Goal: Task Accomplishment & Management: Manage account settings

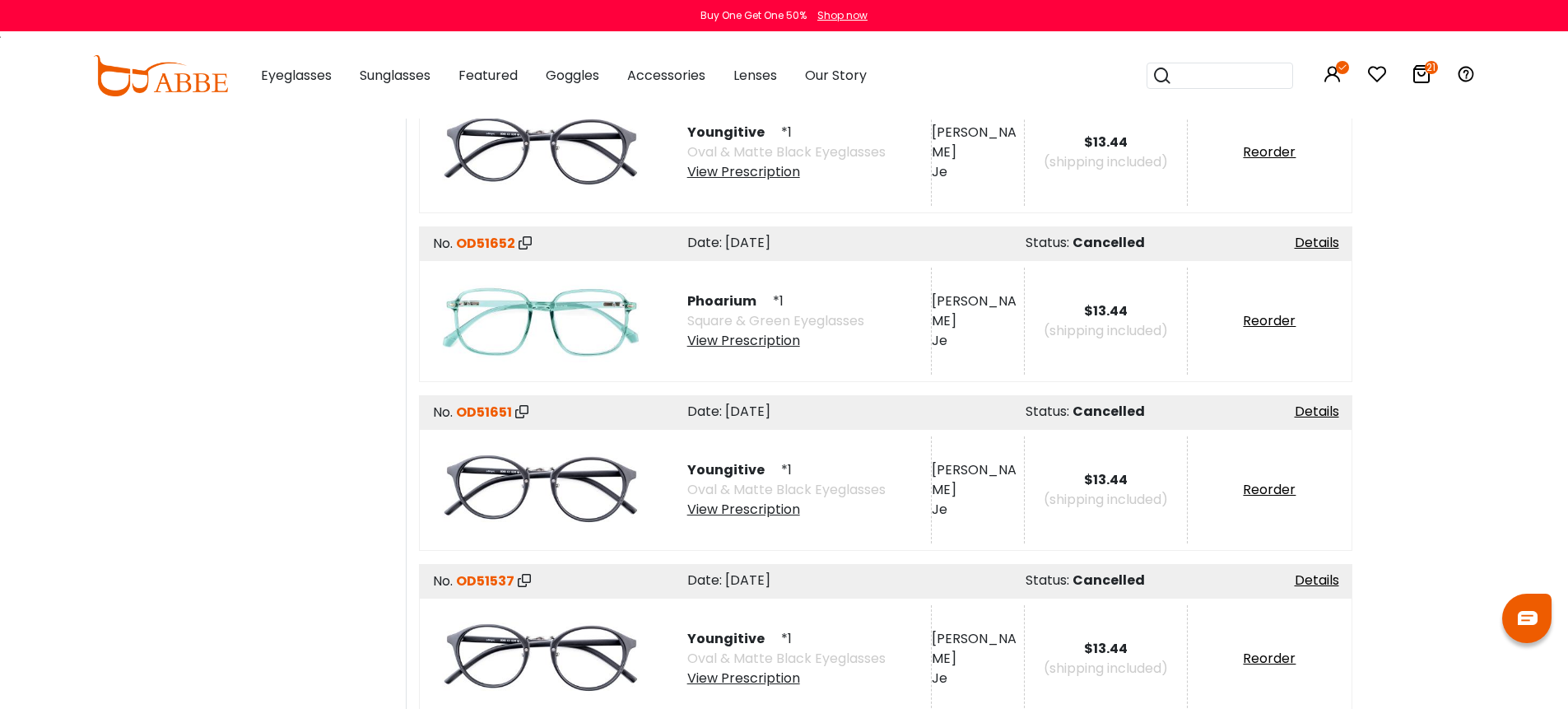
scroll to position [1158, 0]
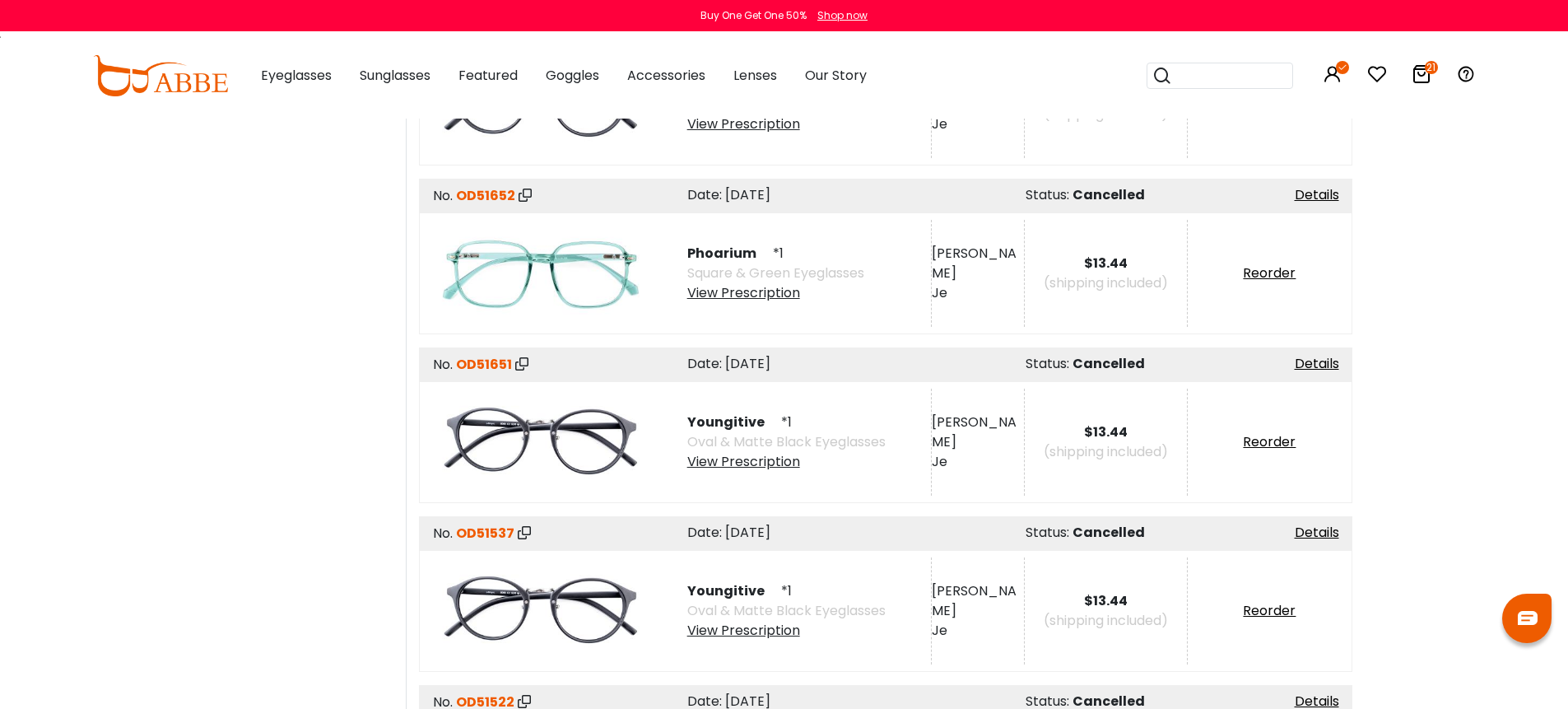
click at [777, 459] on div "View Prescription" at bounding box center [786, 462] width 198 height 20
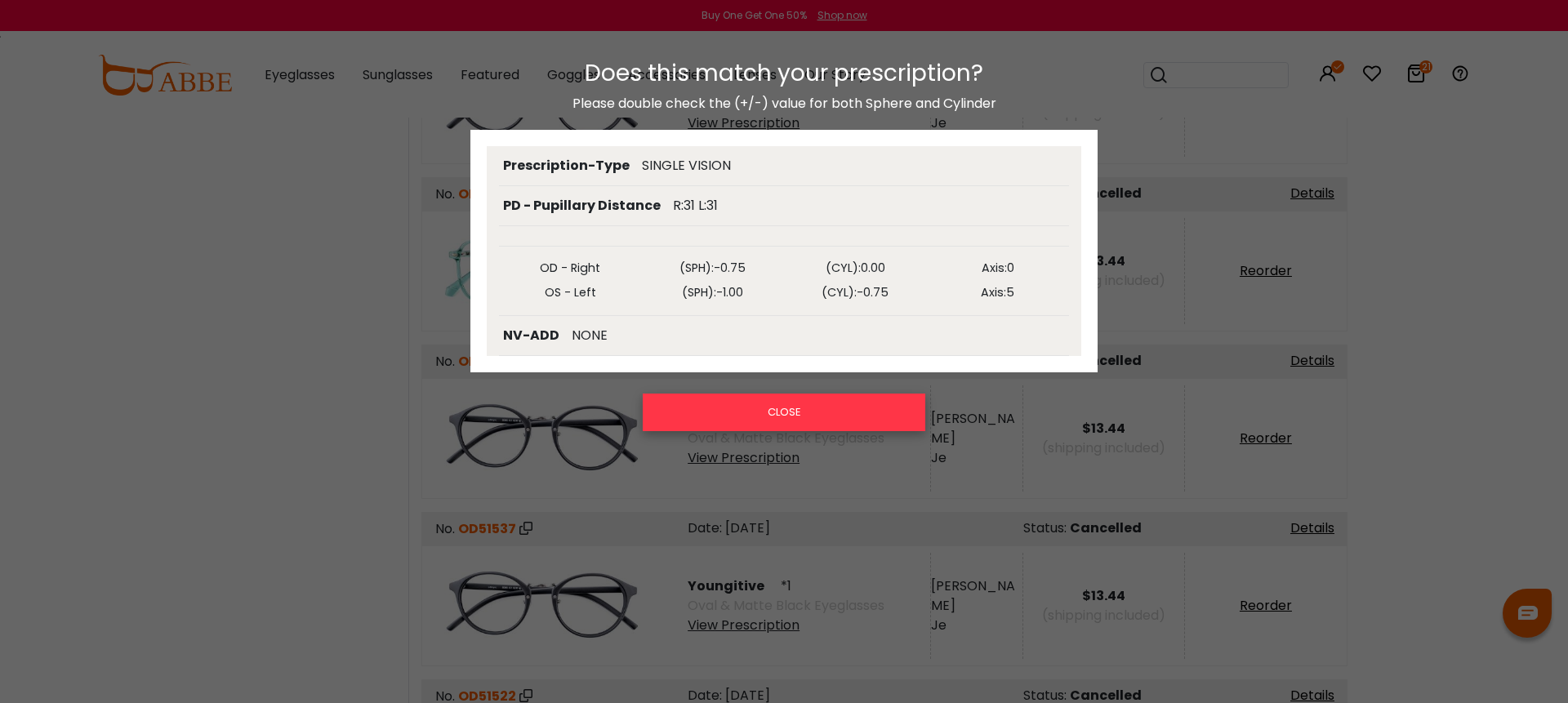
click at [795, 419] on button "CLOSE" at bounding box center [784, 413] width 283 height 38
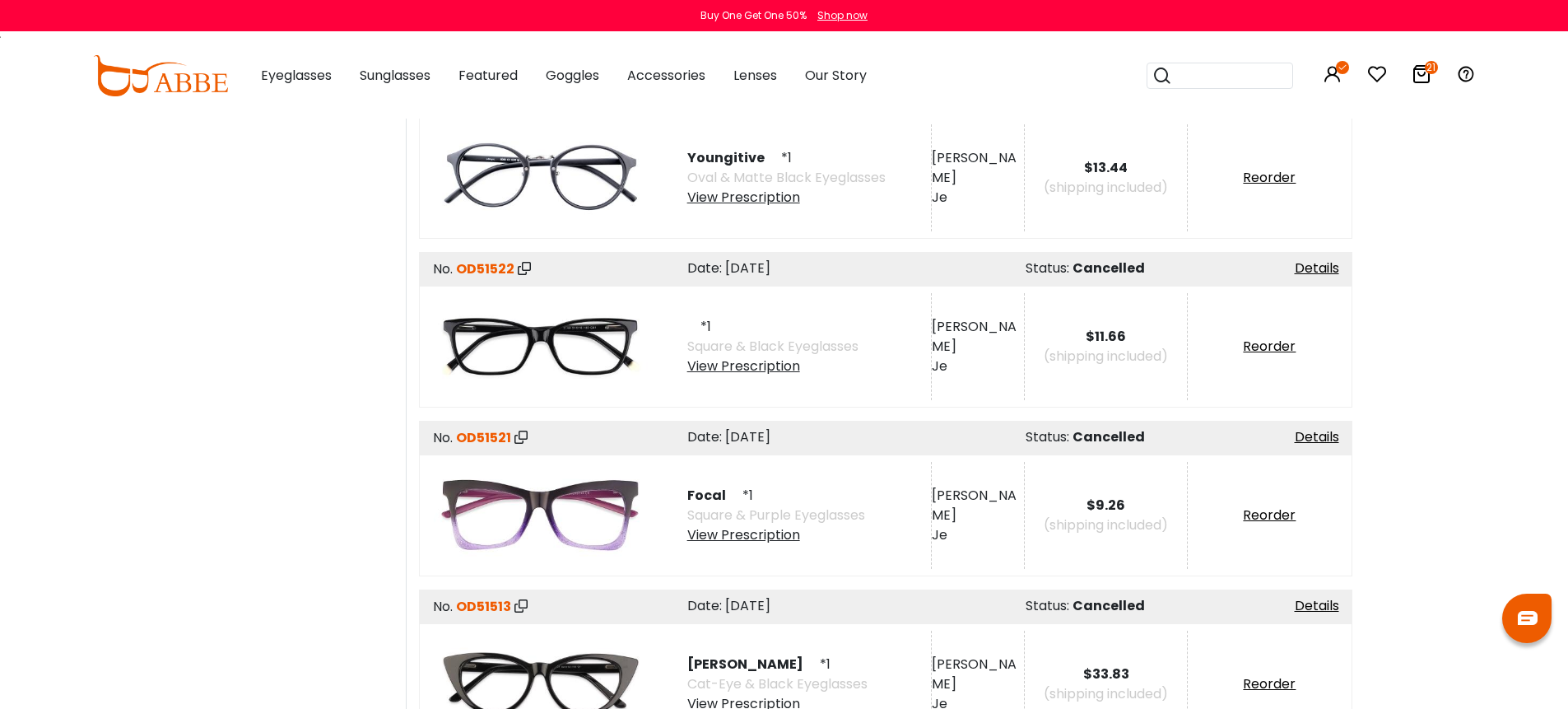
scroll to position [1597, 0]
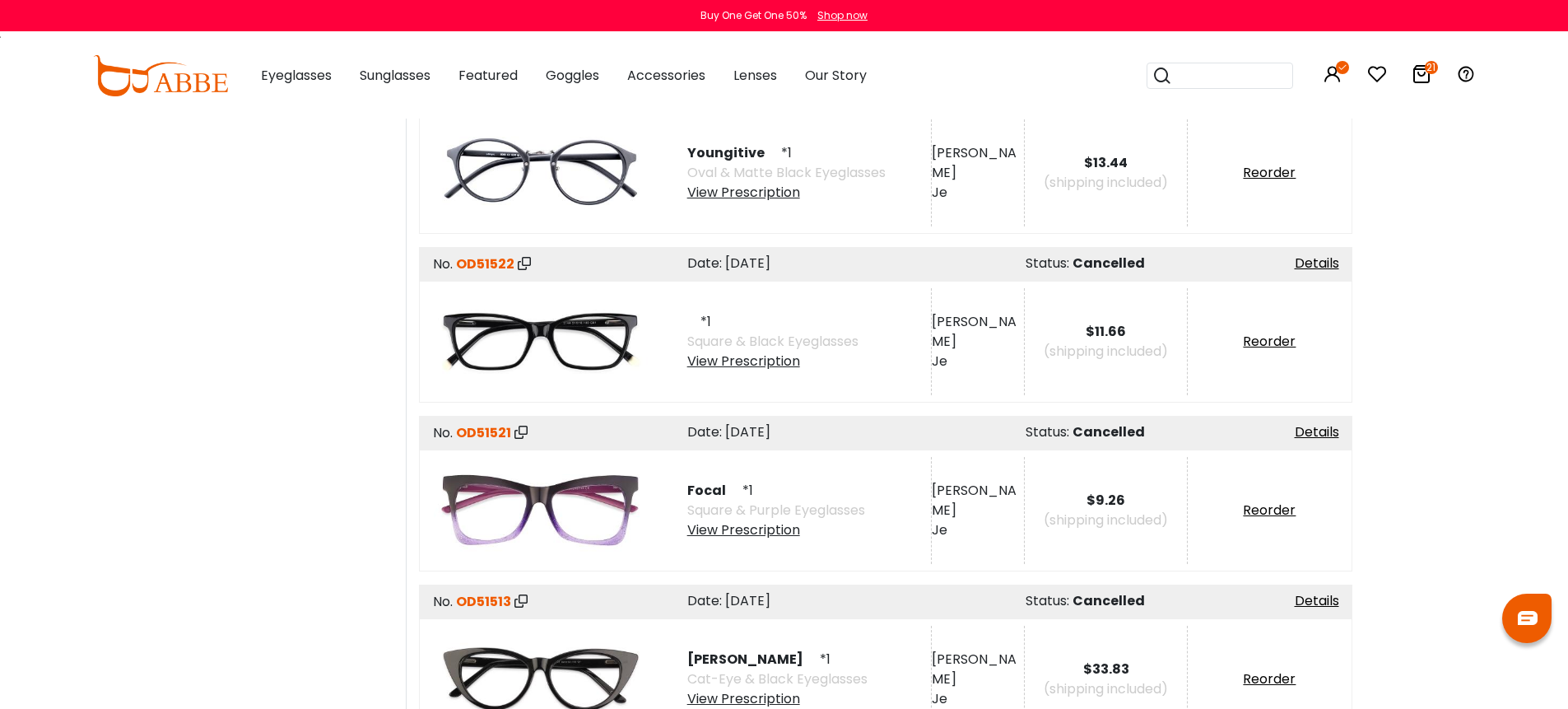
click at [782, 358] on div "View Prescription" at bounding box center [772, 362] width 172 height 20
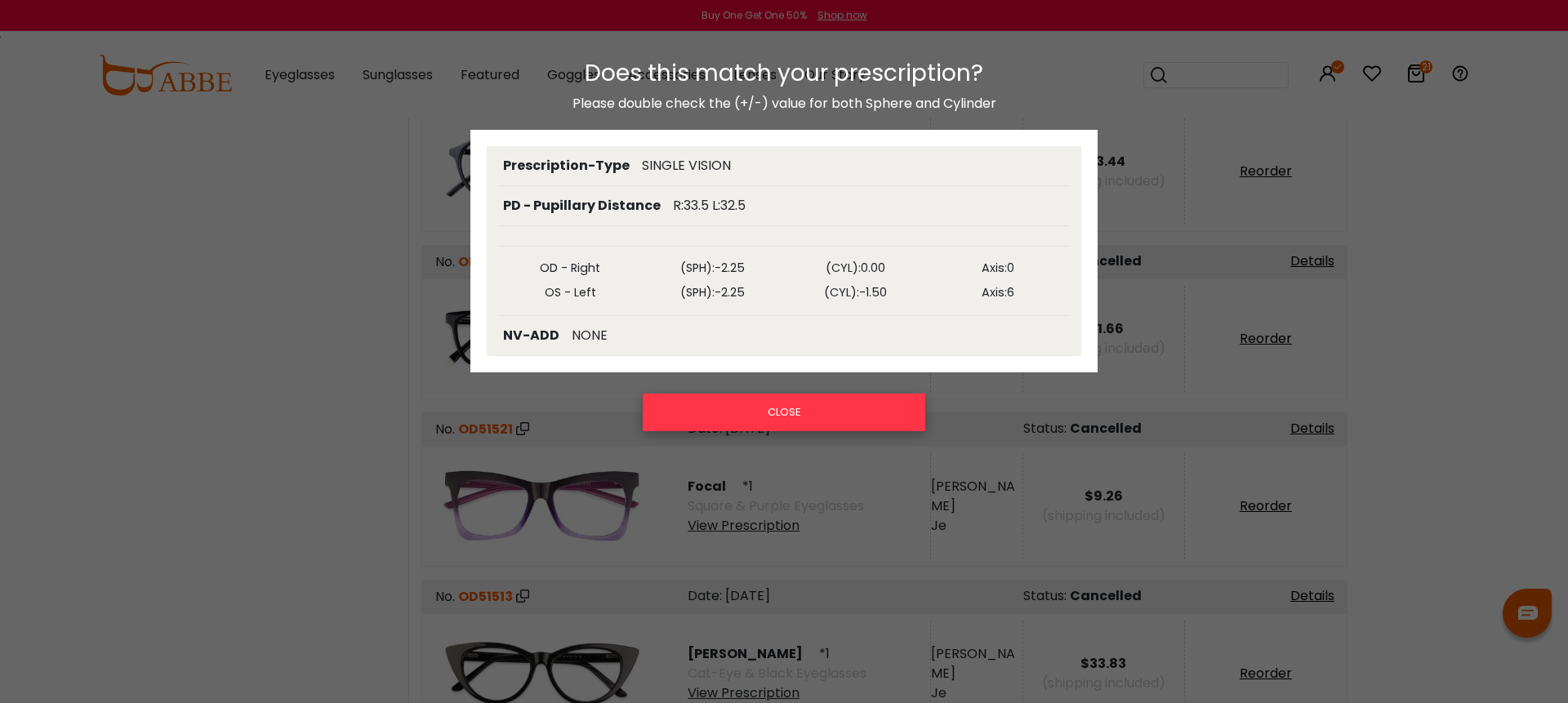
click at [789, 412] on button "CLOSE" at bounding box center [784, 413] width 283 height 38
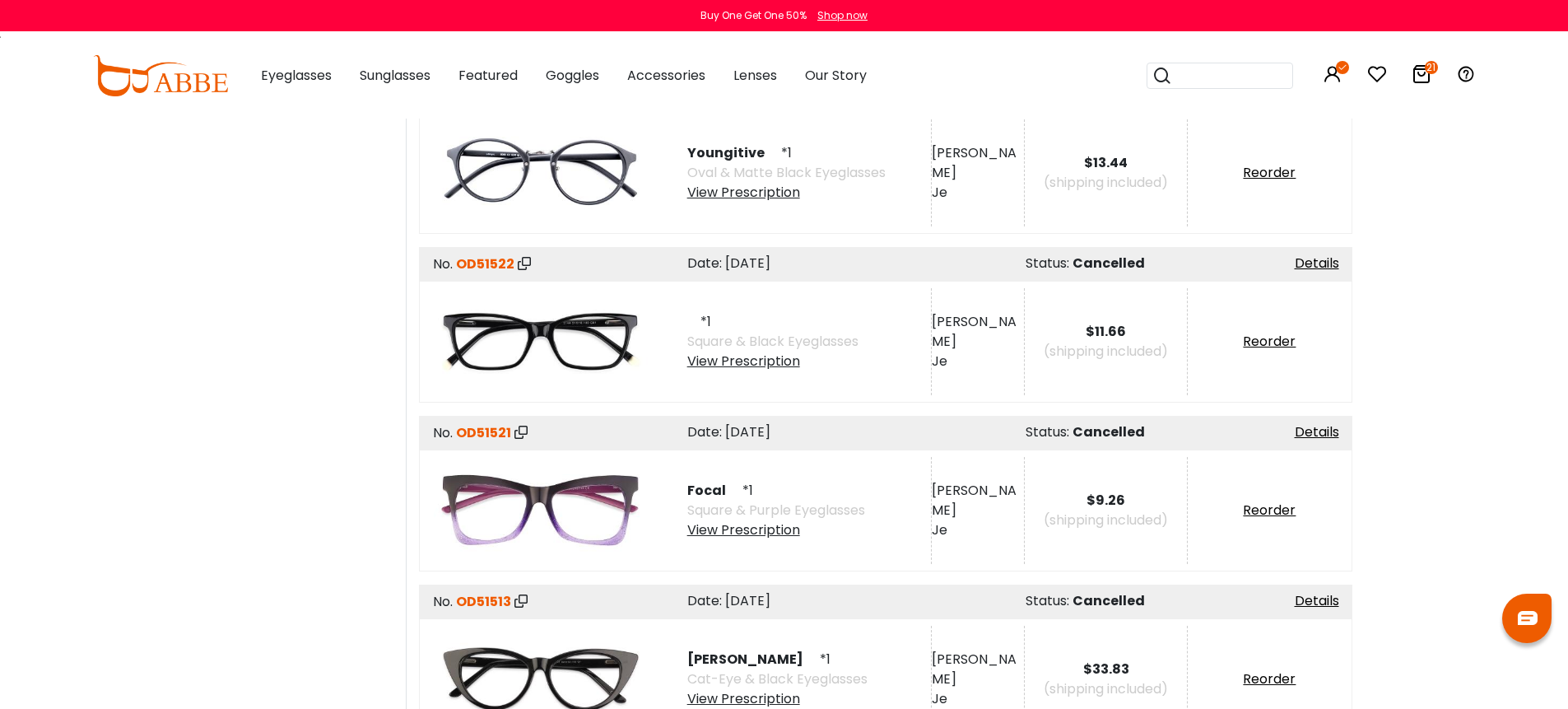
click at [767, 526] on div "View Prescription" at bounding box center [776, 531] width 178 height 20
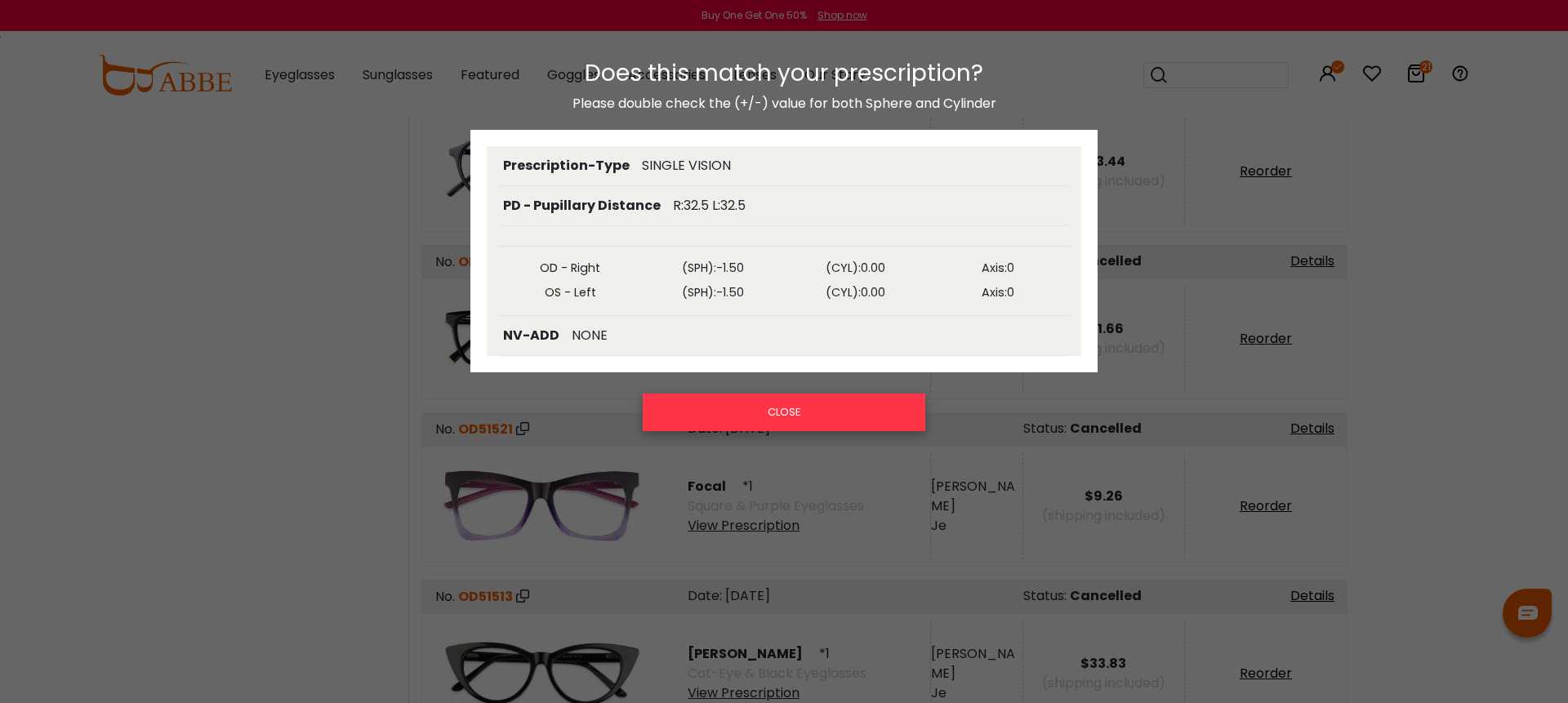
click at [792, 411] on button "CLOSE" at bounding box center [784, 413] width 283 height 38
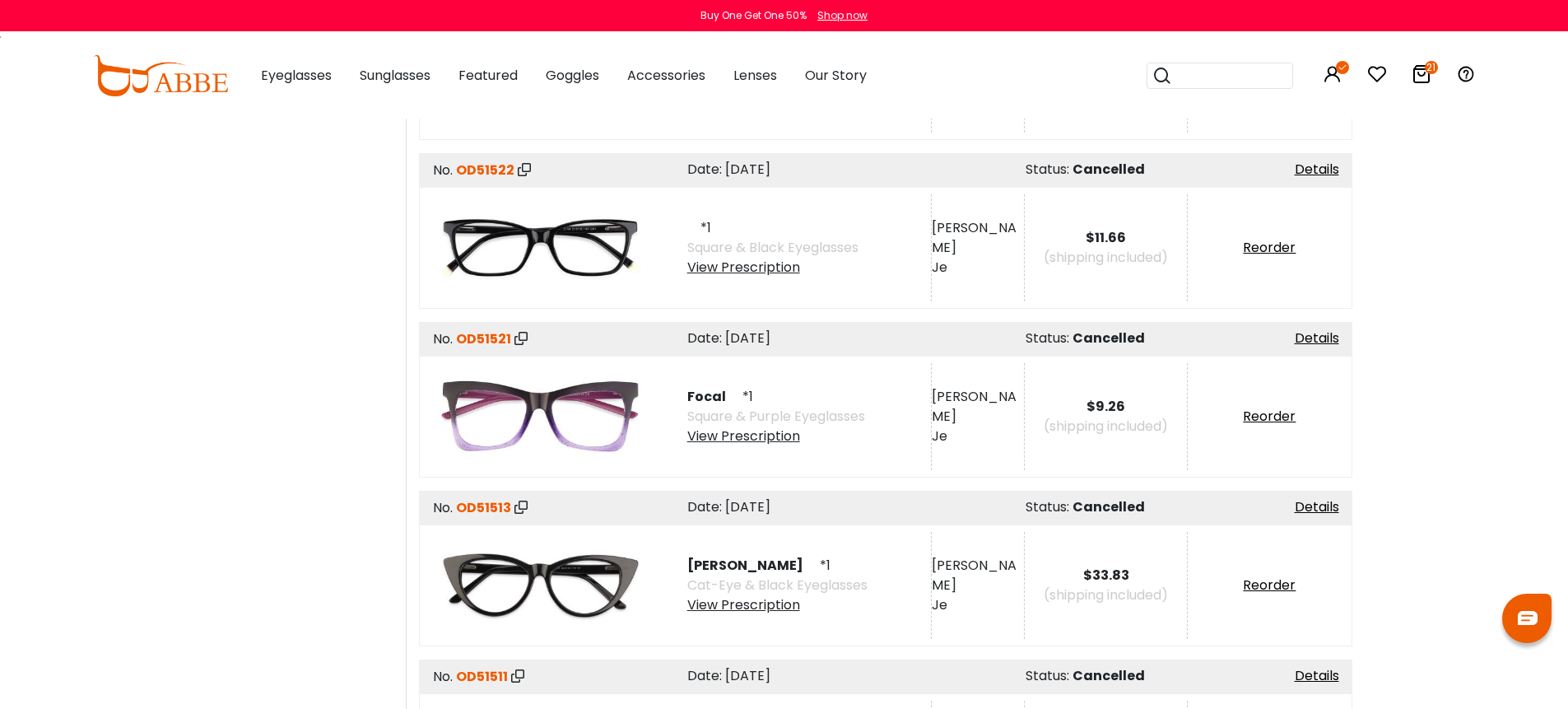
scroll to position [1877, 0]
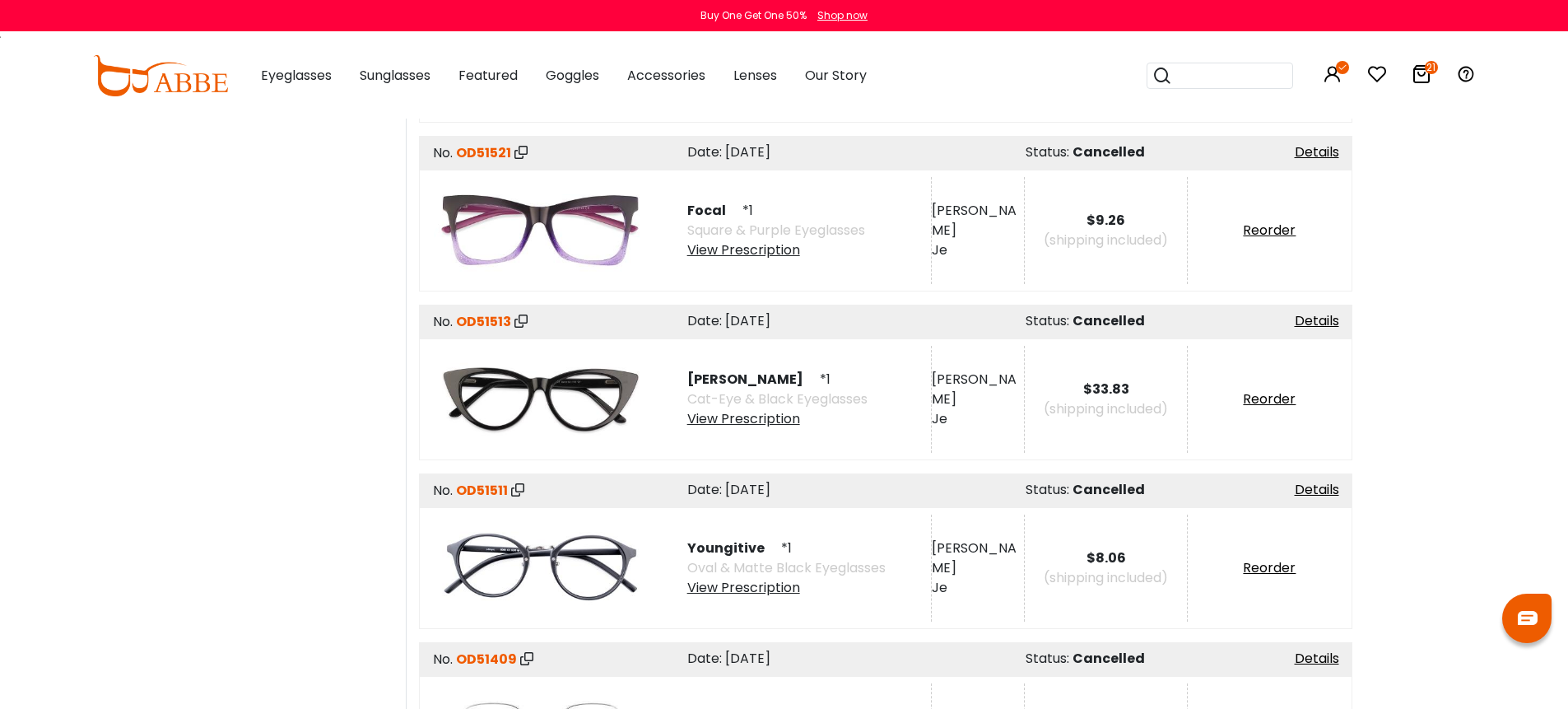
click at [767, 414] on div "View Prescription" at bounding box center [777, 420] width 180 height 20
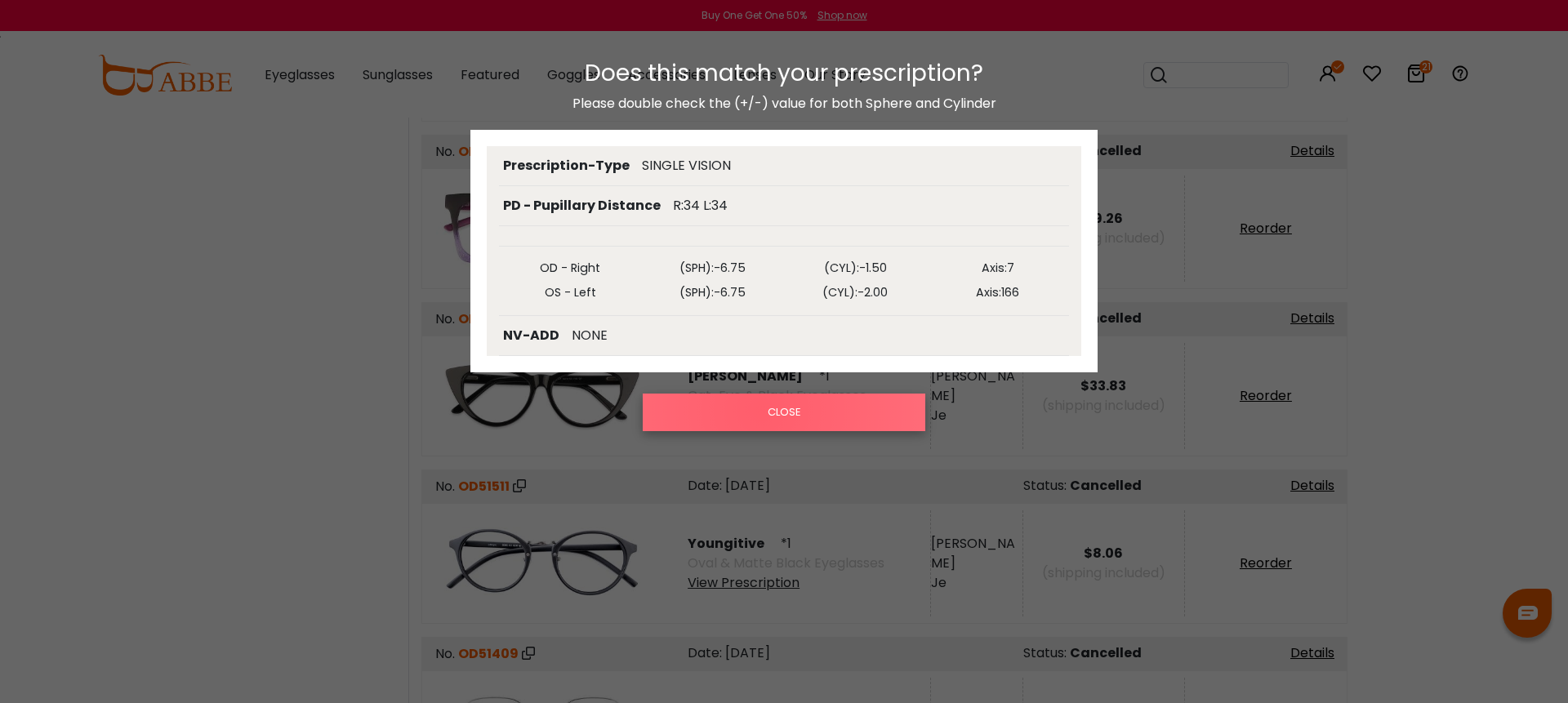
click at [761, 410] on button "CLOSE" at bounding box center [784, 413] width 283 height 38
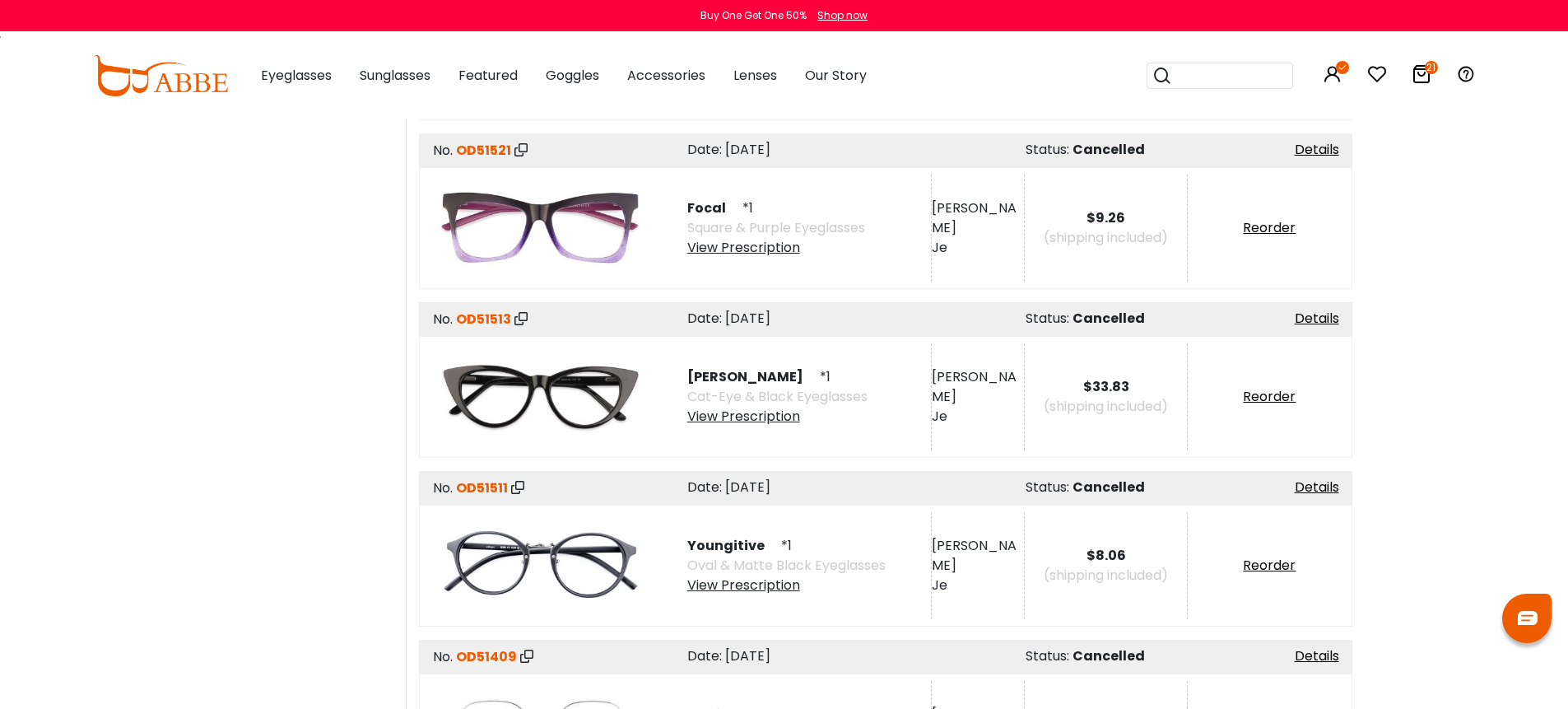
scroll to position [1880, 0]
click at [755, 582] on div "View Prescription" at bounding box center [786, 585] width 198 height 20
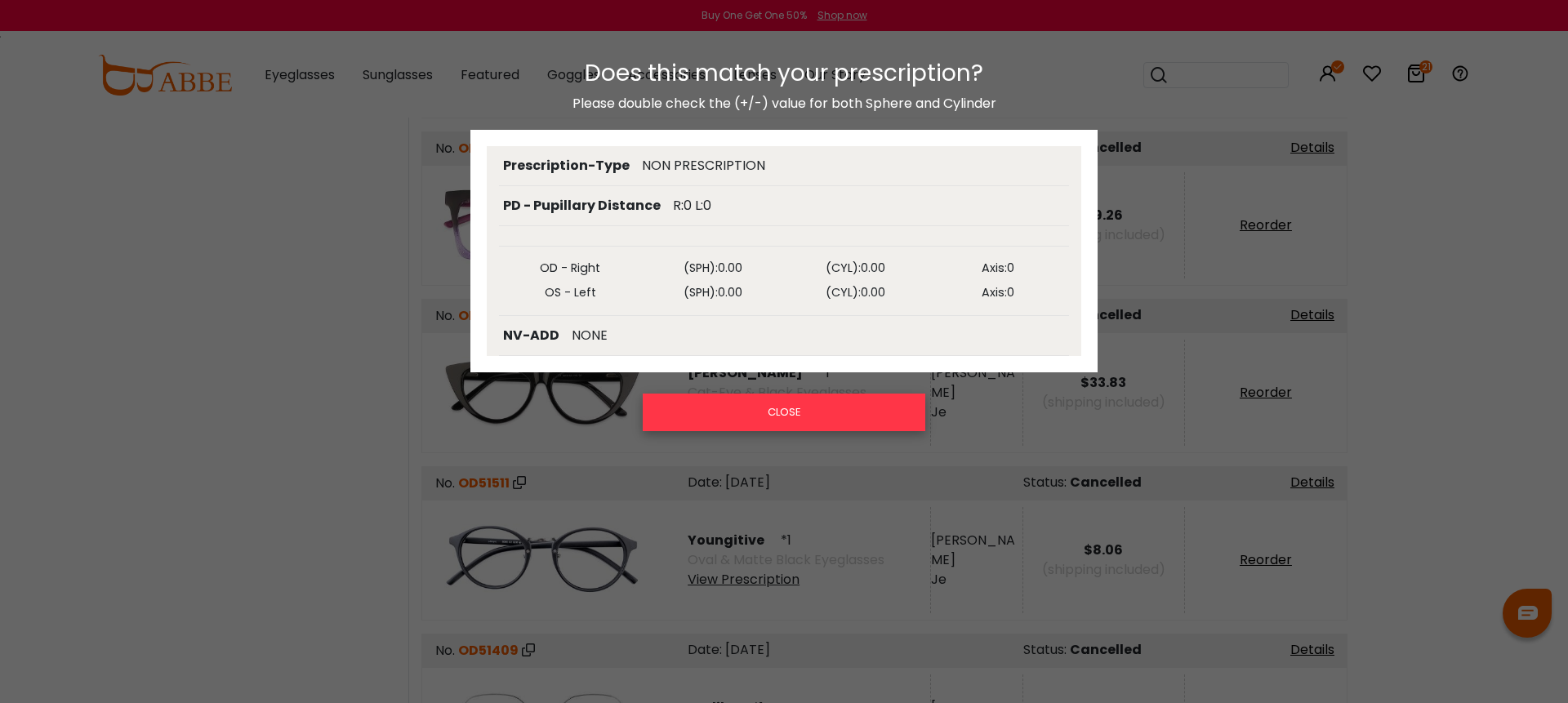
click at [803, 417] on button "CLOSE" at bounding box center [784, 413] width 283 height 38
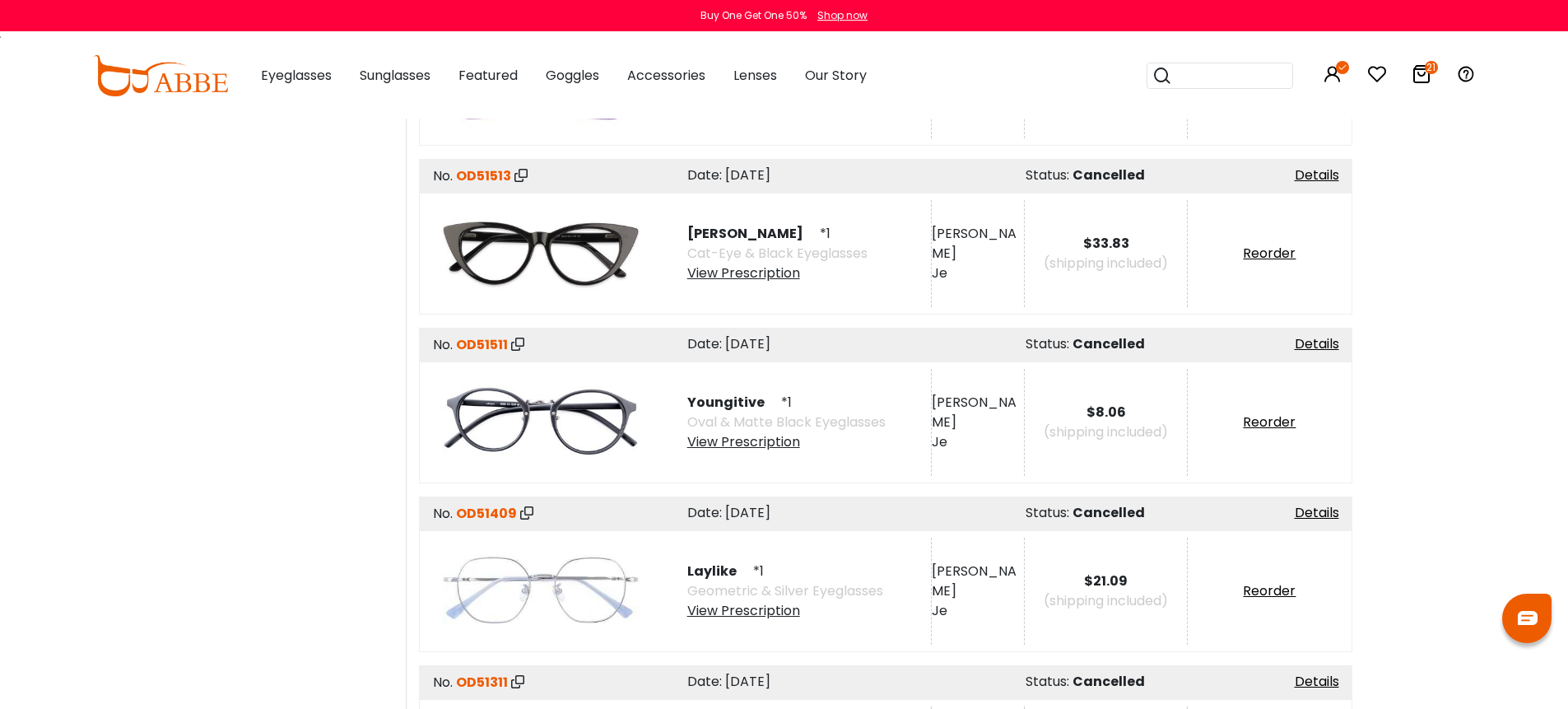
scroll to position [2023, 0]
click at [728, 605] on div "View Prescription" at bounding box center [785, 610] width 196 height 20
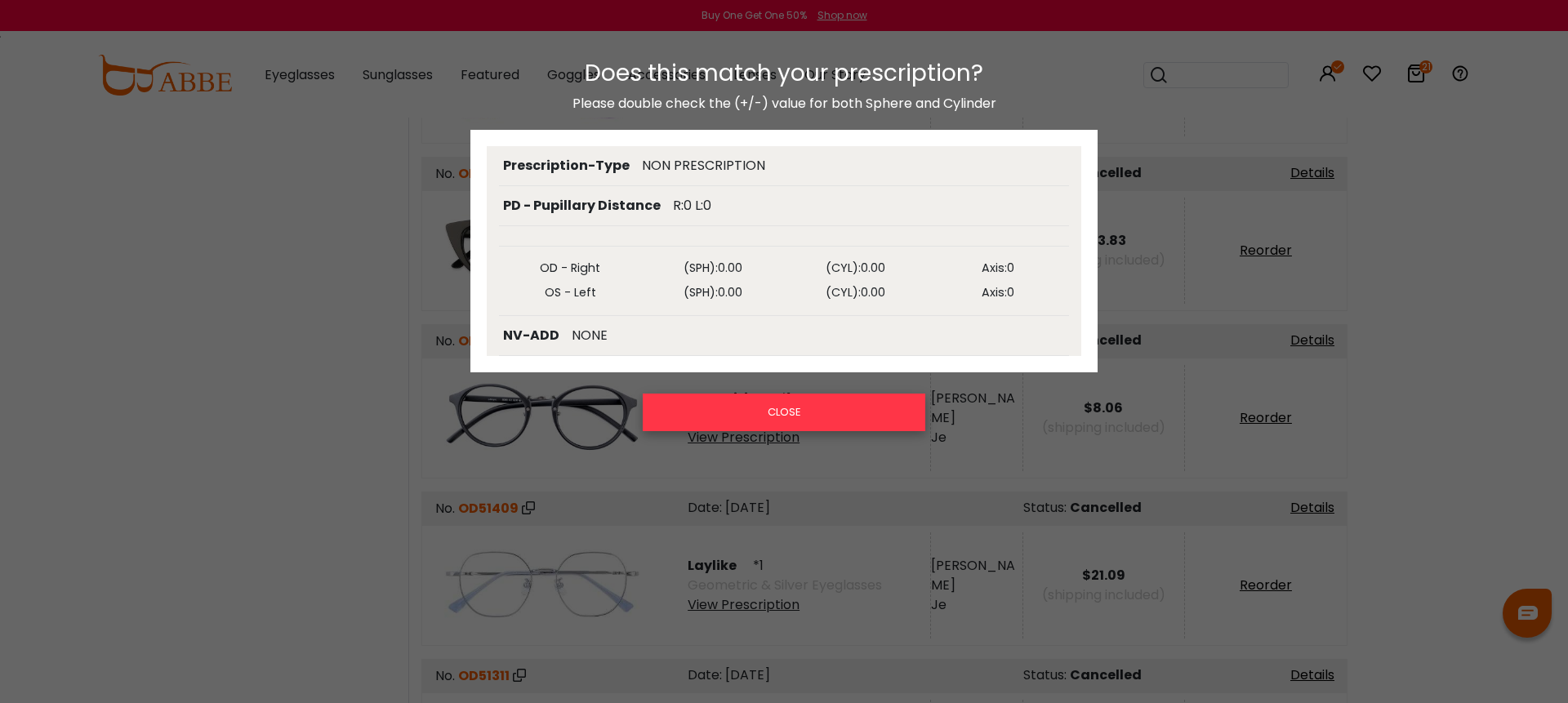
click at [844, 407] on button "CLOSE" at bounding box center [784, 413] width 283 height 38
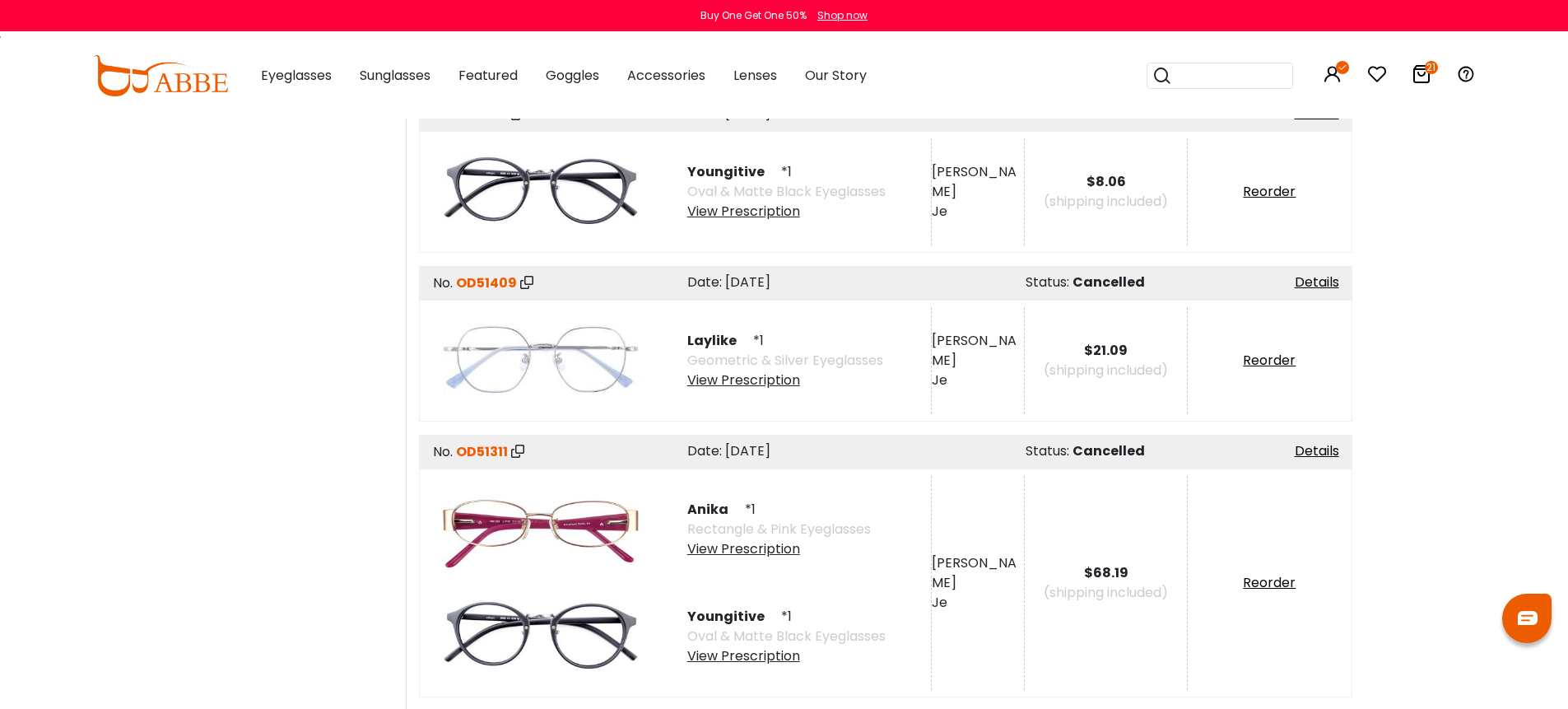
scroll to position [2350, 0]
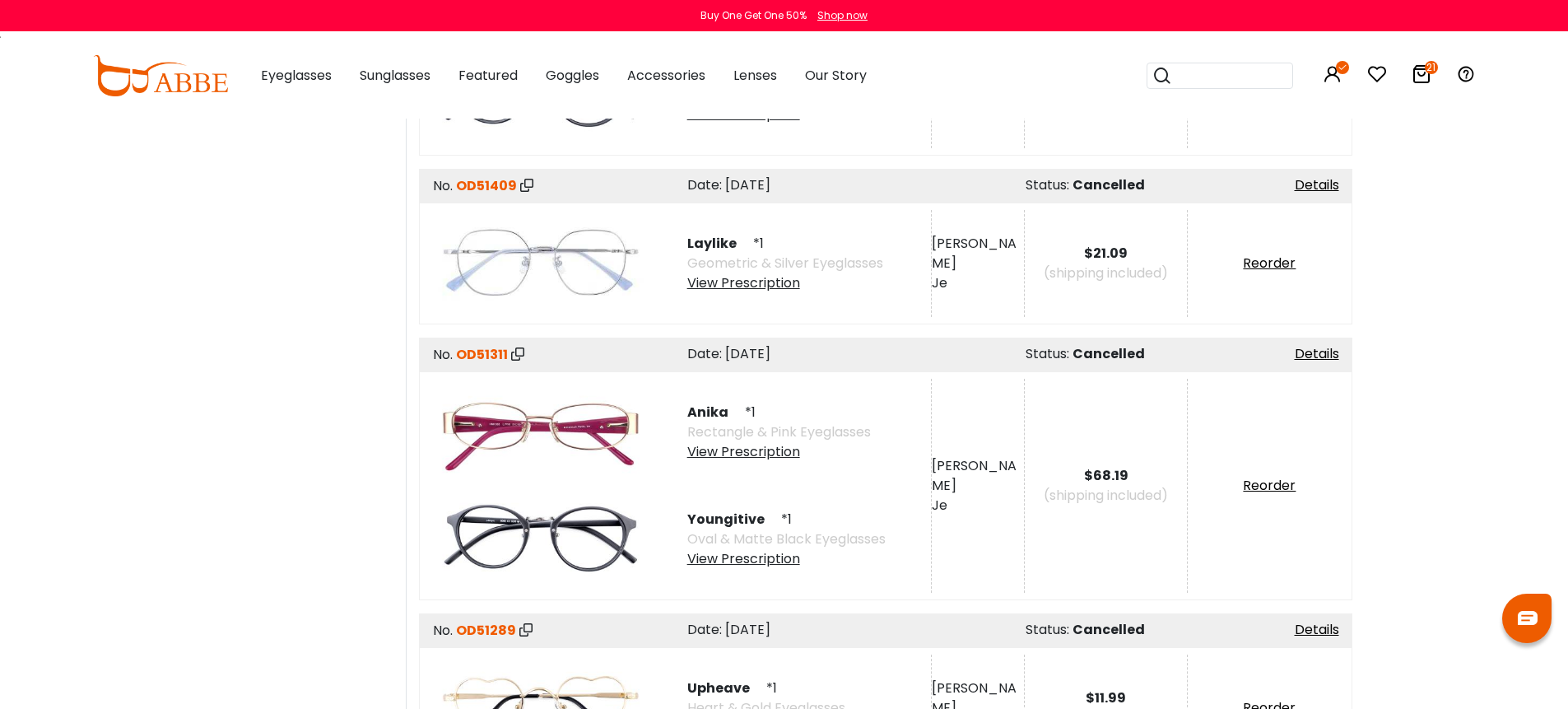
click at [766, 559] on div "View Prescription" at bounding box center [786, 559] width 198 height 20
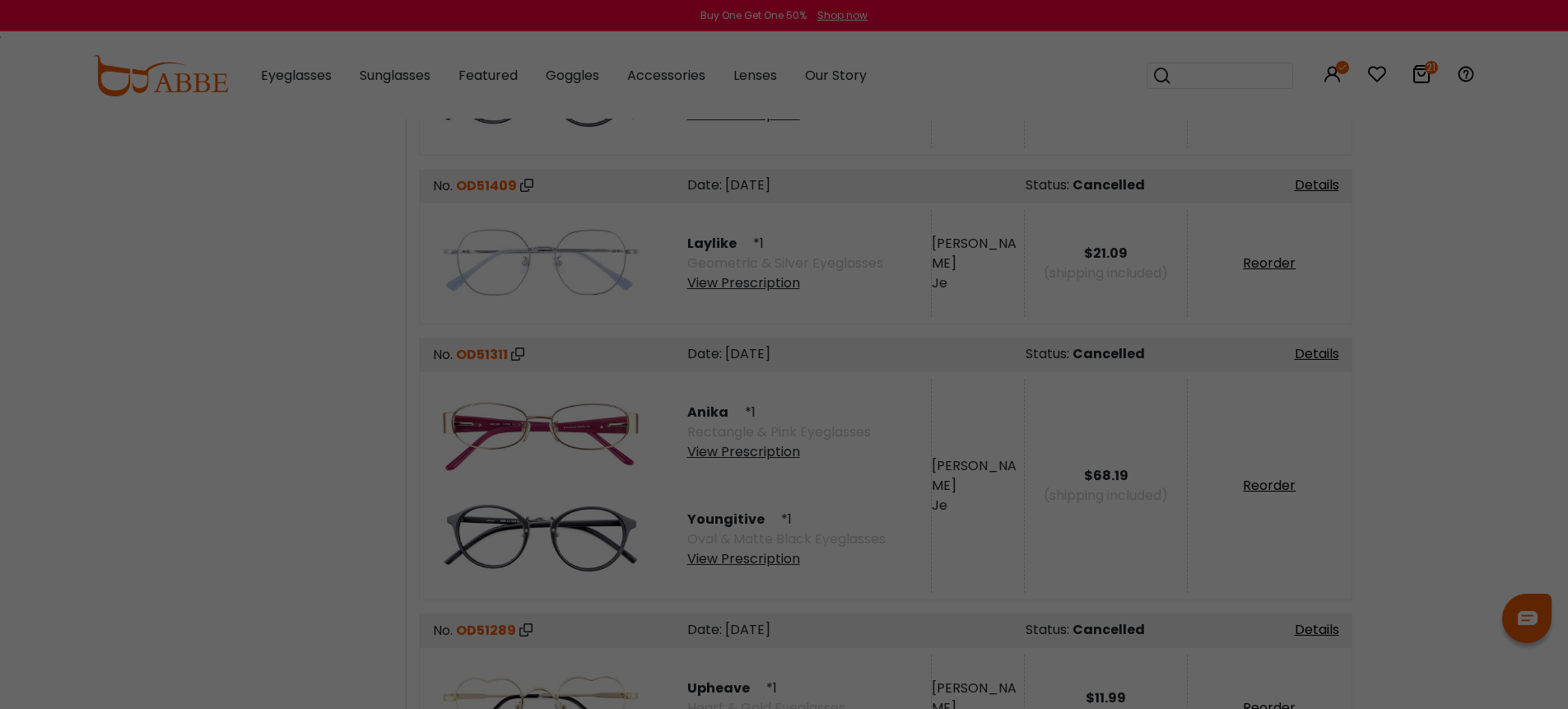
click at [1464, 478] on div at bounding box center [784, 354] width 1568 height 709
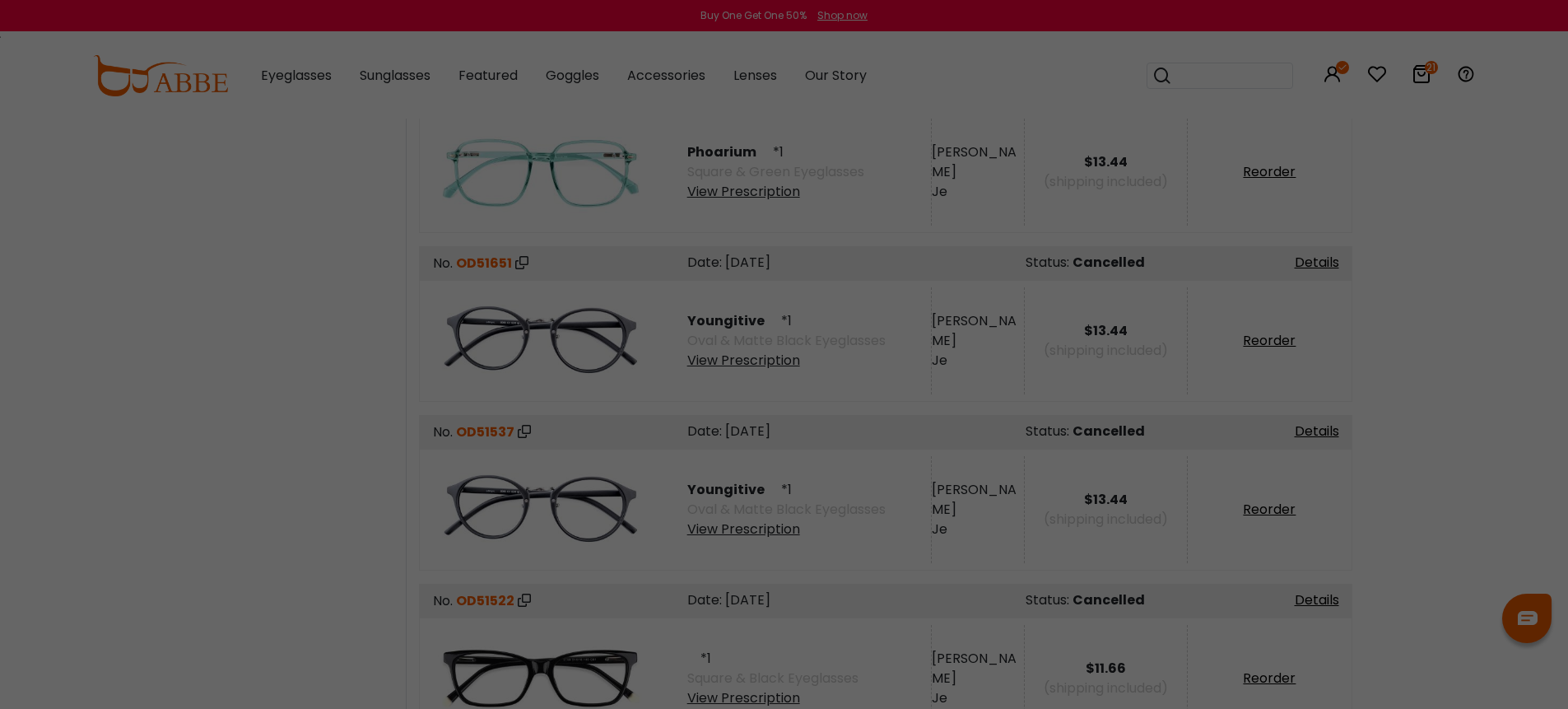
scroll to position [1791, 0]
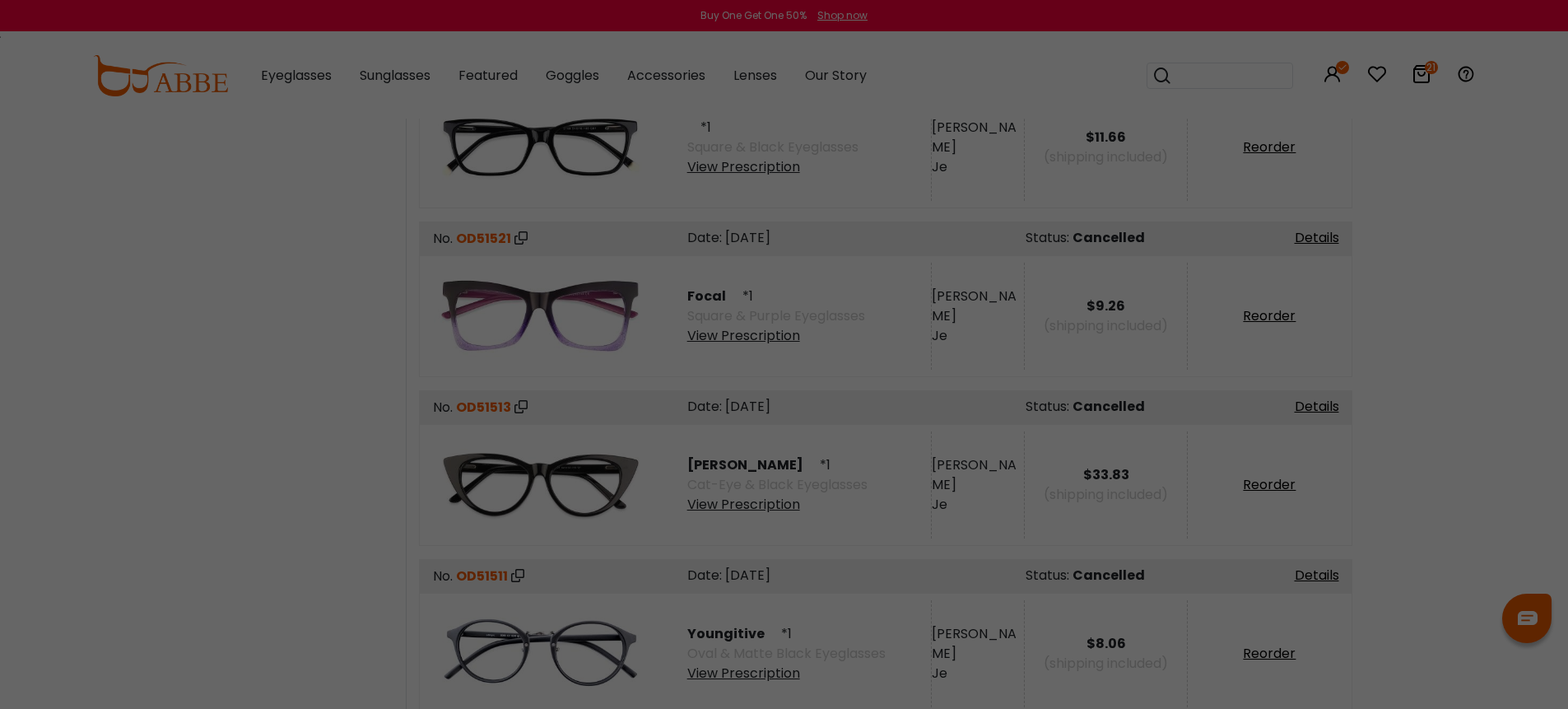
click at [1456, 485] on div at bounding box center [784, 354] width 1568 height 709
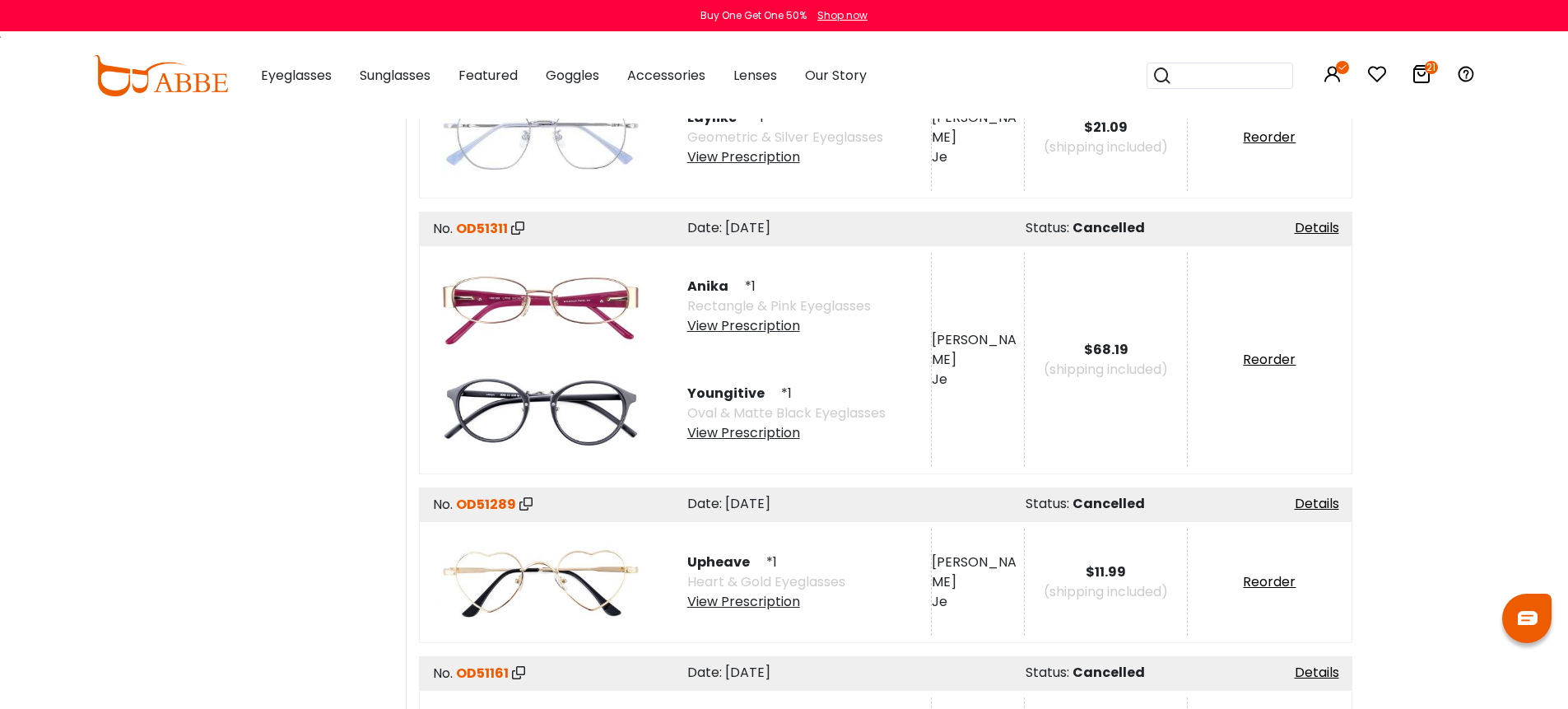
scroll to position [2494, 0]
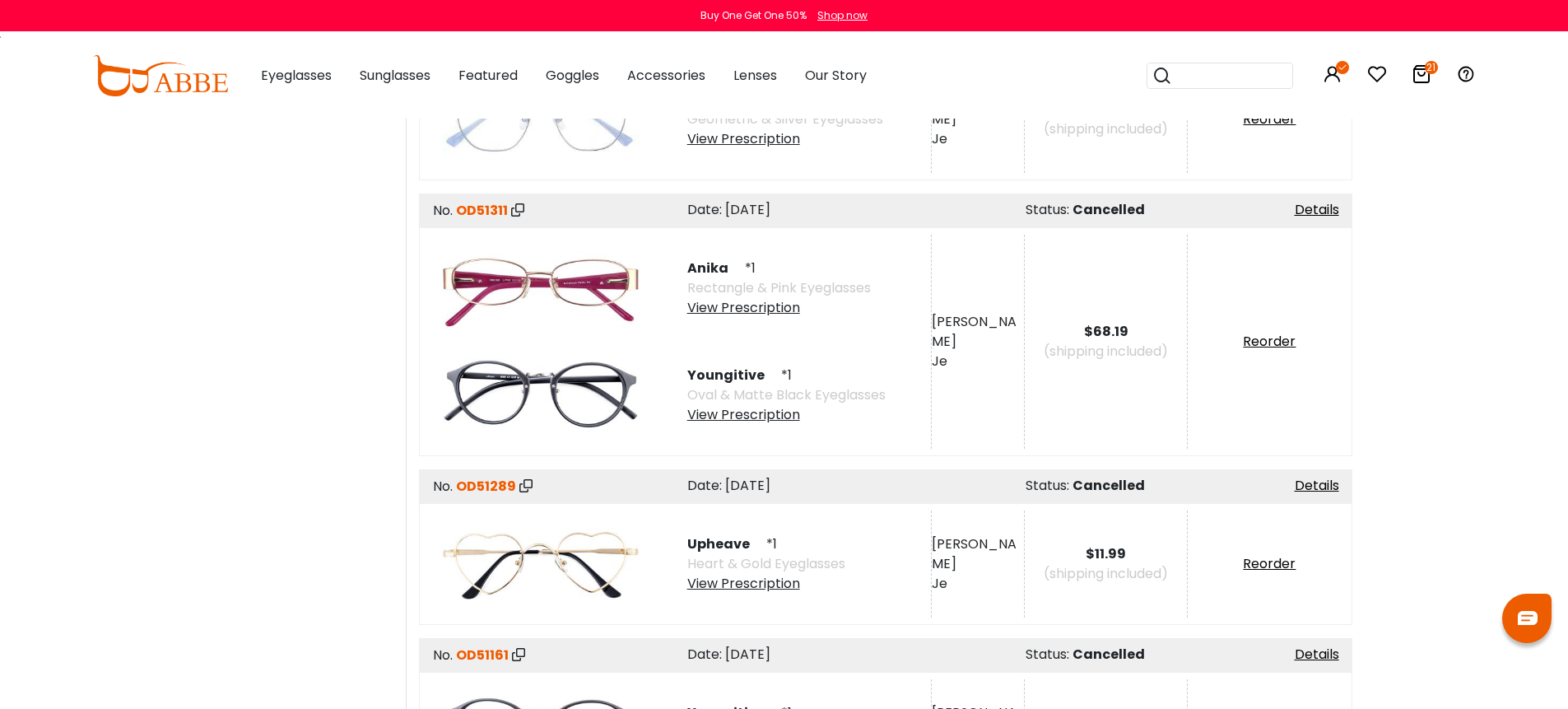
click at [746, 304] on div "View Prescription" at bounding box center [778, 308] width 183 height 20
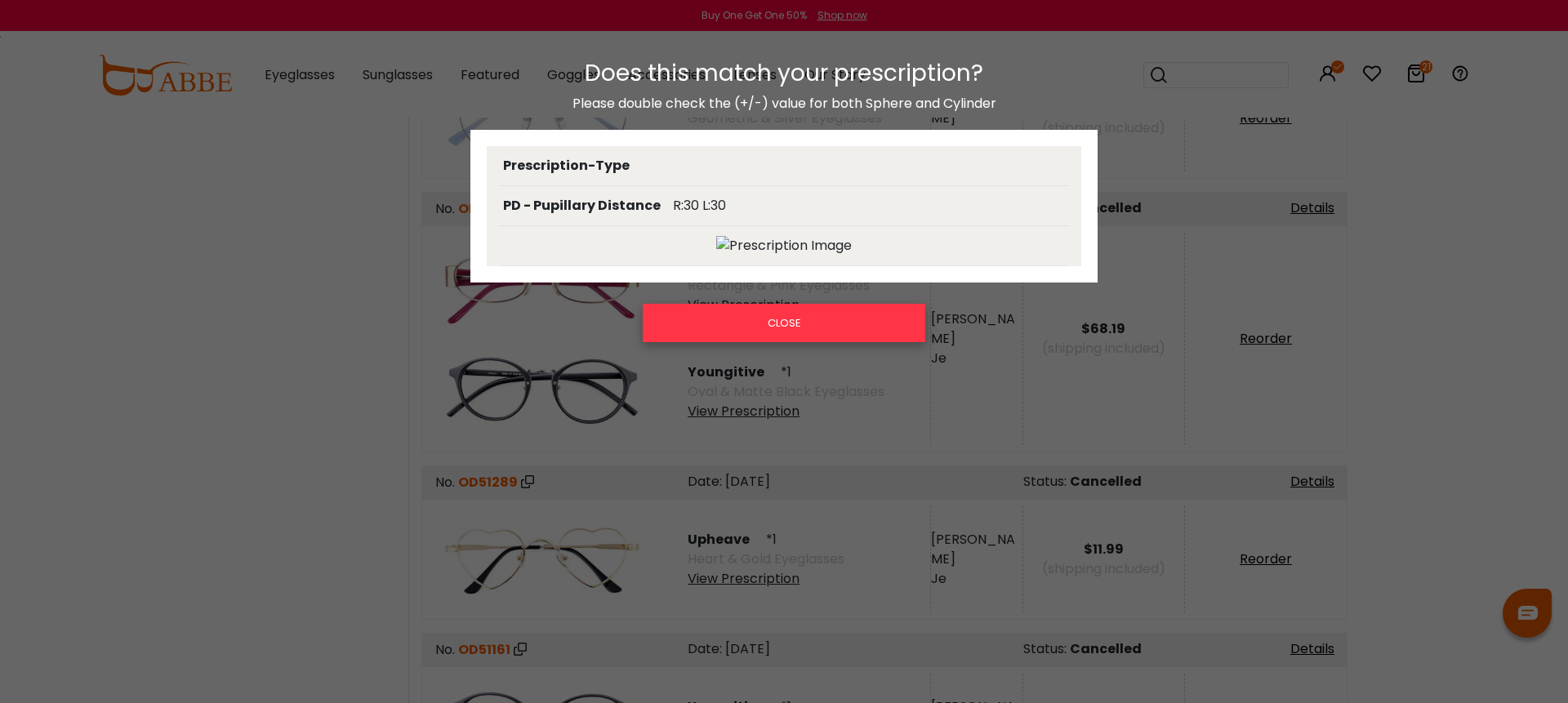
click at [747, 323] on button "CLOSE" at bounding box center [784, 322] width 283 height 38
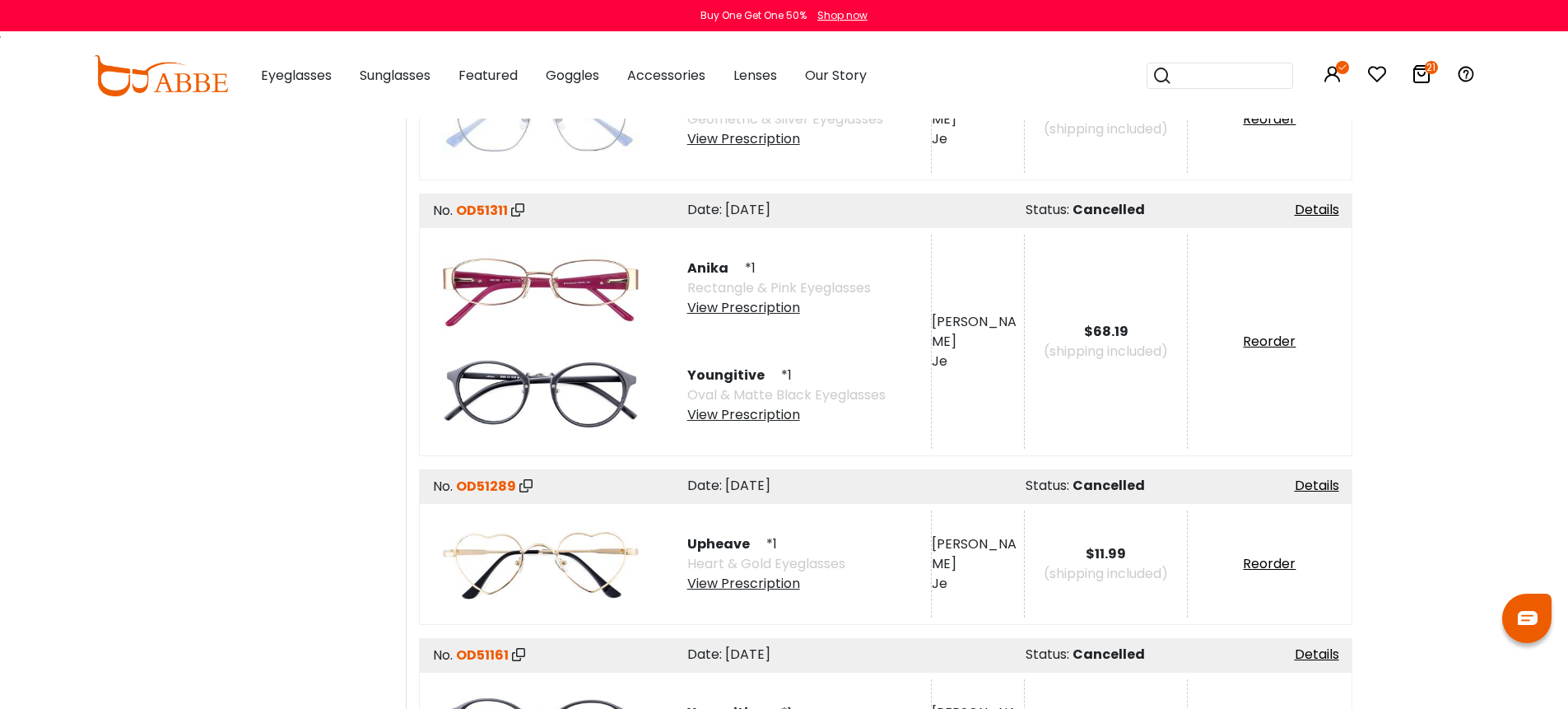
click at [758, 410] on div "View Prescription" at bounding box center [786, 415] width 198 height 20
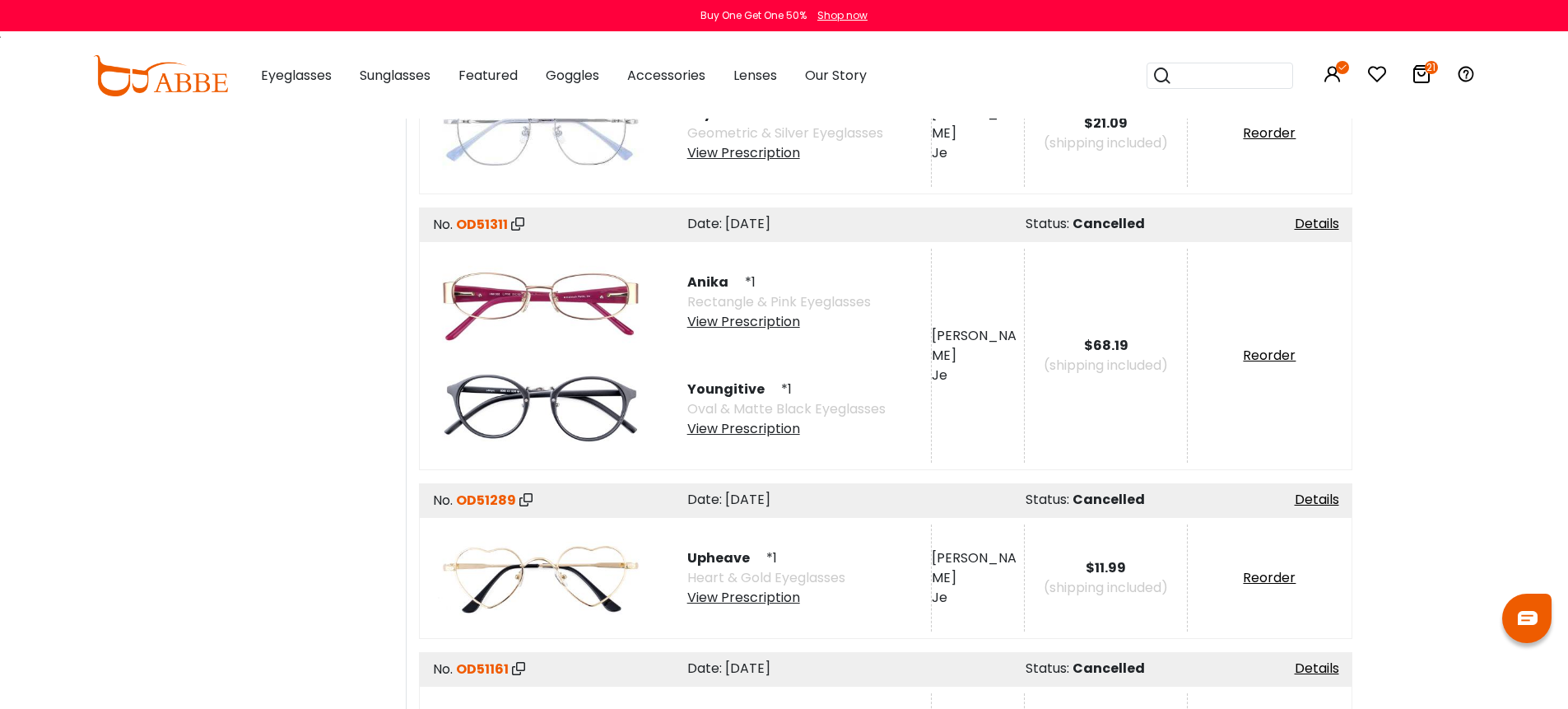
scroll to position [2481, 0]
click at [779, 317] on div "View Prescription" at bounding box center [778, 321] width 183 height 20
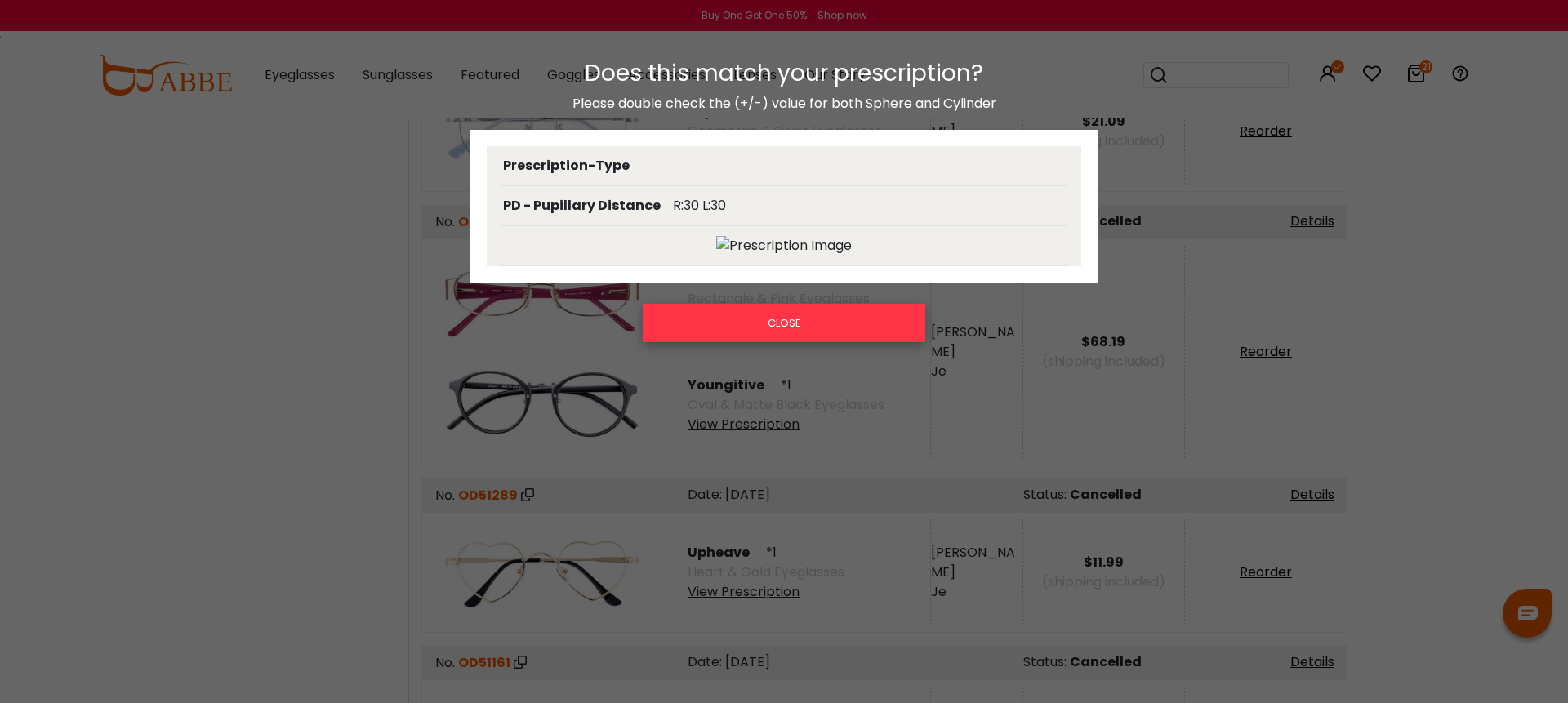
click at [773, 314] on button "CLOSE" at bounding box center [784, 322] width 283 height 38
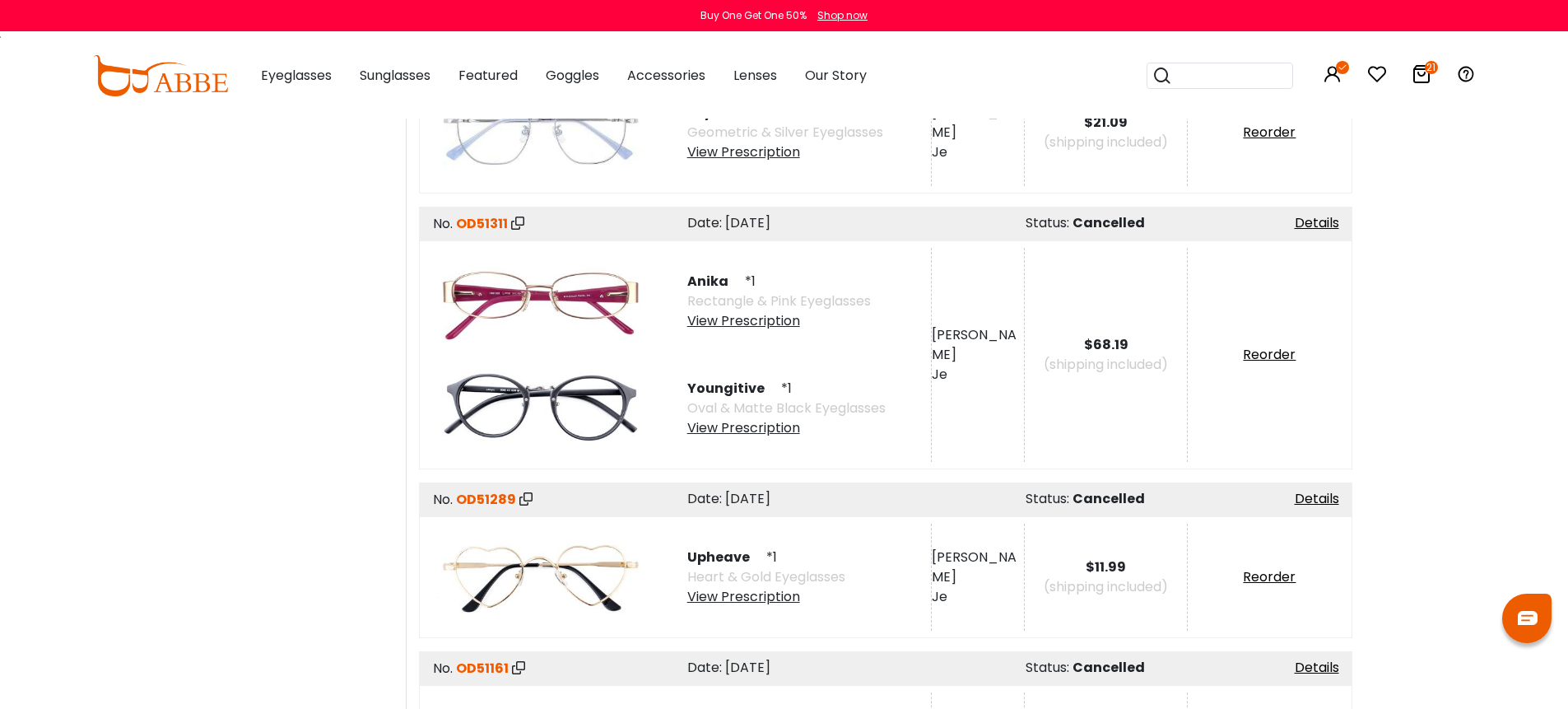
click at [764, 422] on div "View Prescription" at bounding box center [786, 428] width 198 height 20
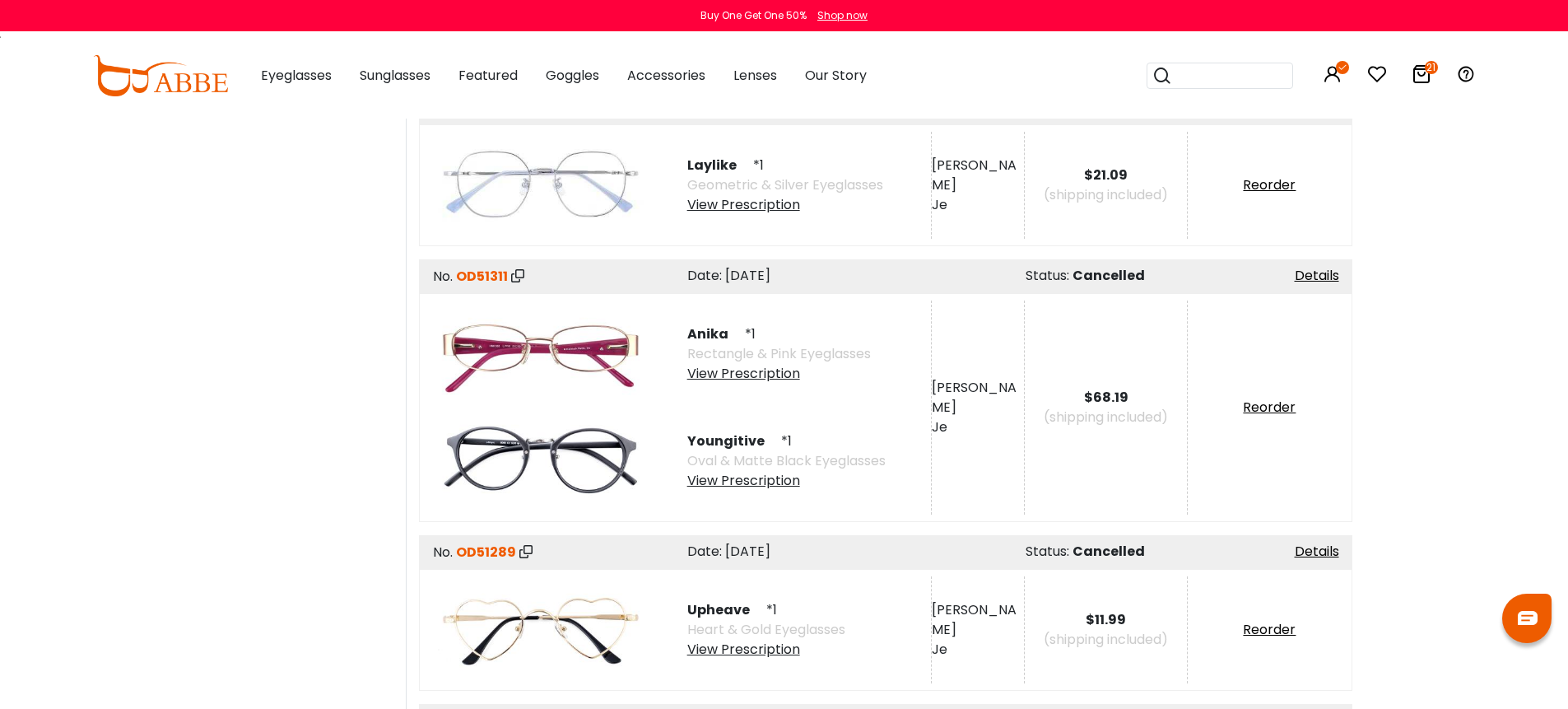
scroll to position [2648, 0]
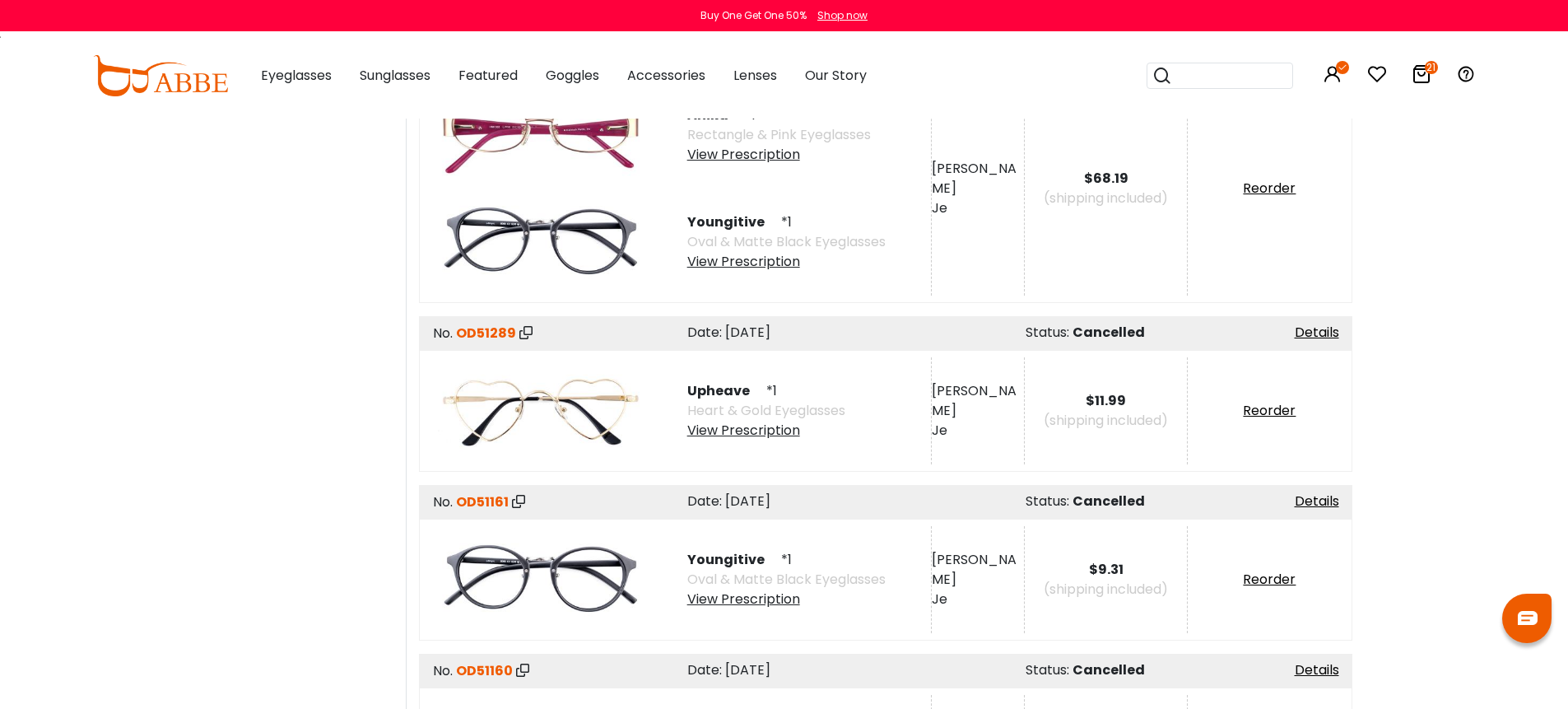
click at [736, 424] on div "View Prescription" at bounding box center [766, 430] width 158 height 20
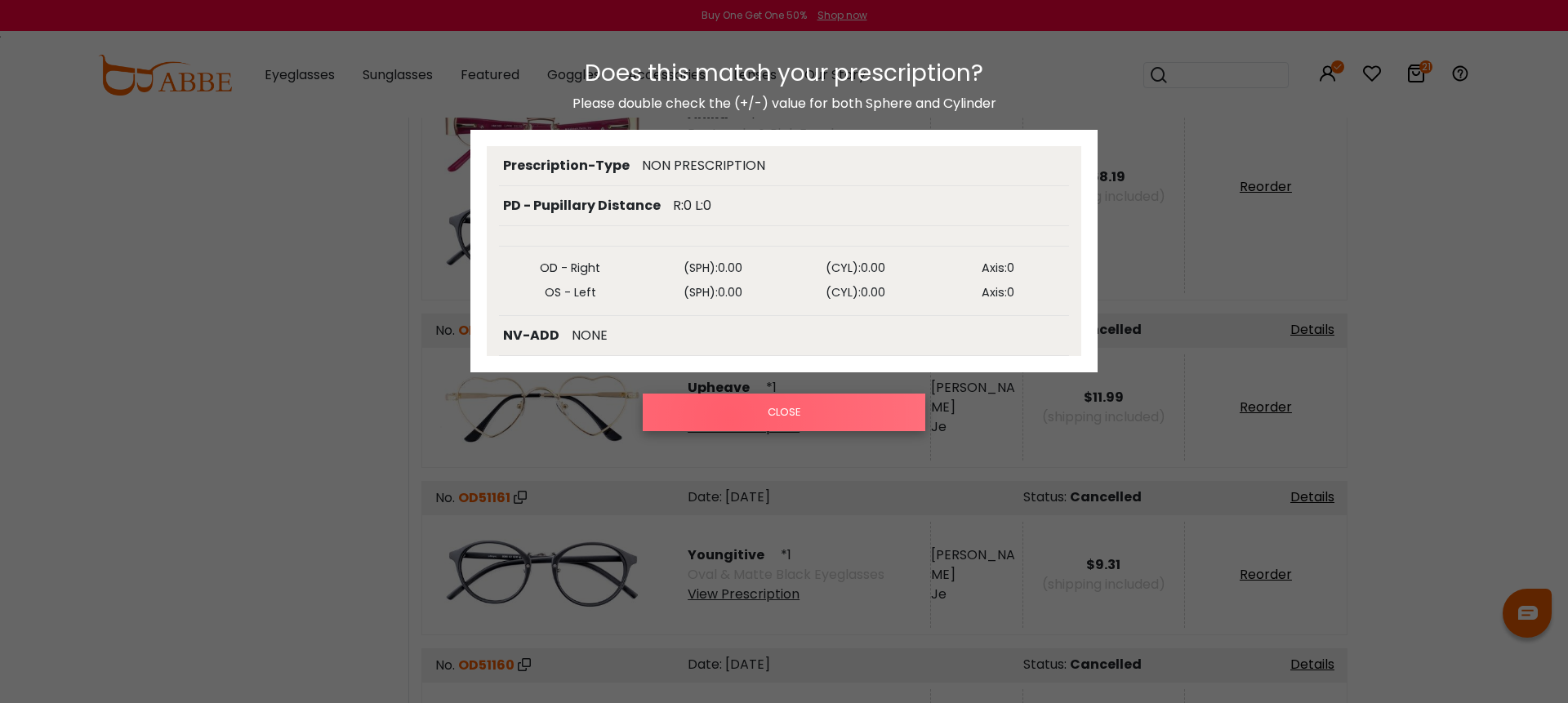
click at [730, 420] on button "CLOSE" at bounding box center [784, 413] width 283 height 38
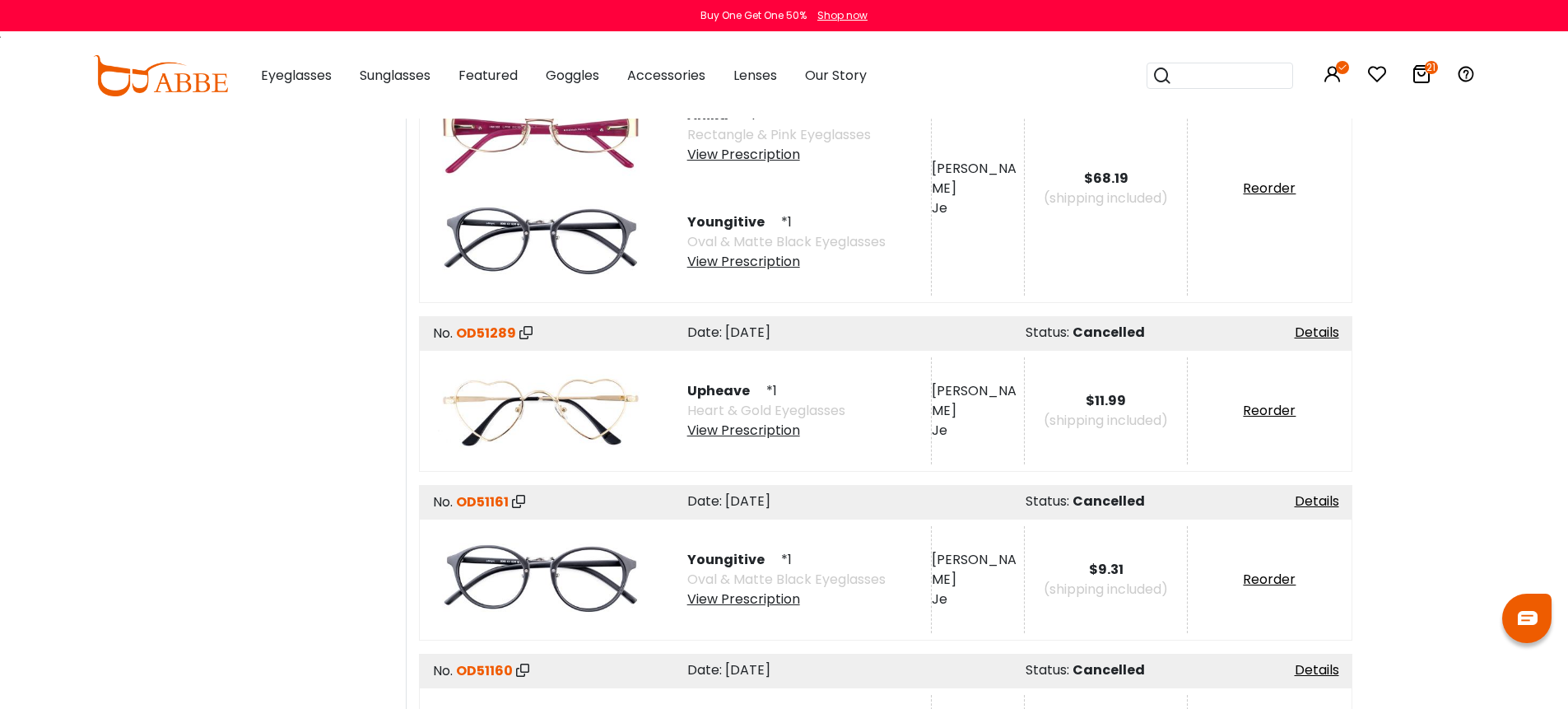
click at [739, 590] on div "View Prescription" at bounding box center [786, 600] width 198 height 20
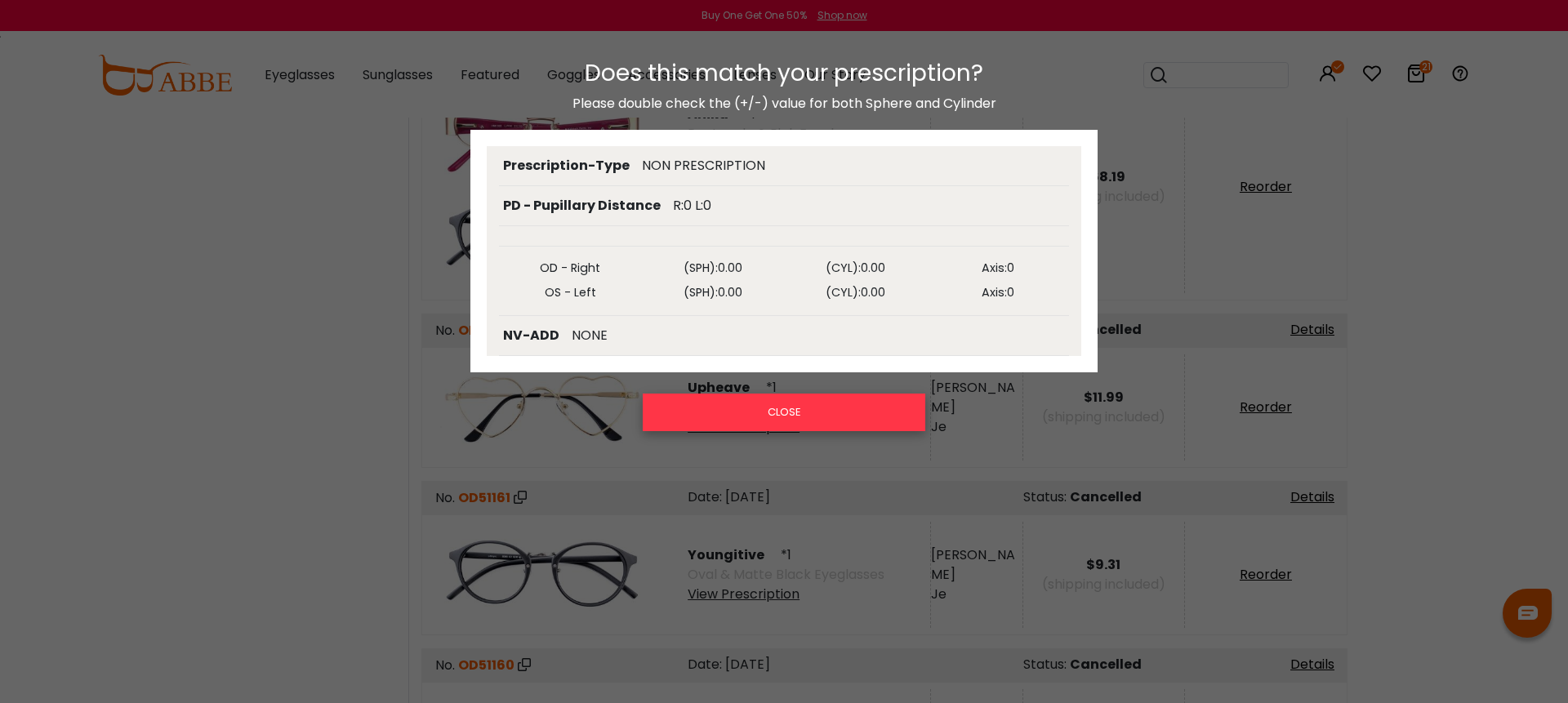
click at [746, 414] on button "CLOSE" at bounding box center [784, 413] width 283 height 38
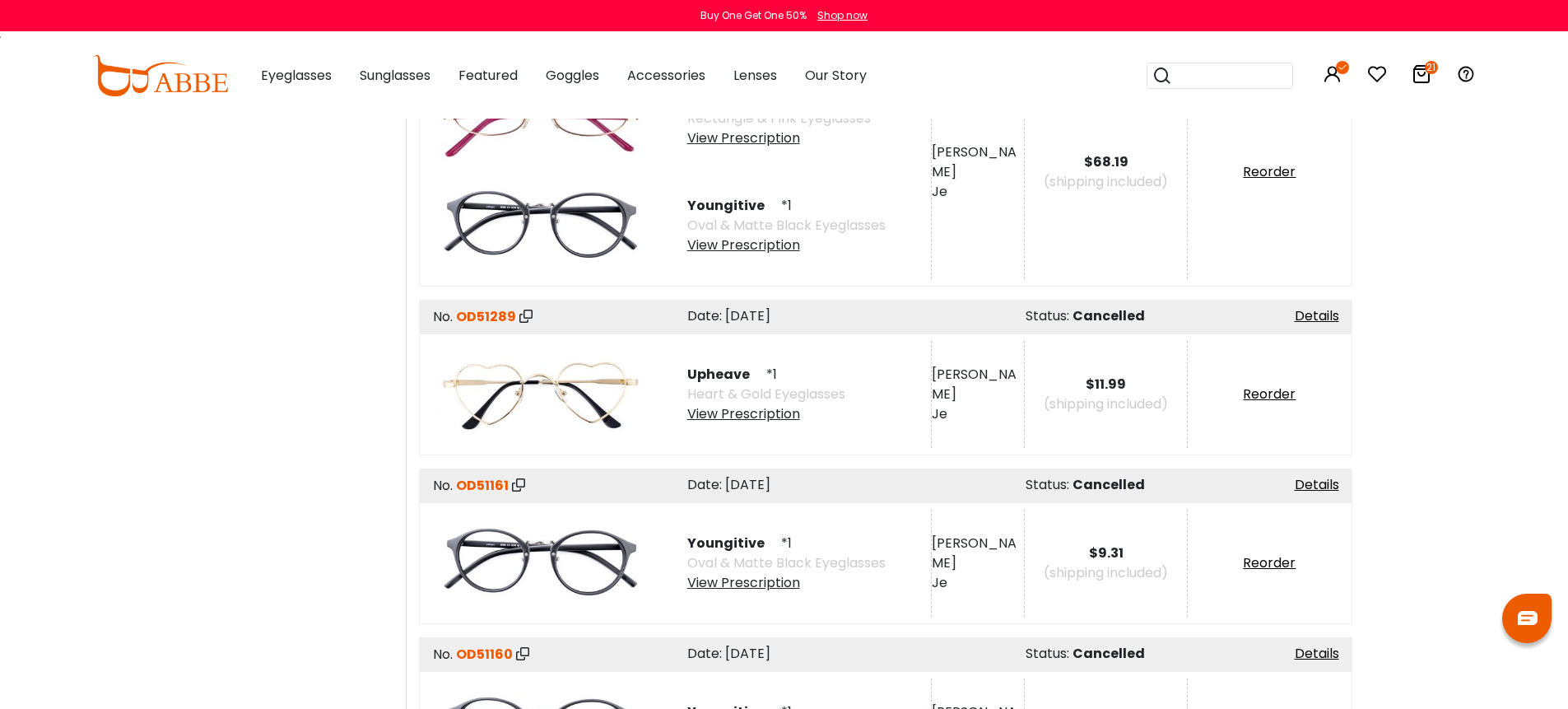
scroll to position [2993, 0]
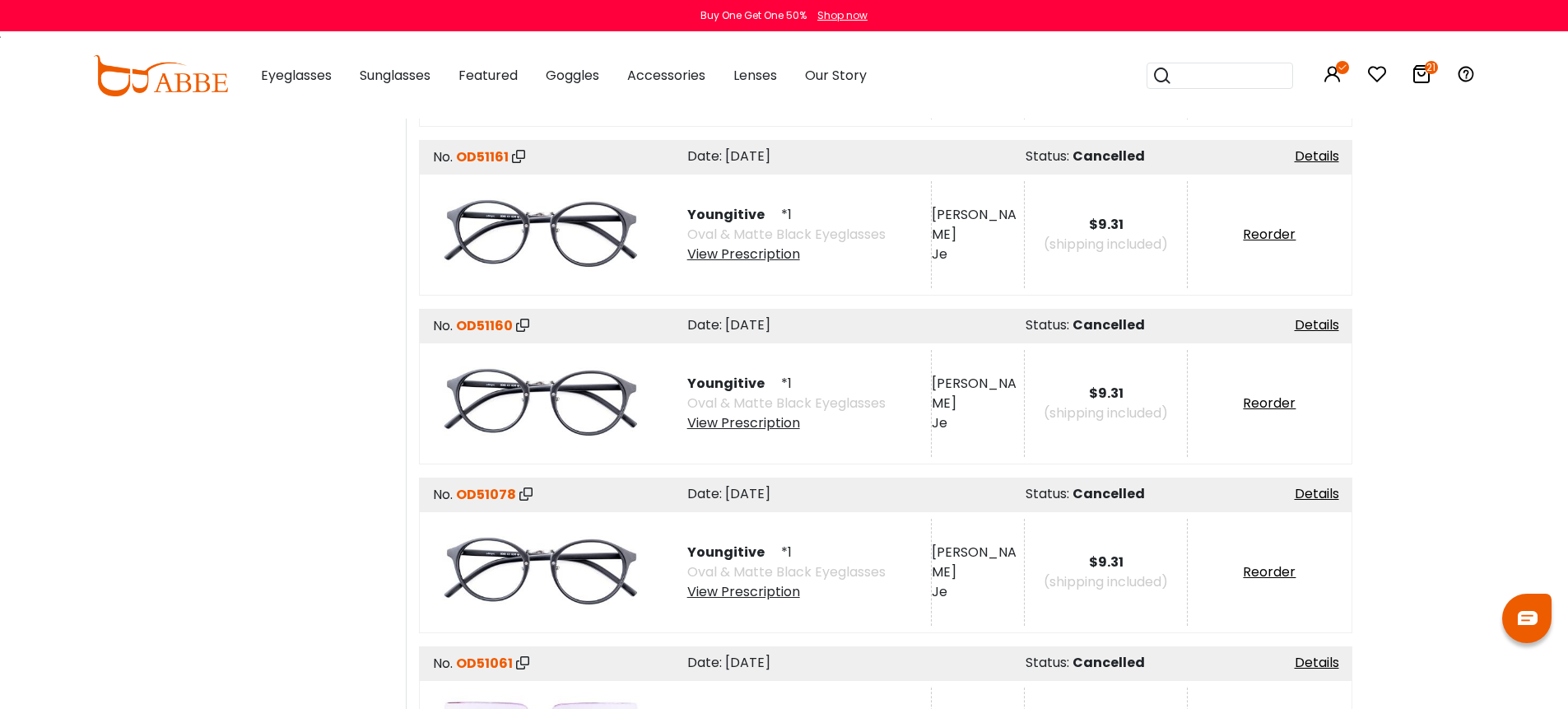
click at [753, 415] on div "View Prescription" at bounding box center [786, 424] width 198 height 20
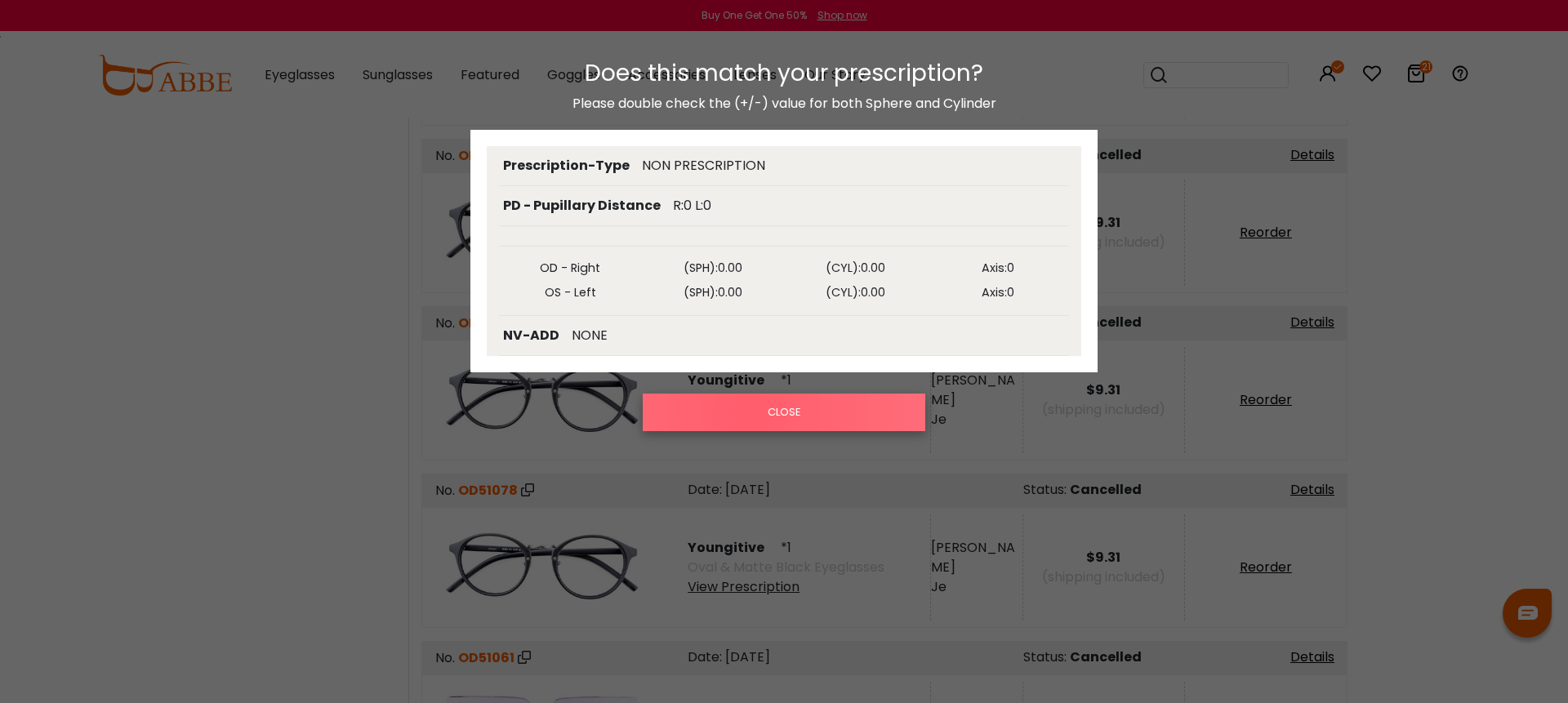
click at [750, 412] on button "CLOSE" at bounding box center [784, 413] width 283 height 38
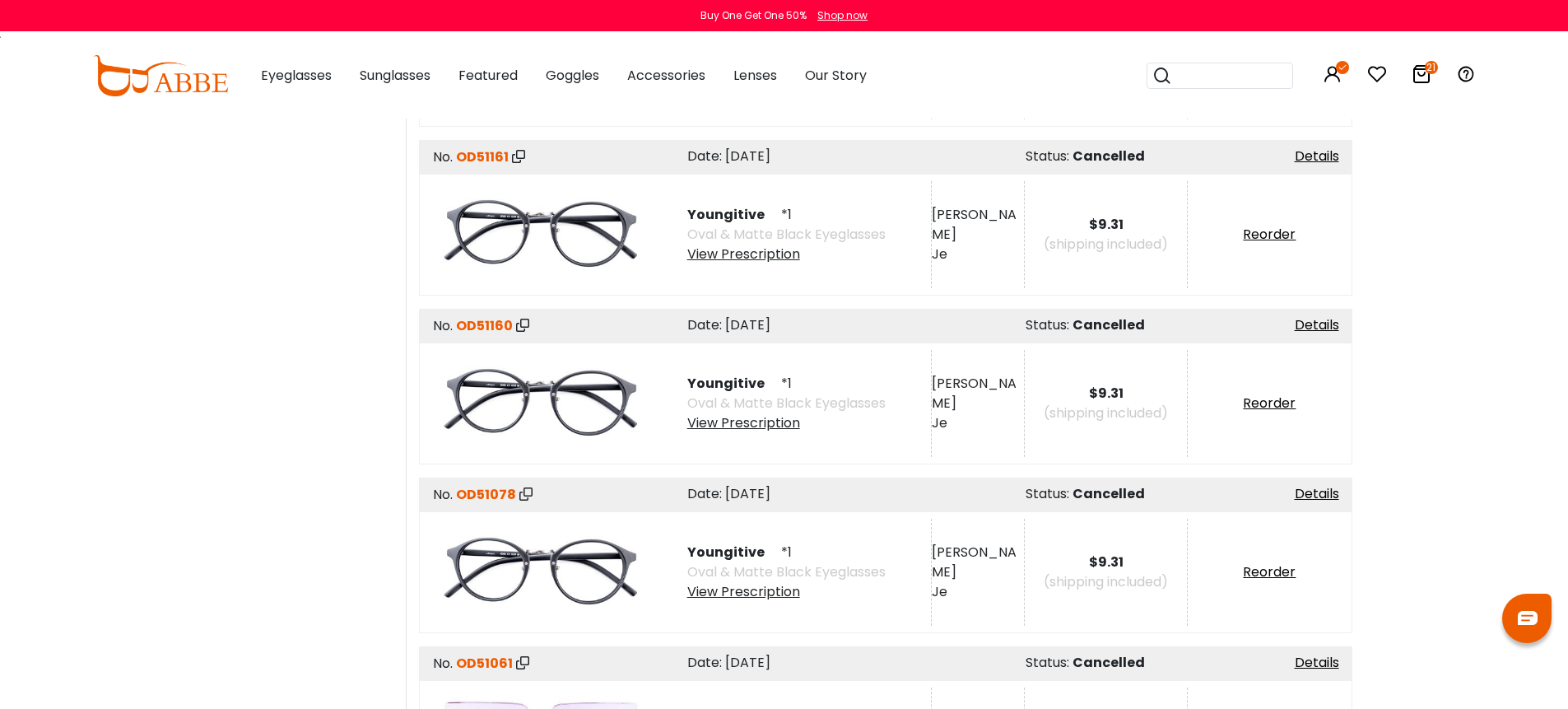
click at [757, 585] on div "View Prescription" at bounding box center [786, 592] width 198 height 20
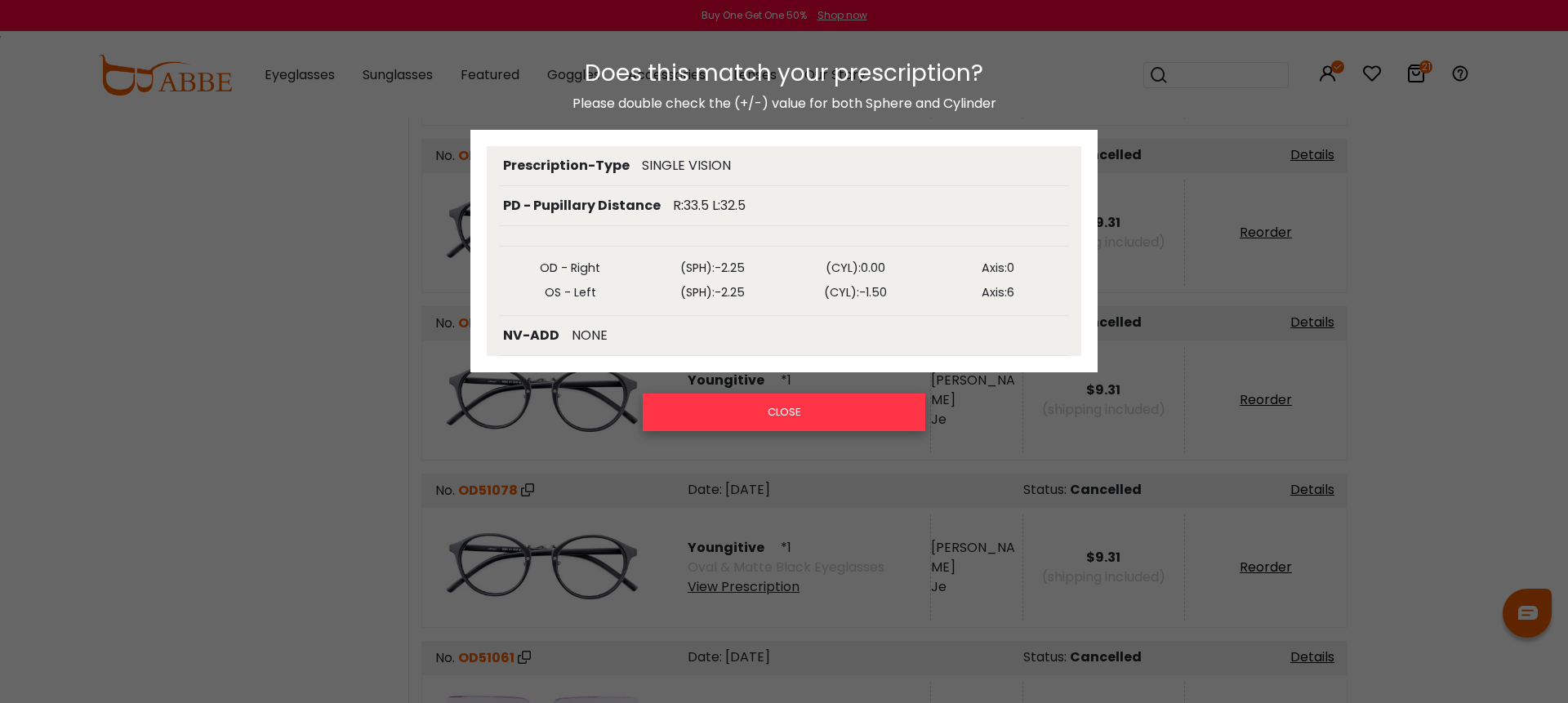
click at [757, 420] on button "CLOSE" at bounding box center [784, 413] width 283 height 38
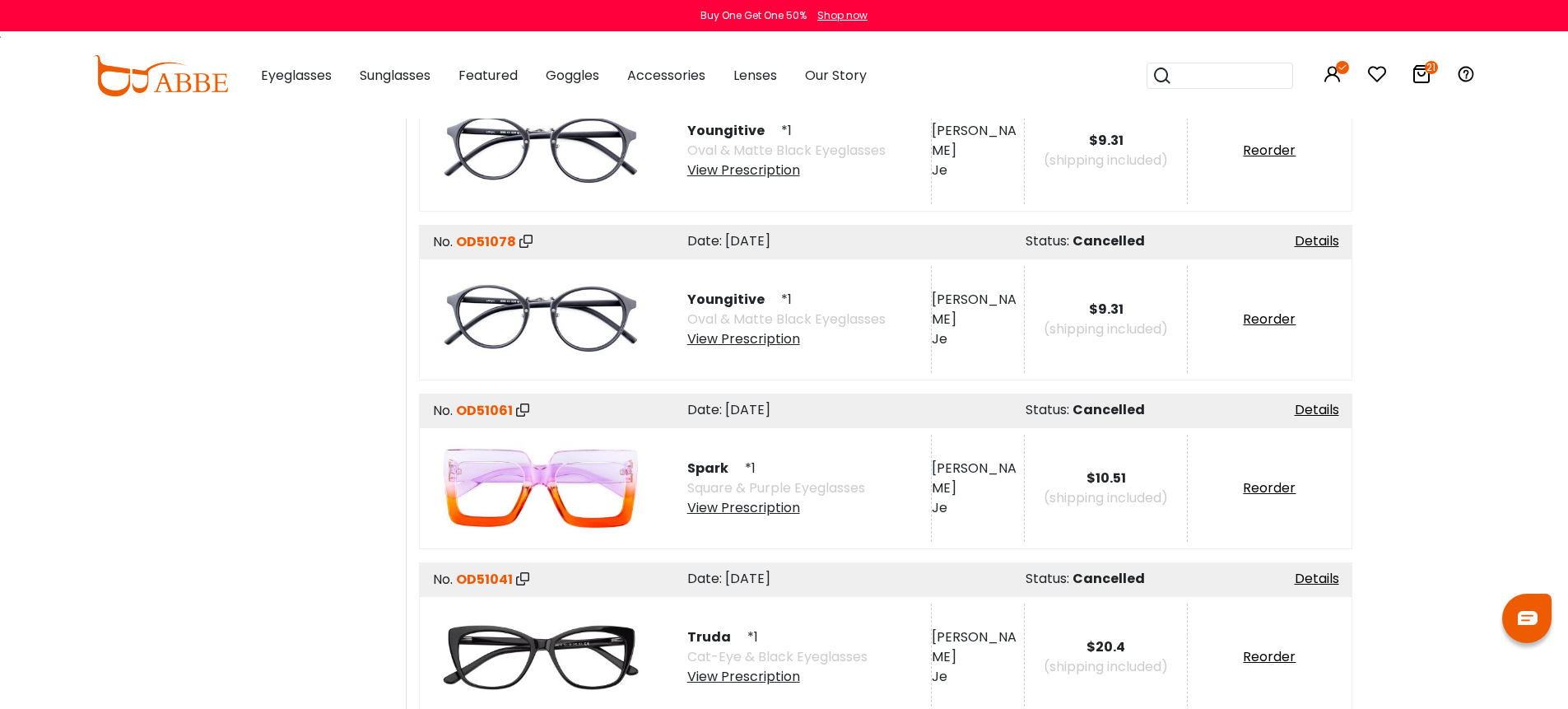
scroll to position [3251, 0]
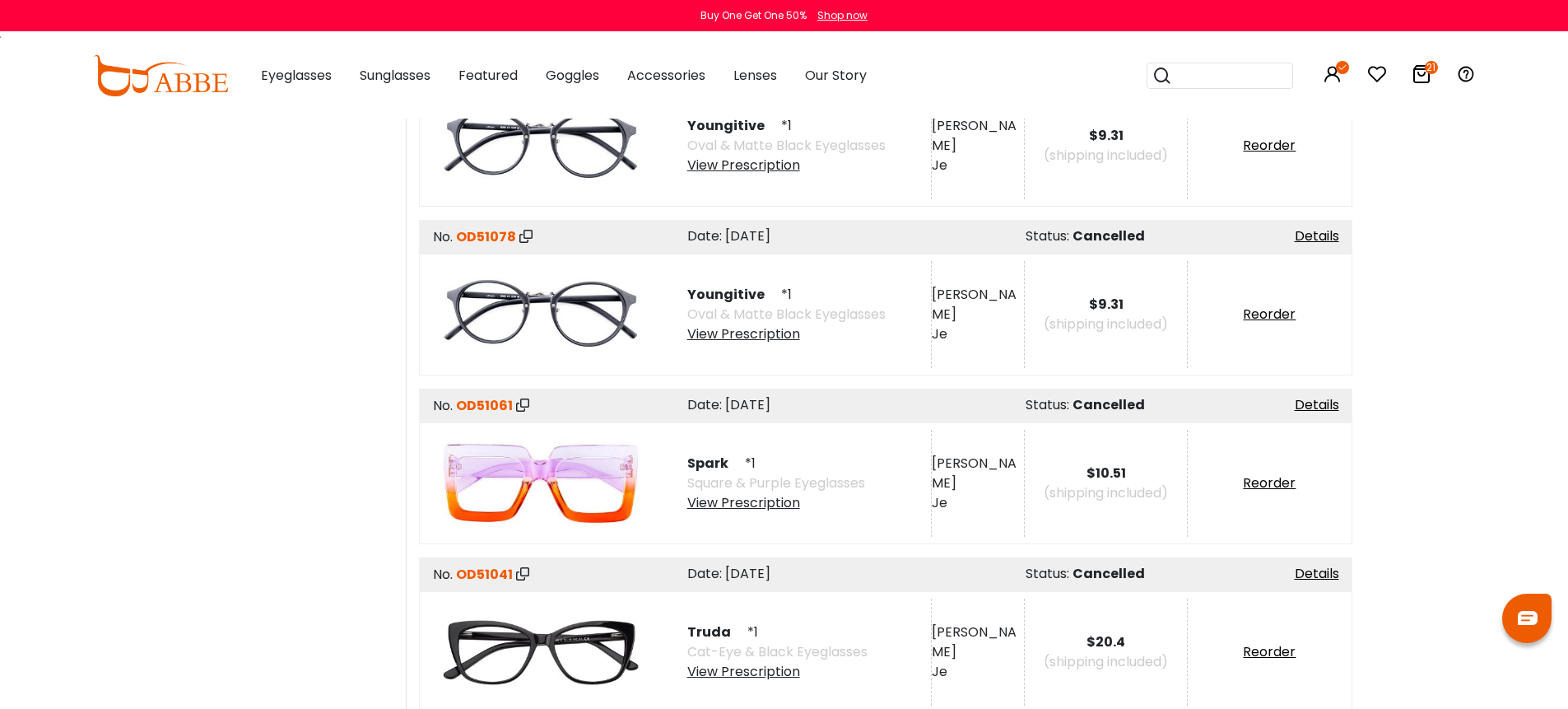
click at [771, 496] on div "View Prescription" at bounding box center [776, 503] width 178 height 20
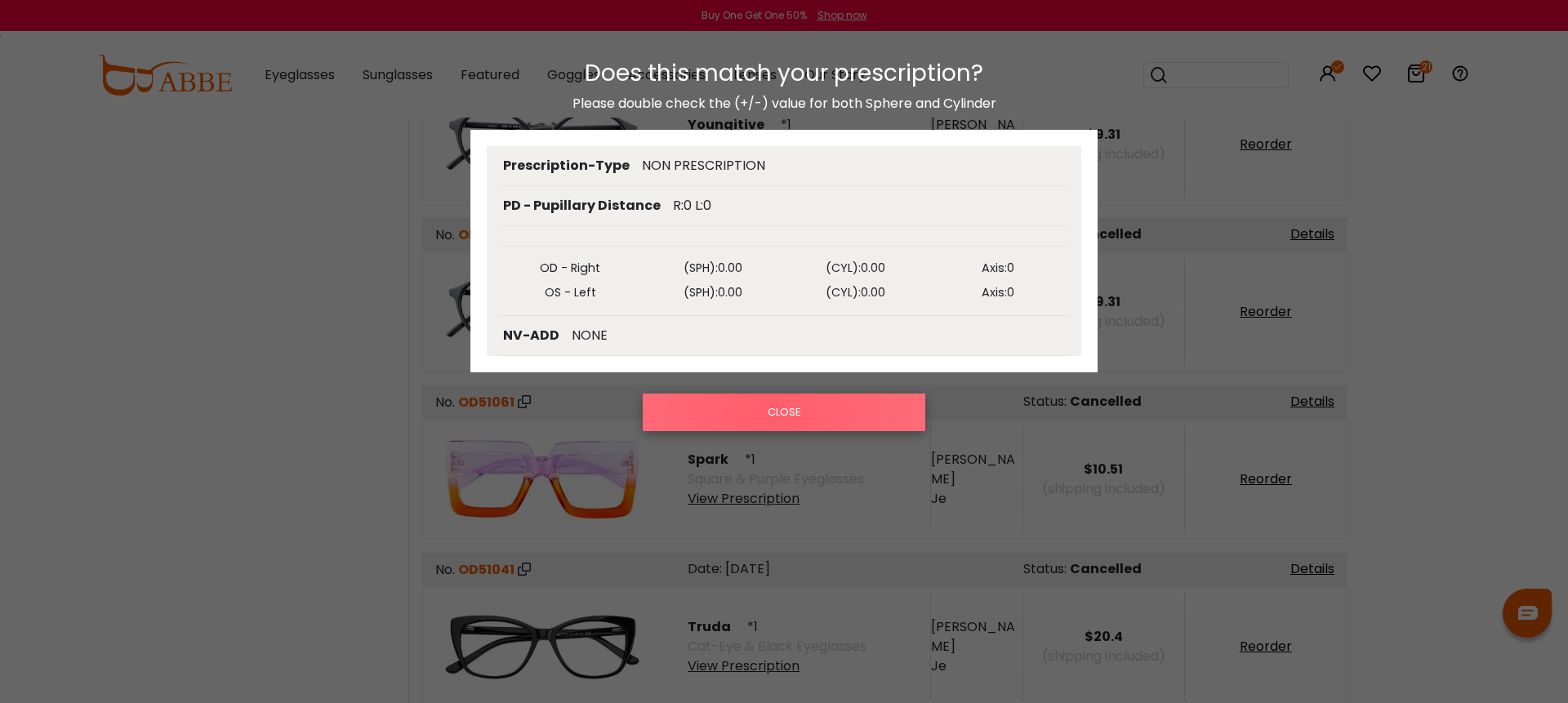
click at [771, 415] on button "CLOSE" at bounding box center [784, 413] width 283 height 38
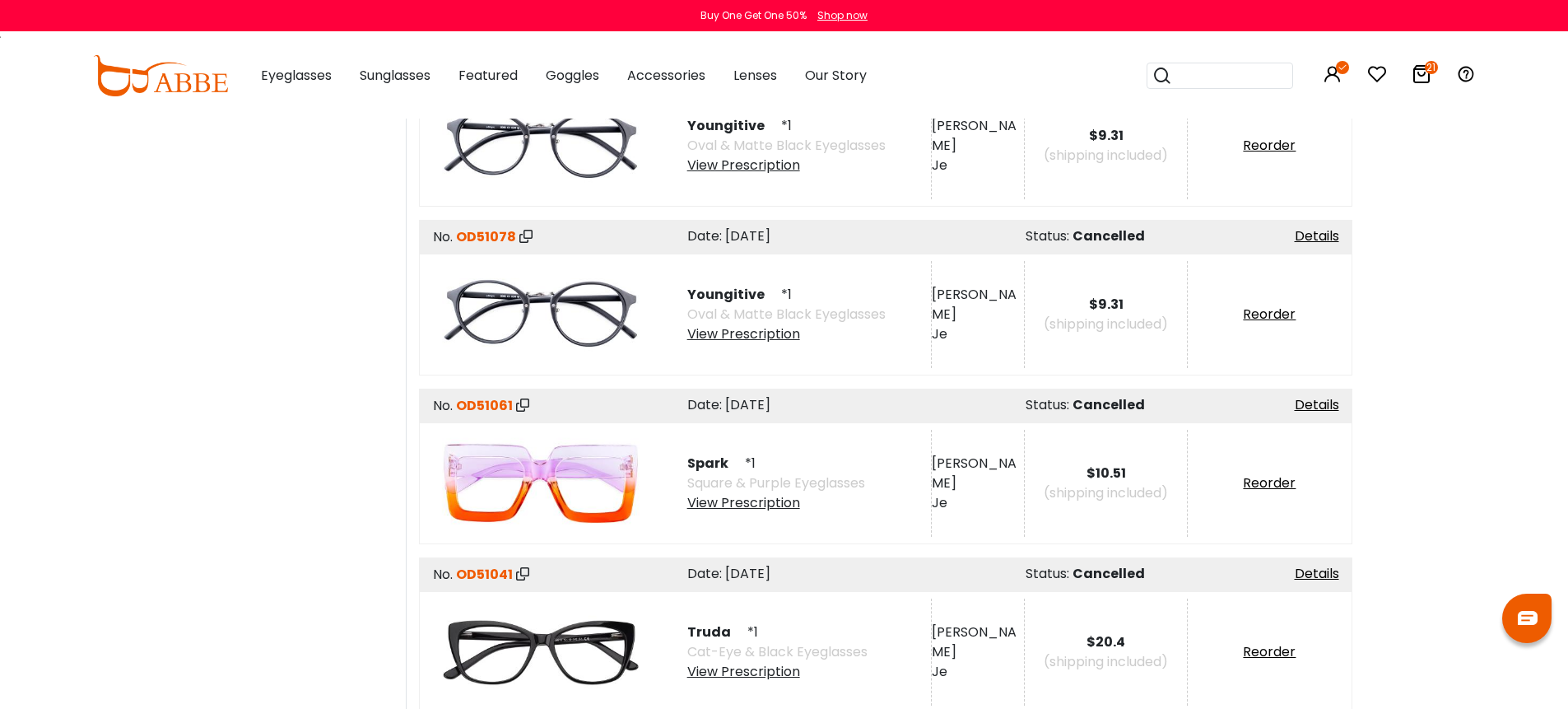
click at [757, 668] on div "View Prescription" at bounding box center [777, 672] width 180 height 20
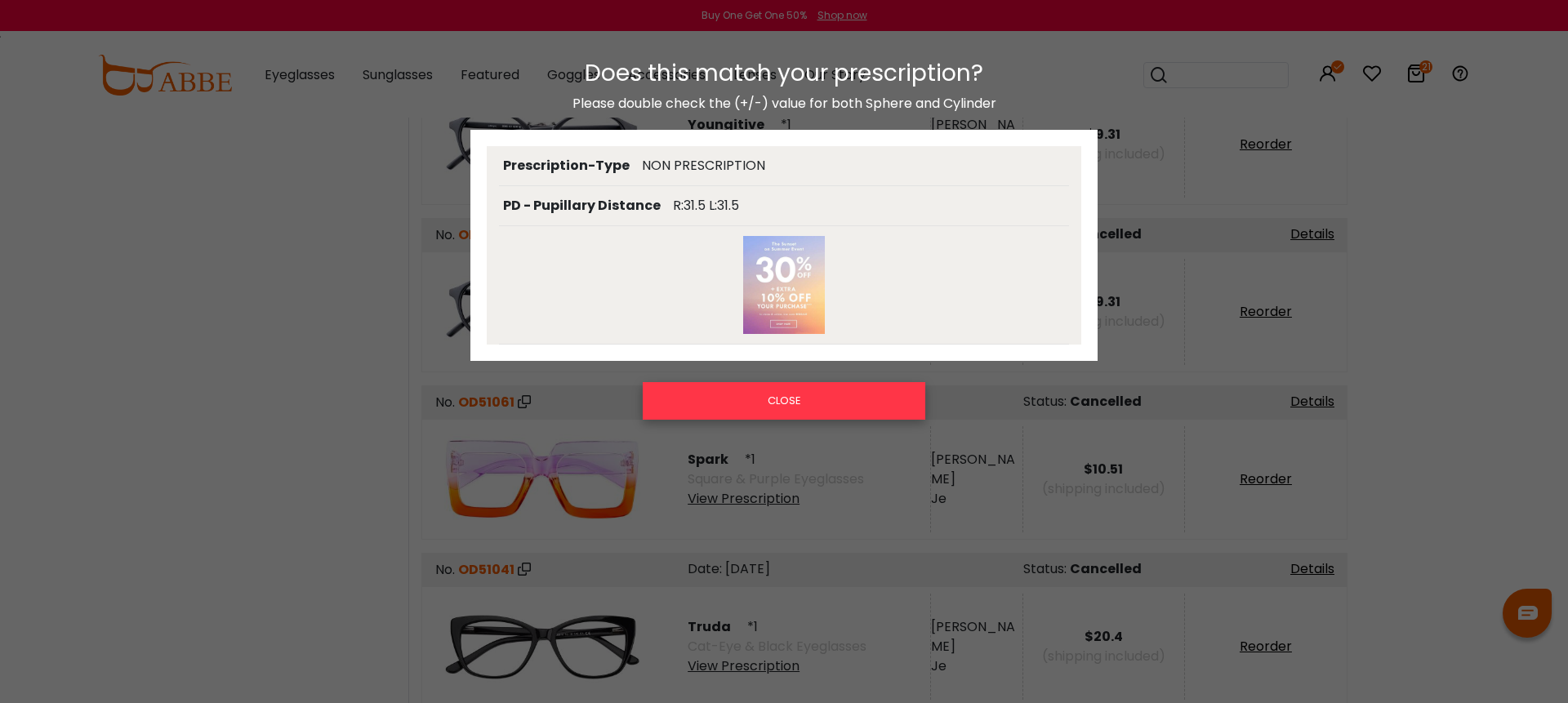
click at [793, 400] on button "CLOSE" at bounding box center [784, 401] width 283 height 38
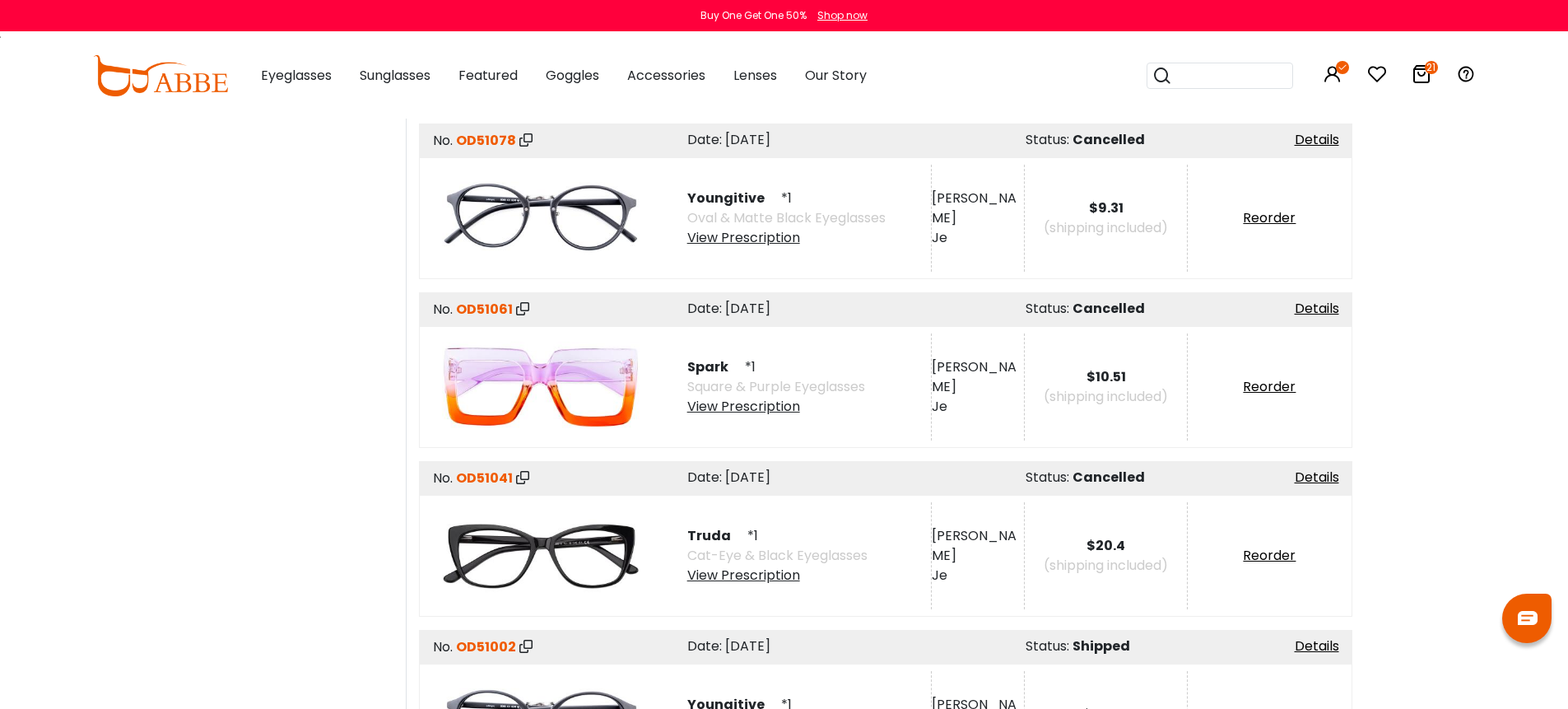
scroll to position [3423, 0]
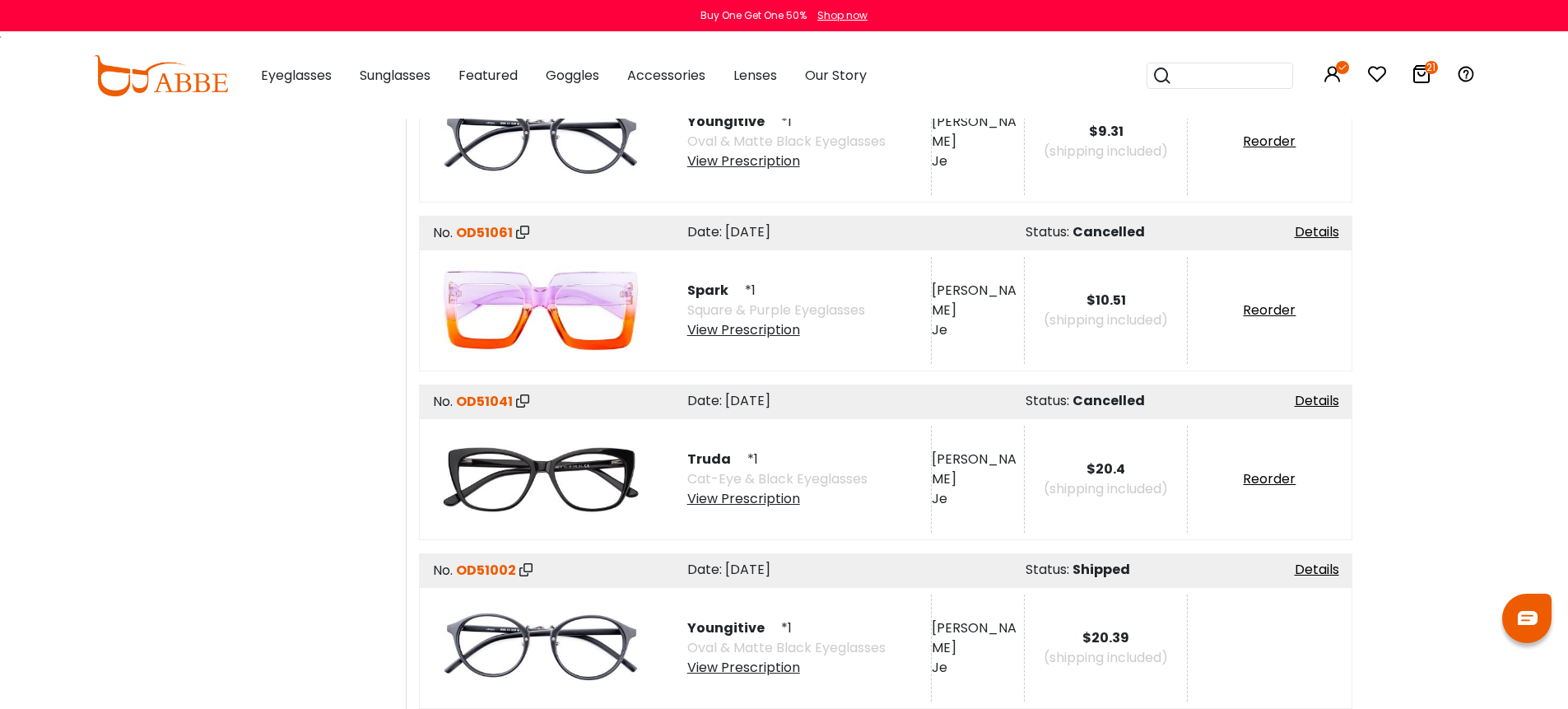
click at [772, 493] on div "View Prescription" at bounding box center [777, 499] width 180 height 20
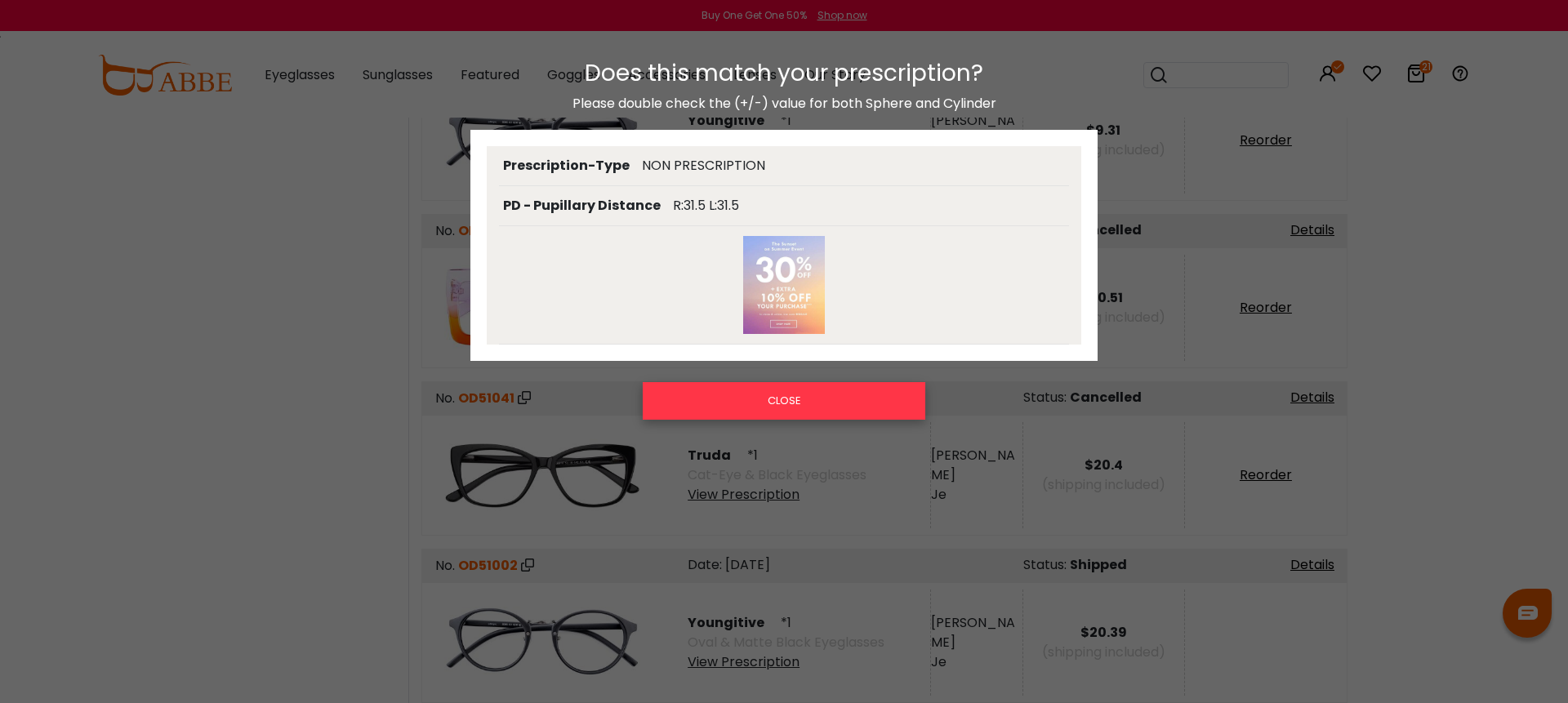
click at [776, 397] on button "CLOSE" at bounding box center [784, 401] width 283 height 38
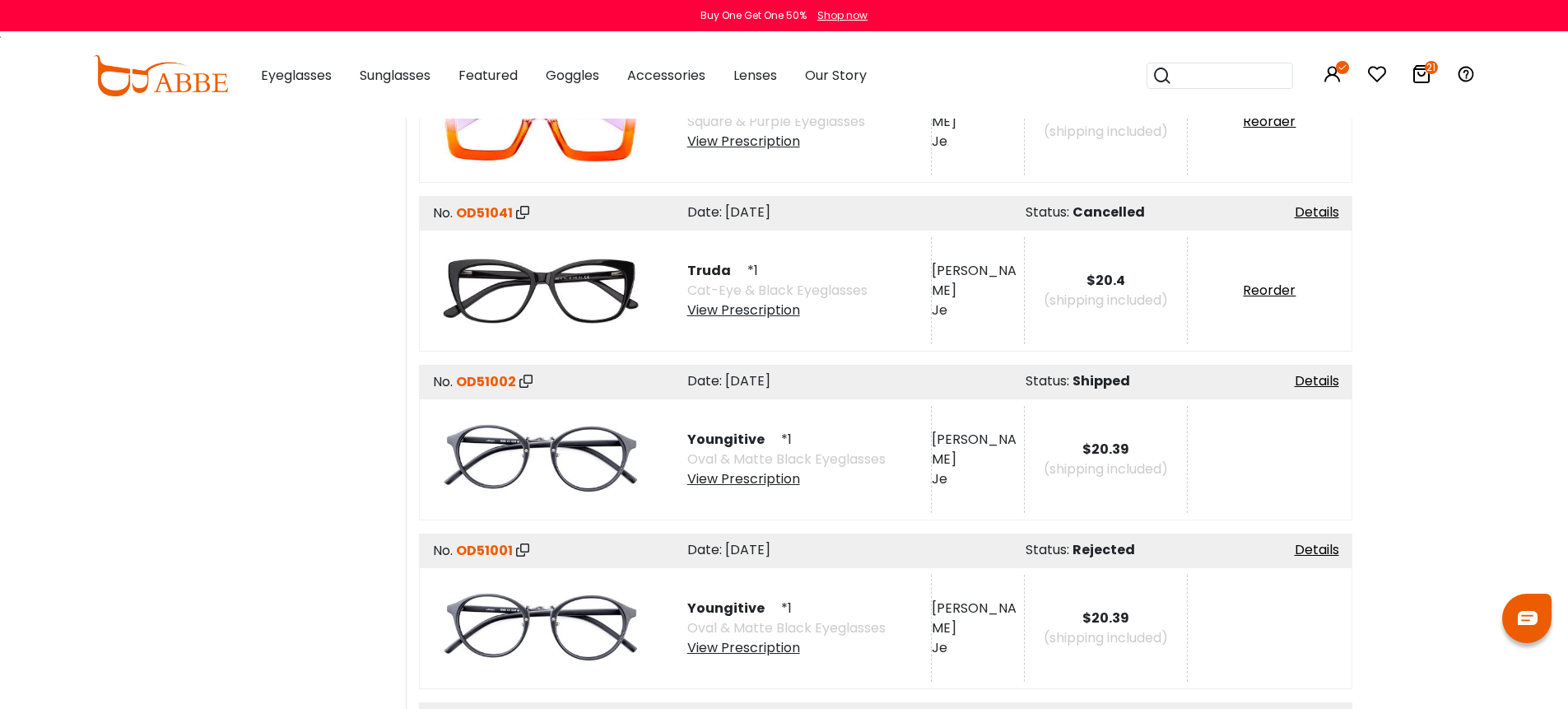
scroll to position [3613, 0]
click at [757, 469] on div "View Prescription" at bounding box center [786, 478] width 198 height 20
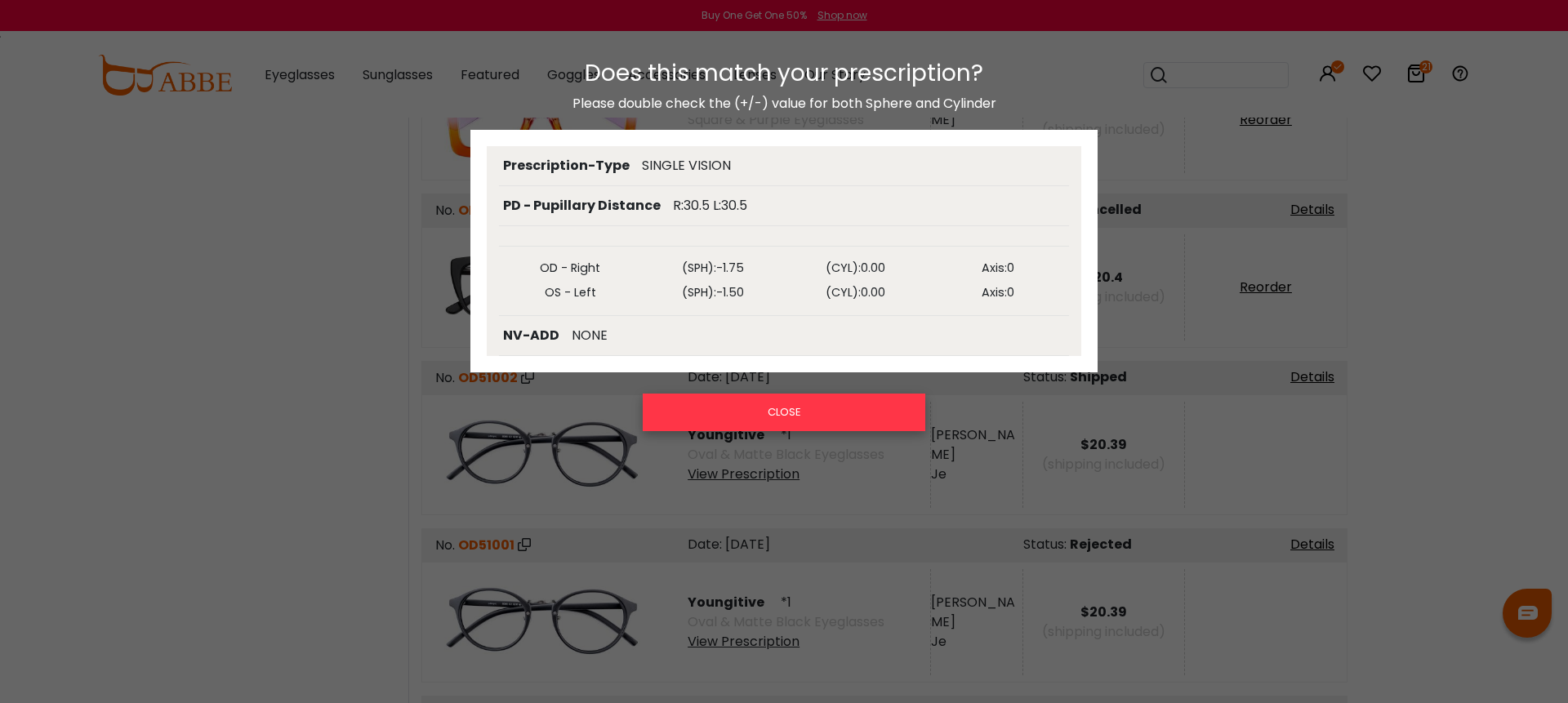
click at [765, 409] on button "CLOSE" at bounding box center [784, 413] width 283 height 38
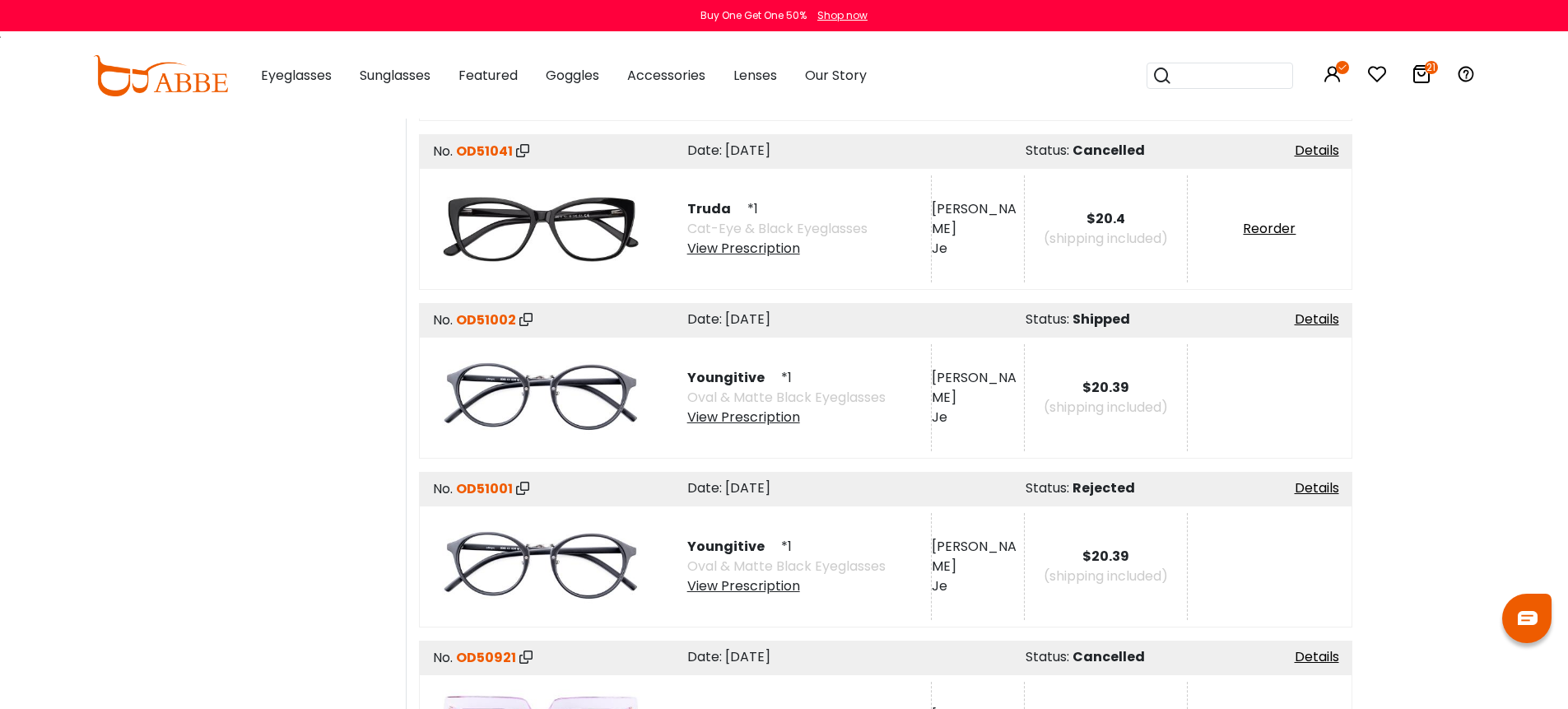
scroll to position [3708, 0]
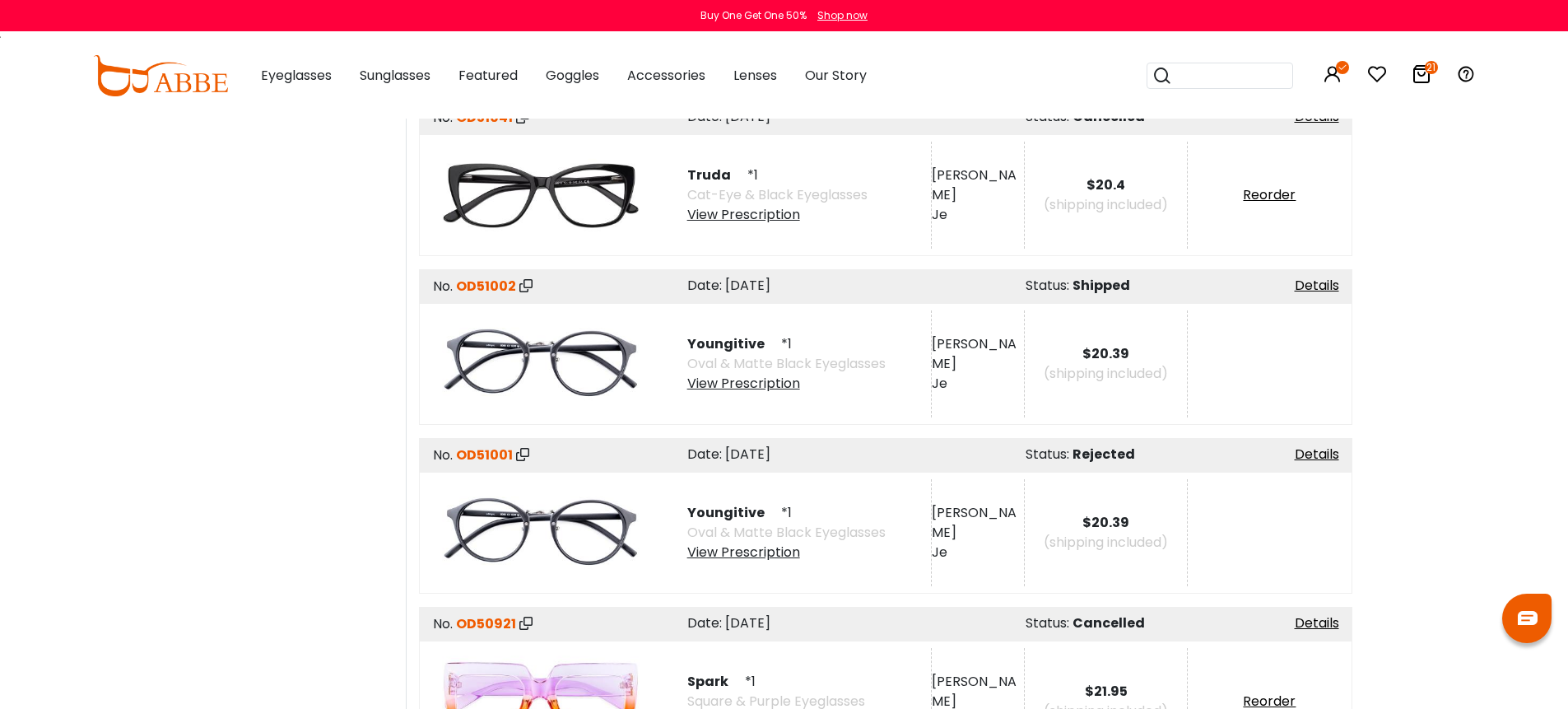
click at [758, 542] on div "View Prescription" at bounding box center [786, 552] width 198 height 20
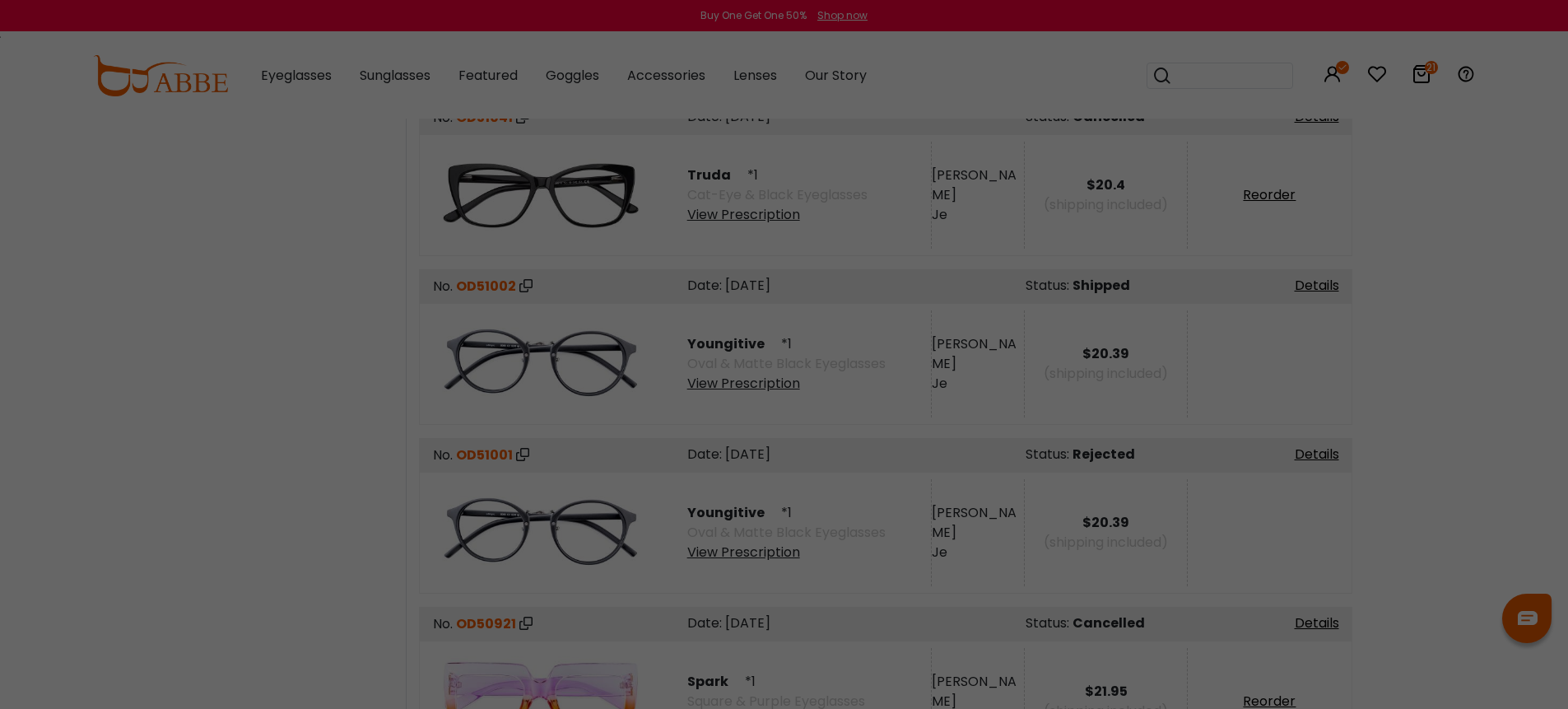
click at [1444, 425] on div at bounding box center [784, 354] width 1568 height 709
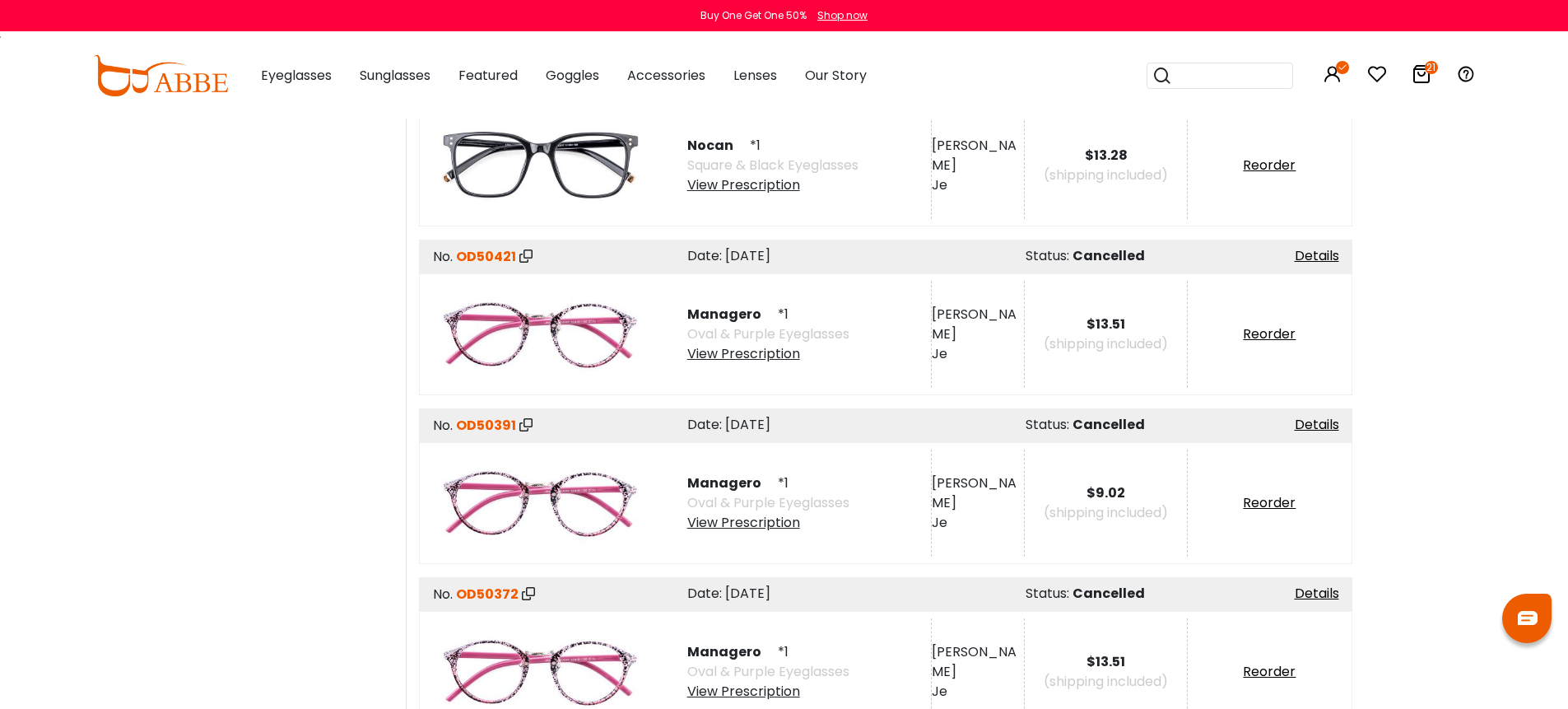
scroll to position [6374, 0]
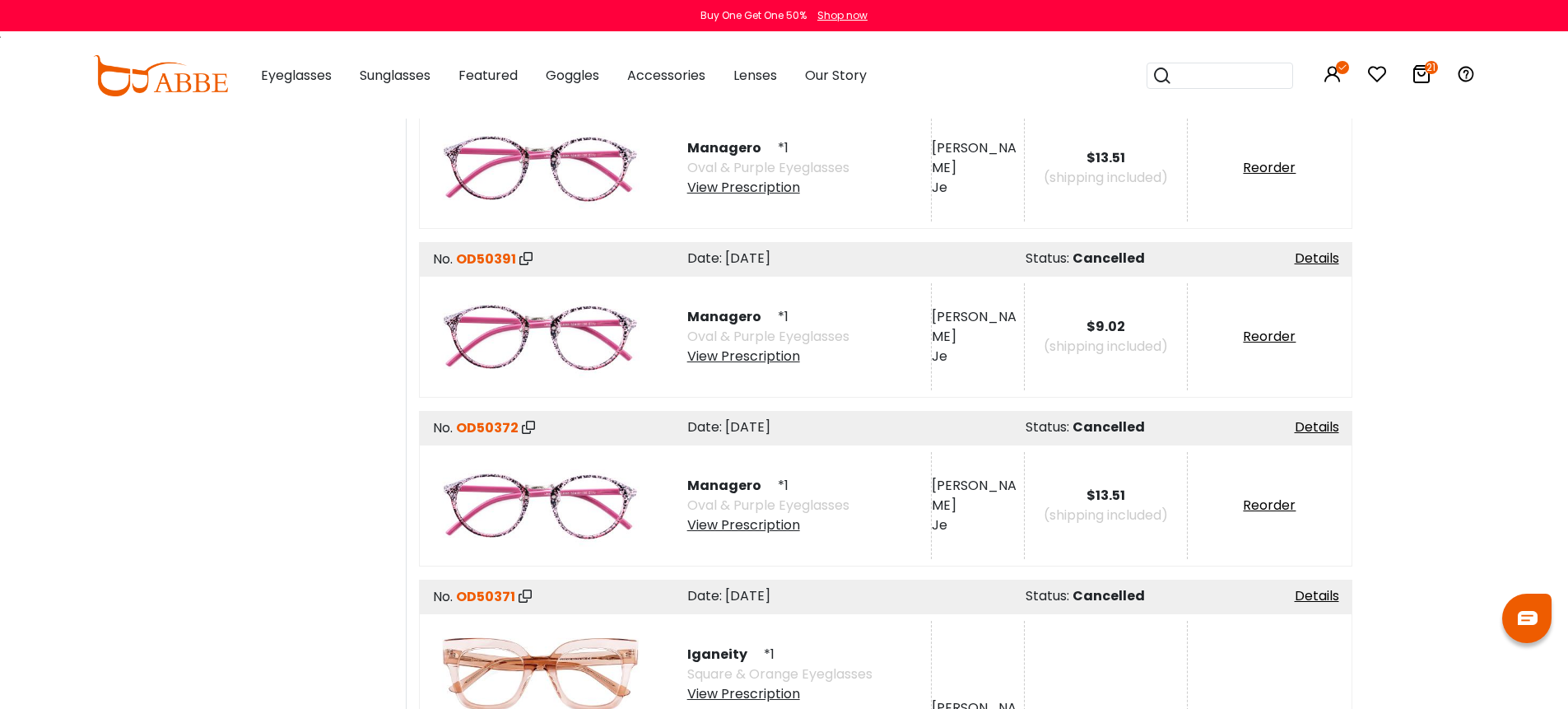
click at [765, 516] on div "View Prescription" at bounding box center [768, 526] width 162 height 20
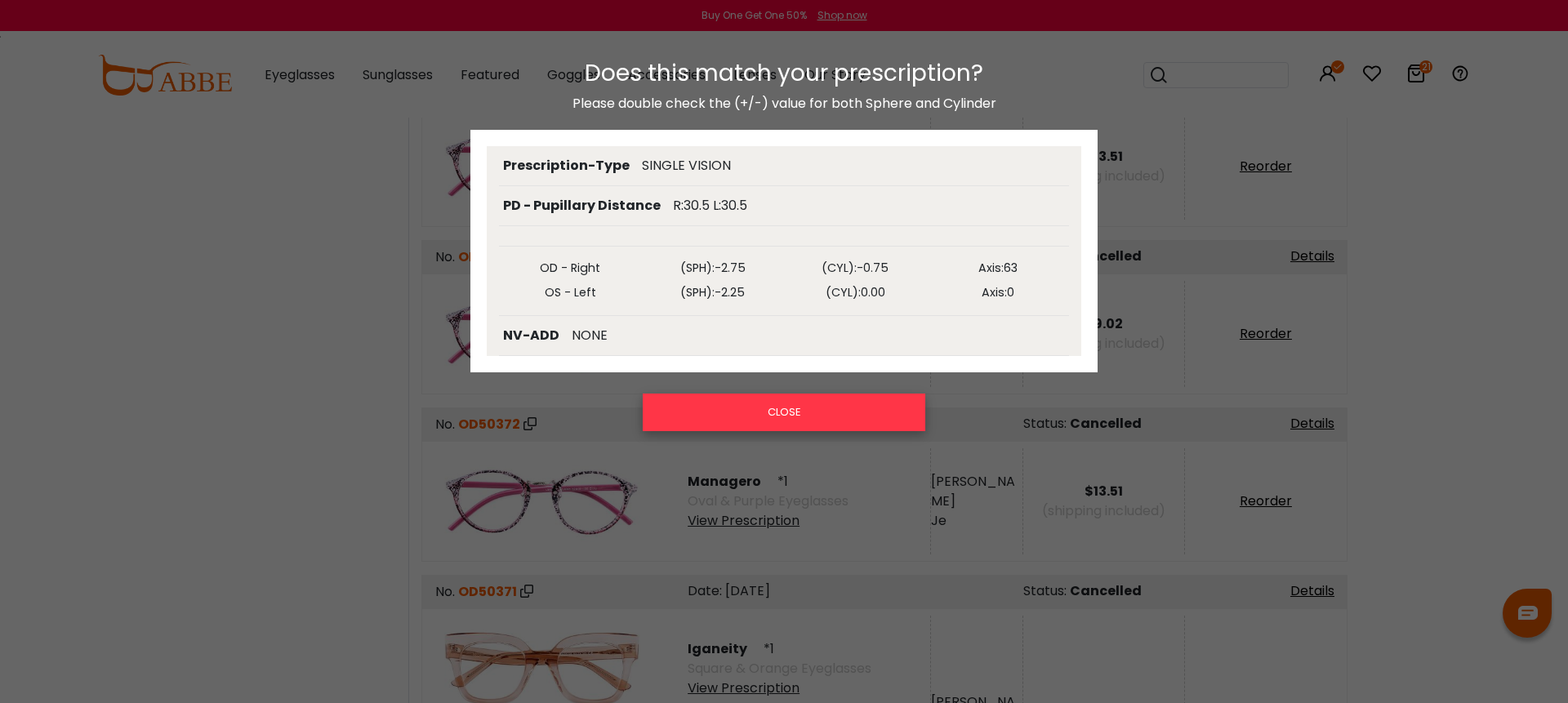
click at [797, 410] on button "CLOSE" at bounding box center [784, 413] width 283 height 38
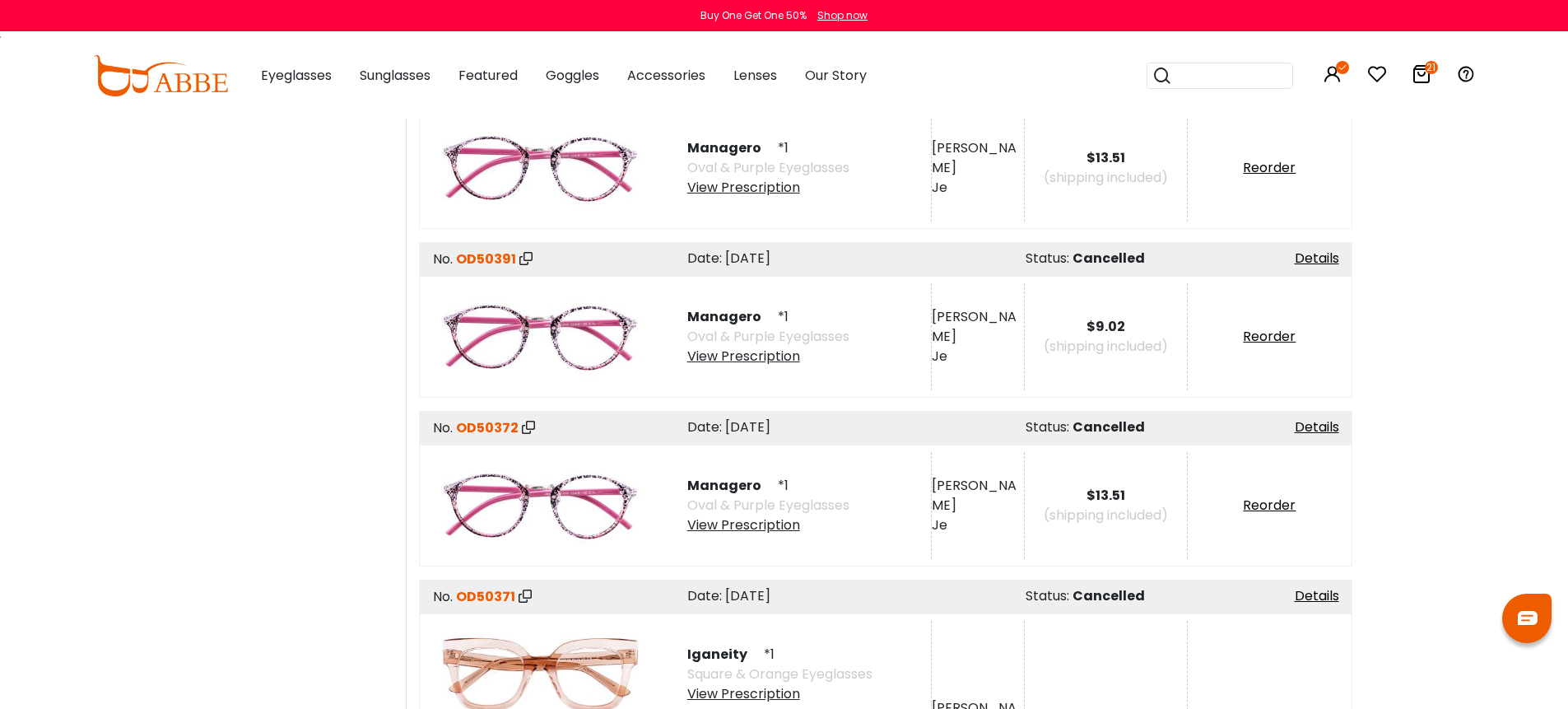
click at [768, 347] on div "View Prescription" at bounding box center [768, 357] width 162 height 20
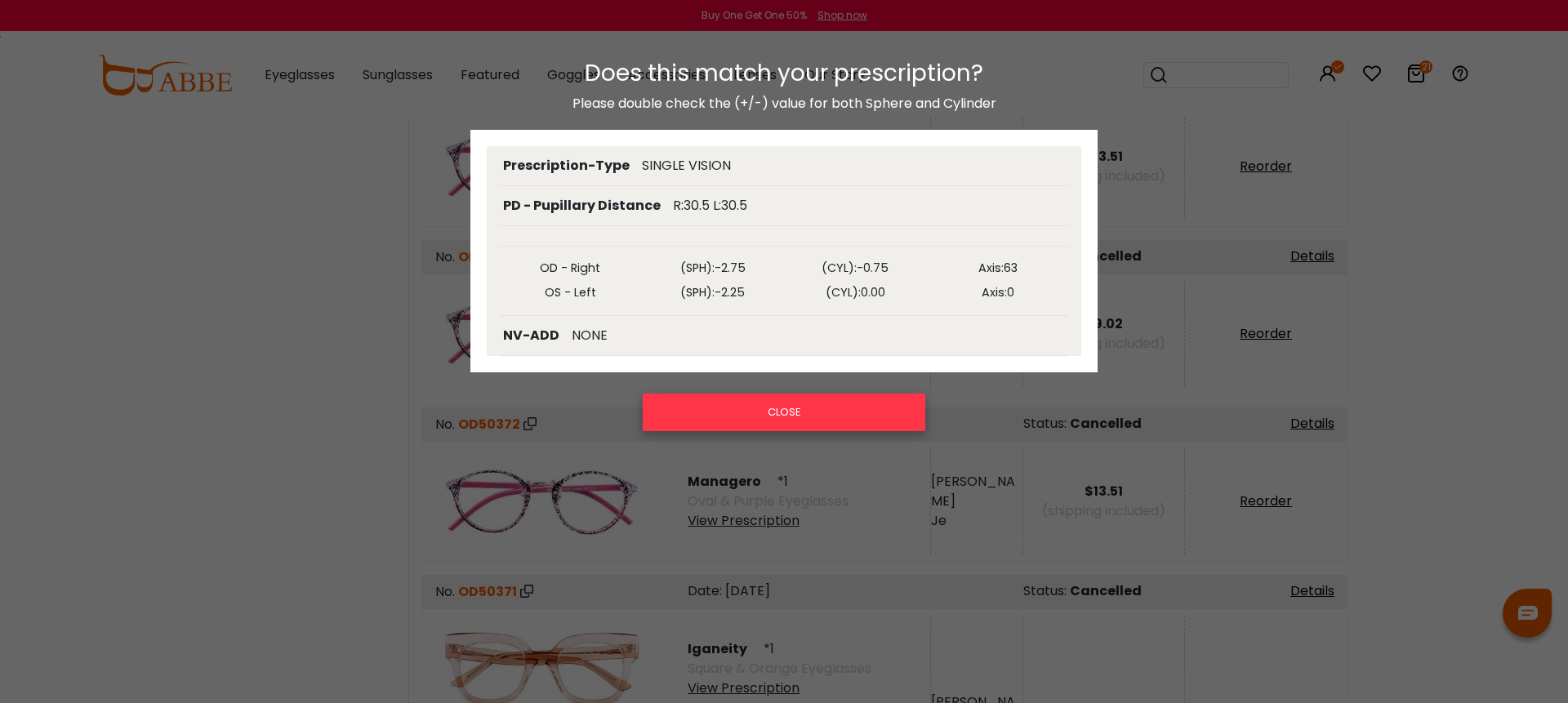
click at [789, 406] on button "CLOSE" at bounding box center [784, 413] width 283 height 38
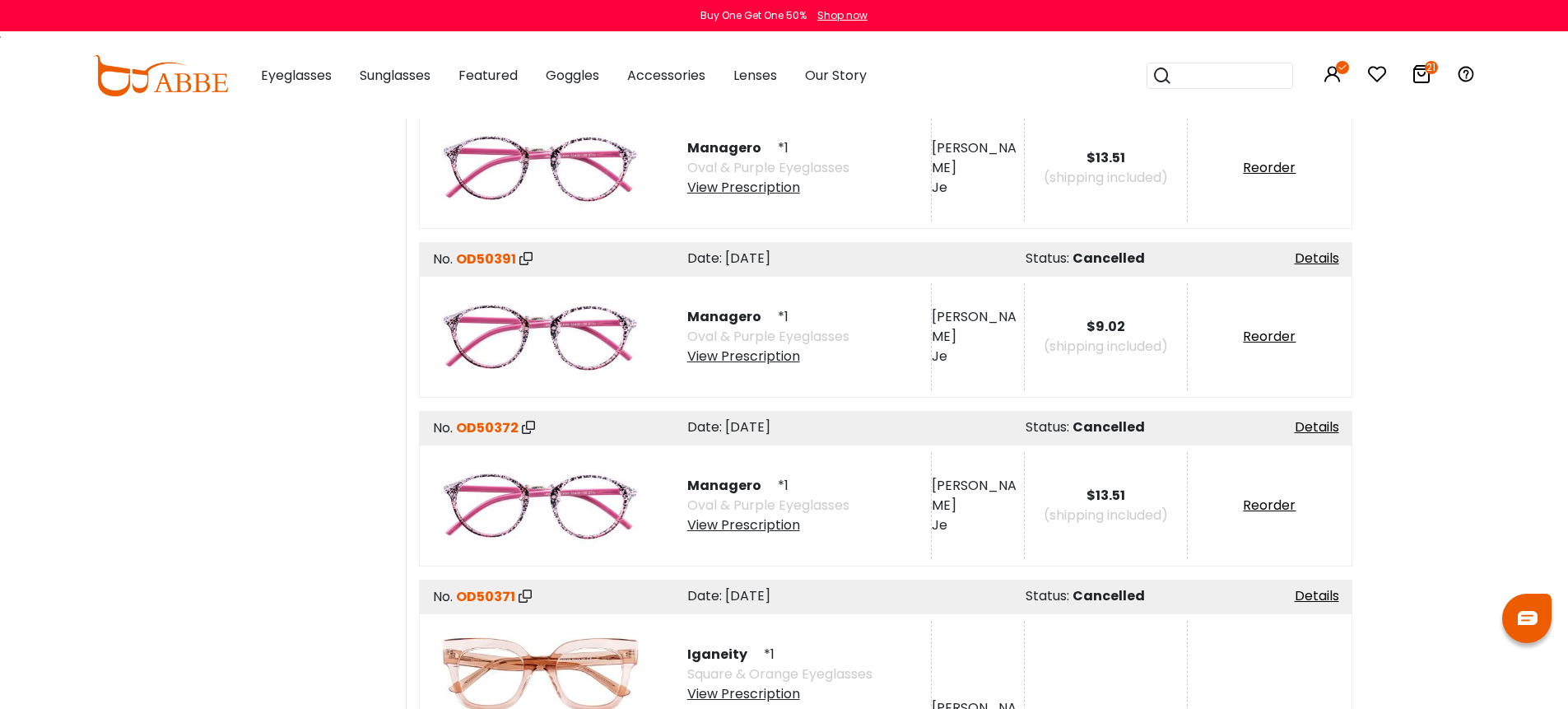
click at [743, 178] on div "View Prescription" at bounding box center [768, 188] width 162 height 20
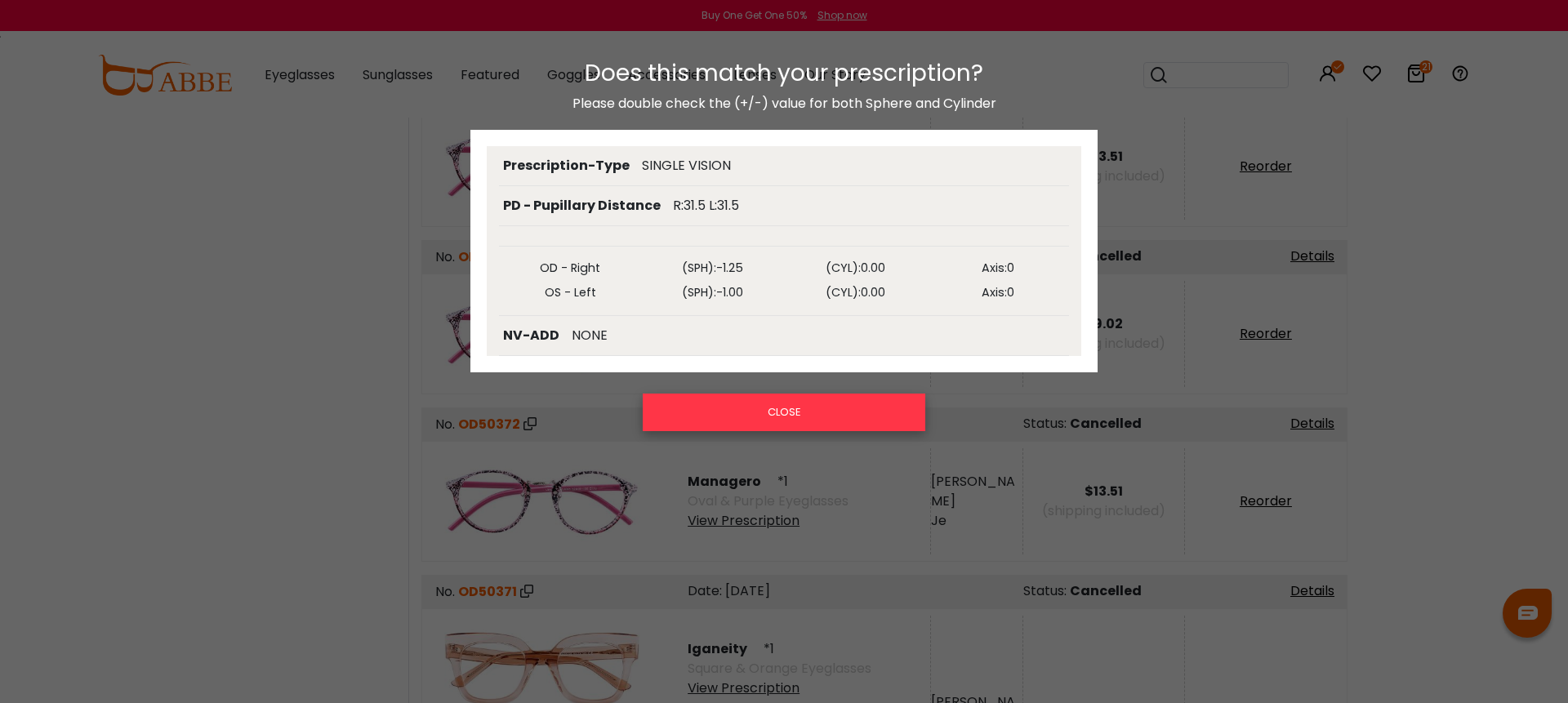
click at [802, 414] on button "CLOSE" at bounding box center [784, 413] width 283 height 38
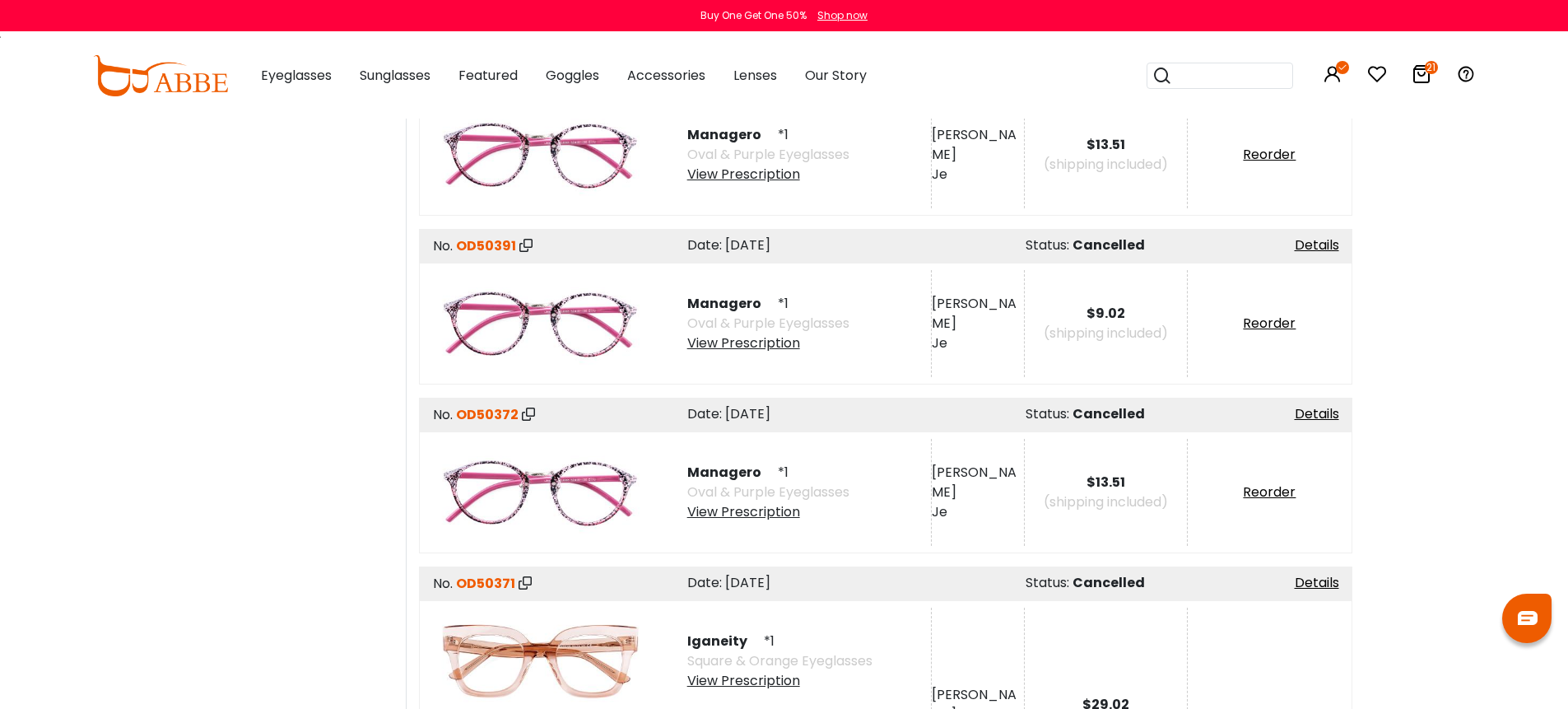
scroll to position [6472, 0]
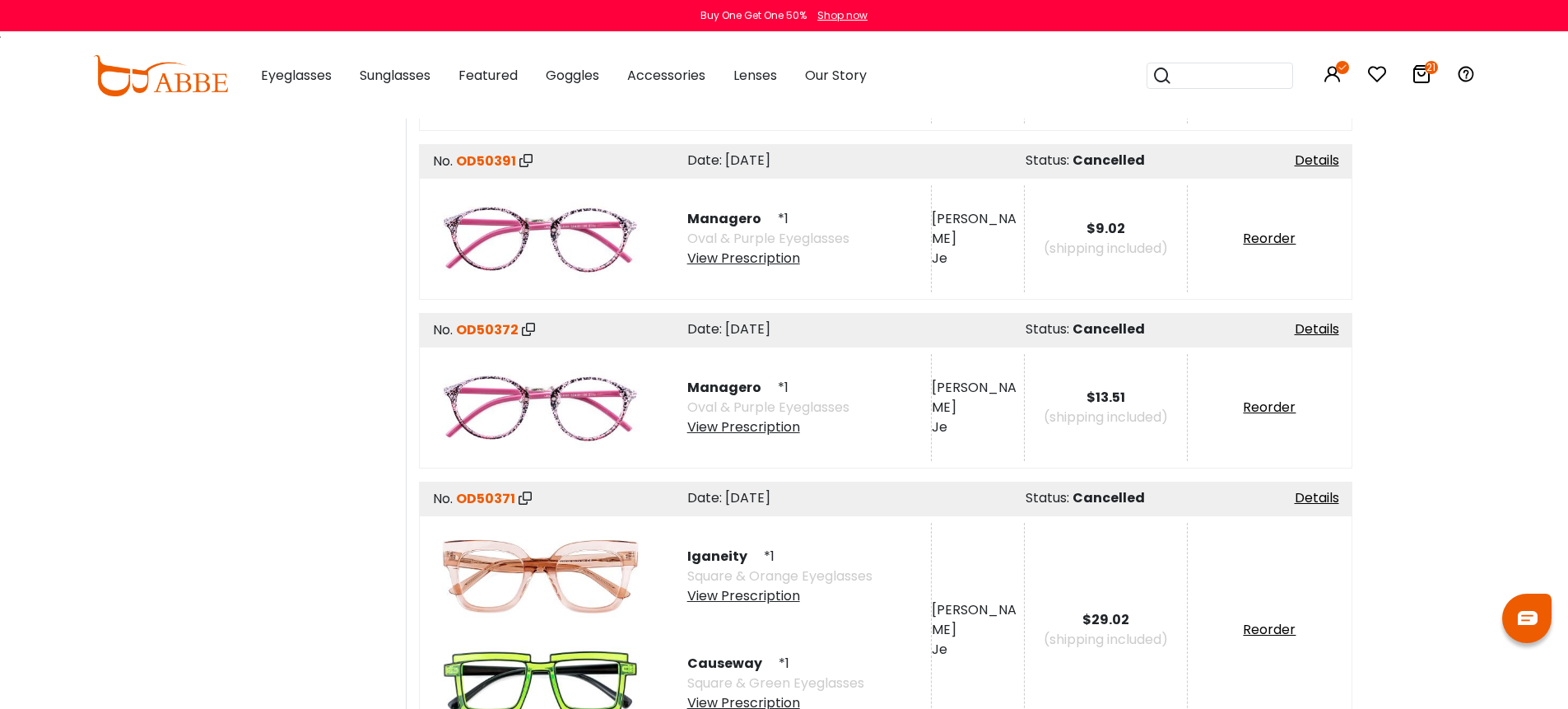
click at [757, 586] on div "View Prescription" at bounding box center [779, 596] width 185 height 20
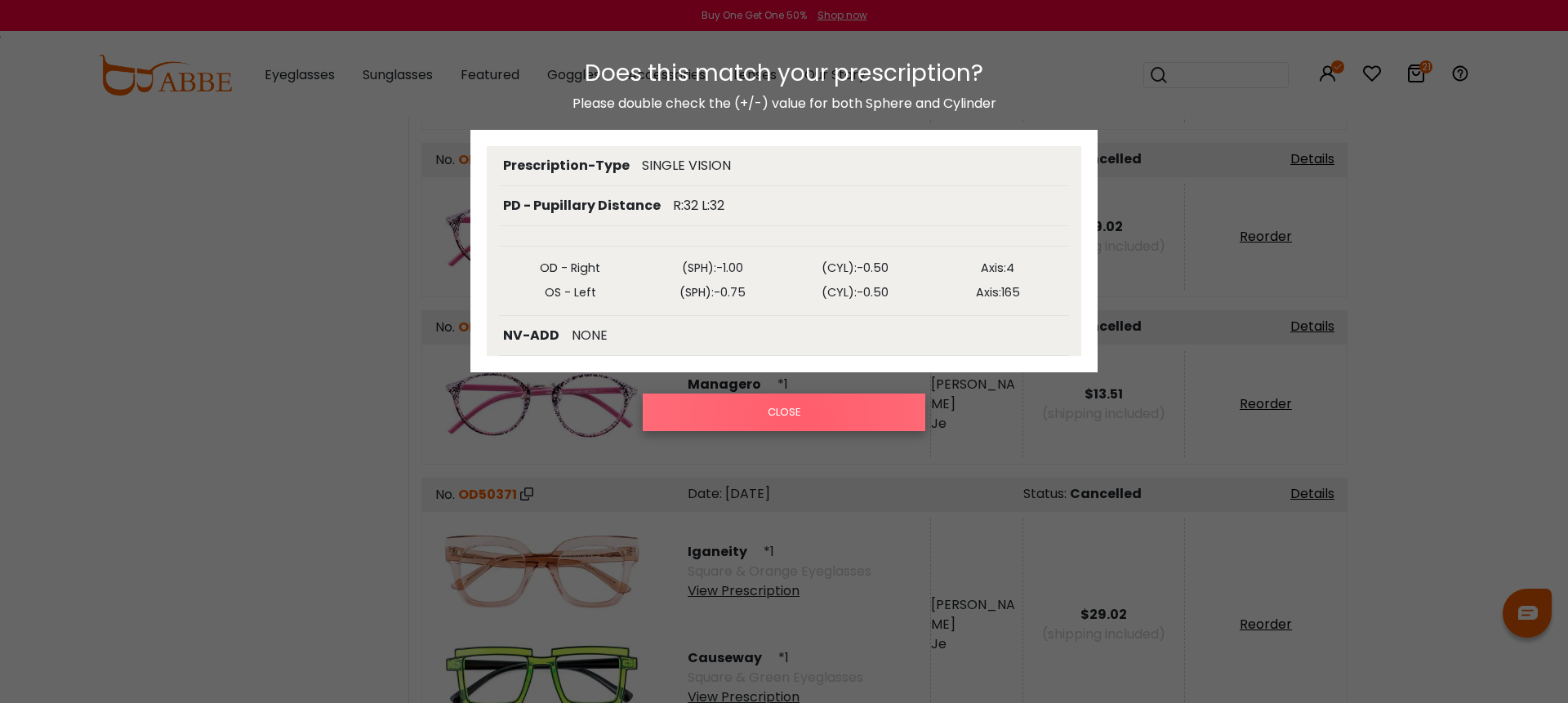
click at [798, 419] on button "CLOSE" at bounding box center [784, 413] width 283 height 38
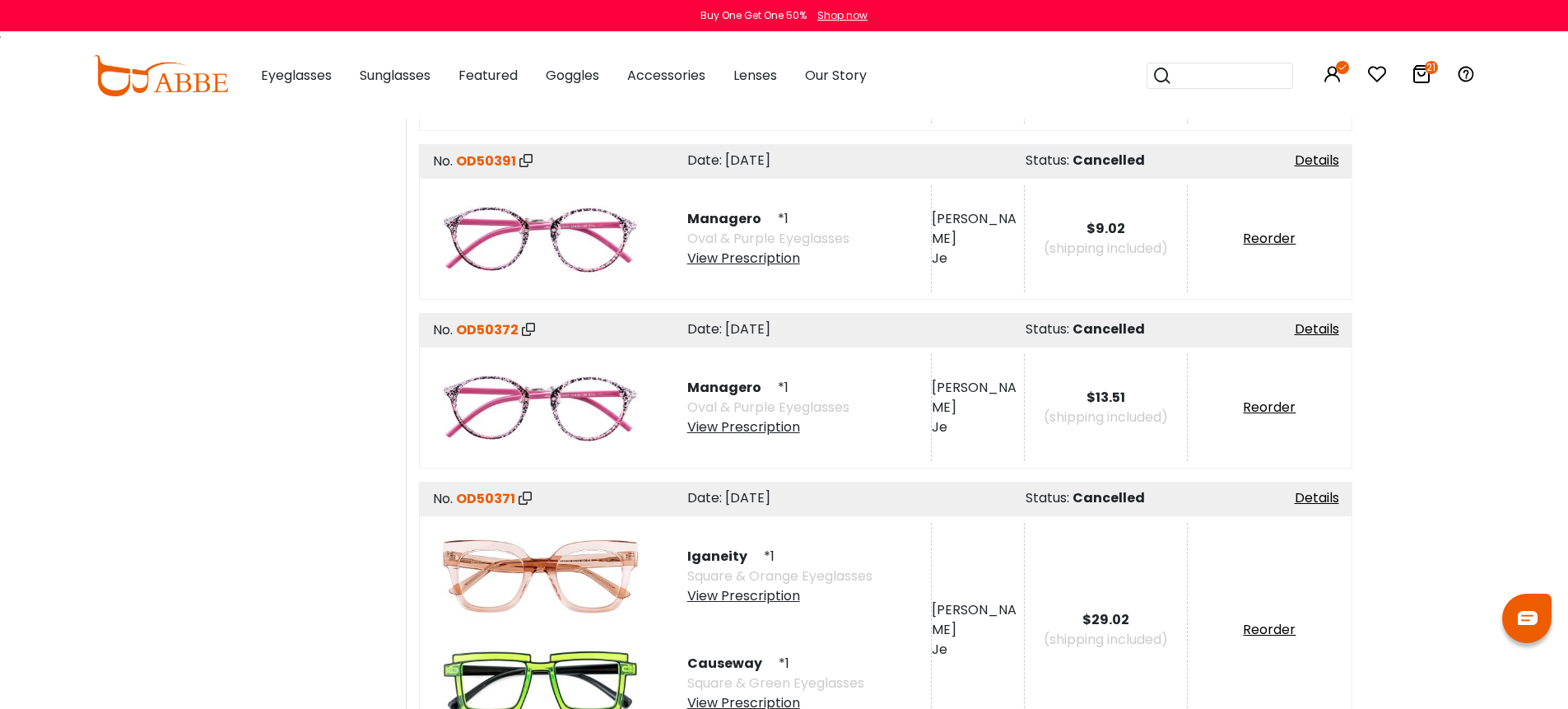
click at [768, 693] on div "View Prescription" at bounding box center [776, 703] width 177 height 20
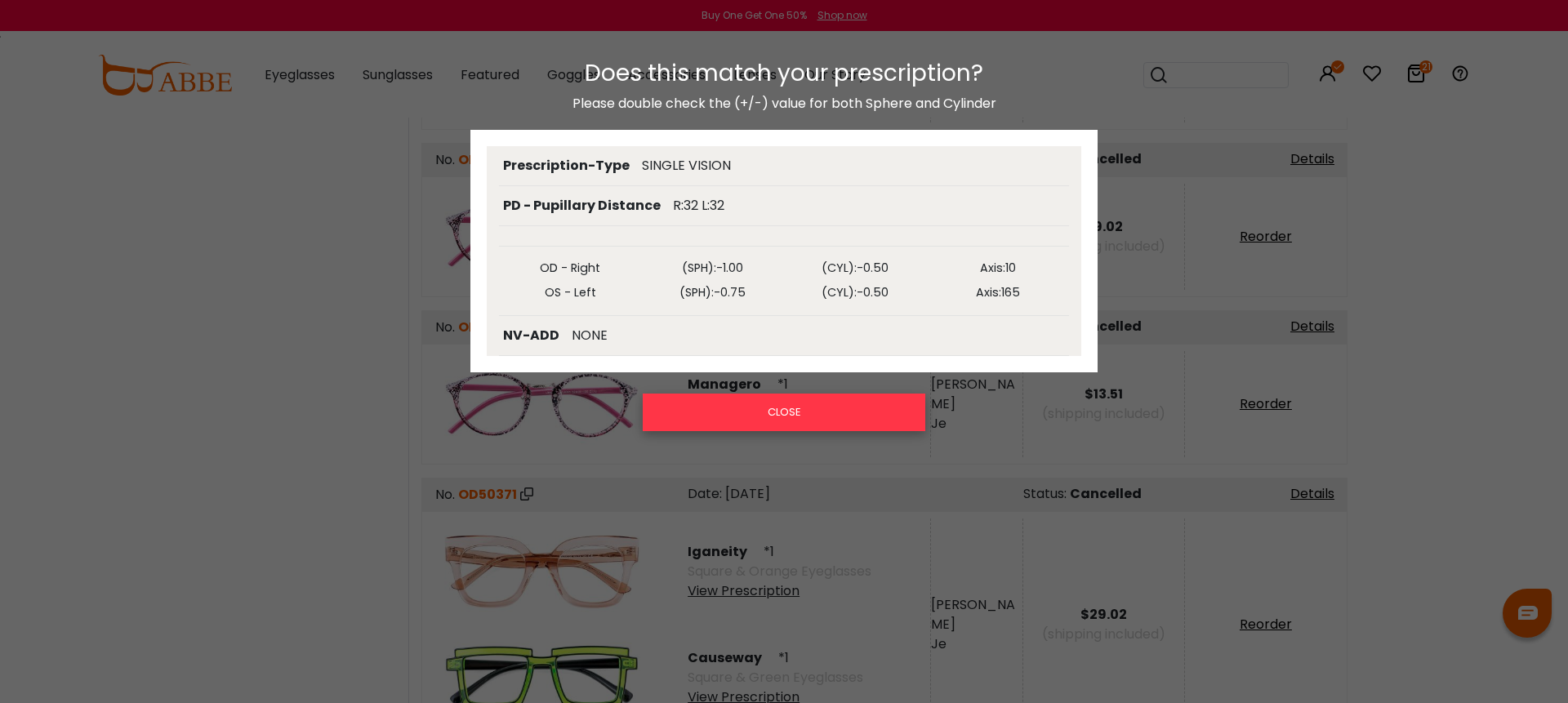
click at [821, 418] on button "CLOSE" at bounding box center [784, 413] width 283 height 38
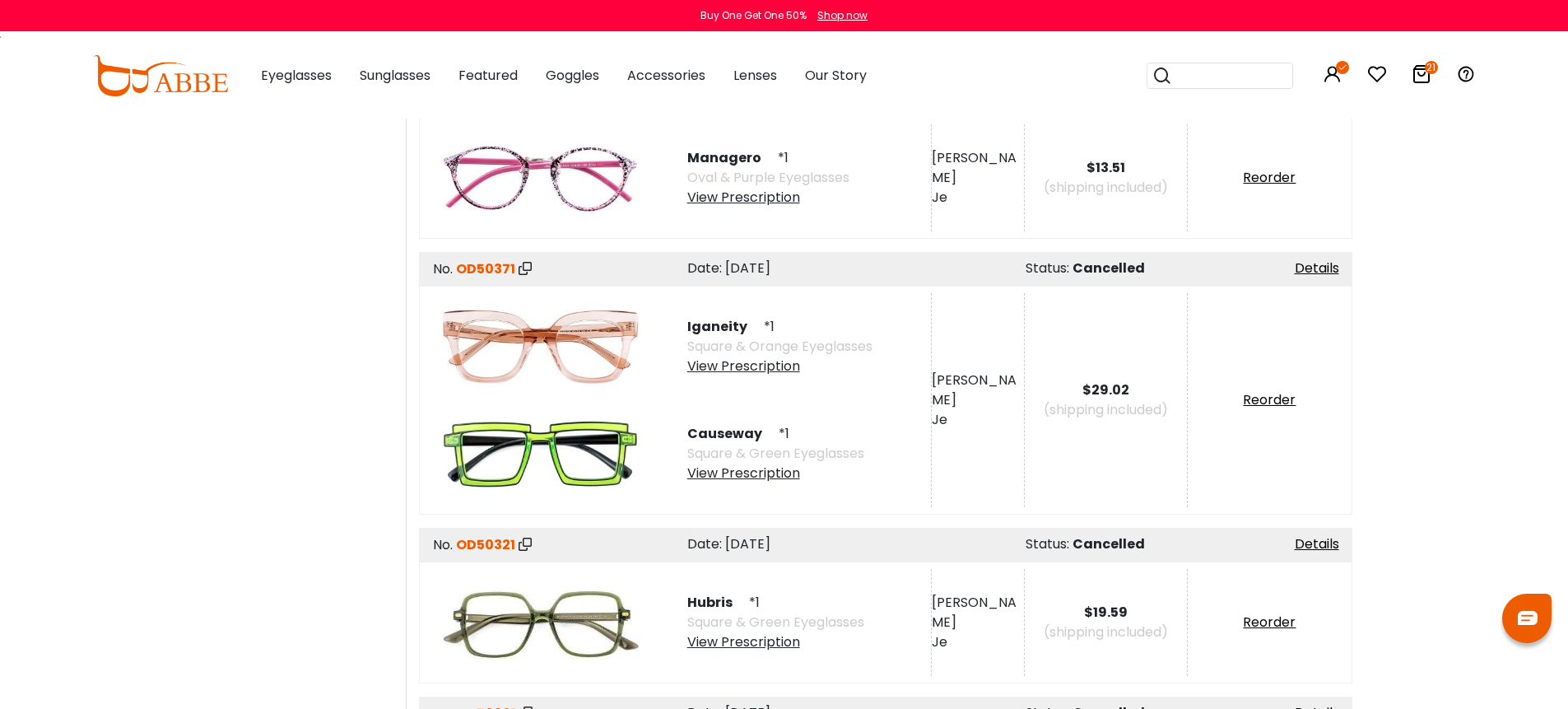
scroll to position [6746, 0]
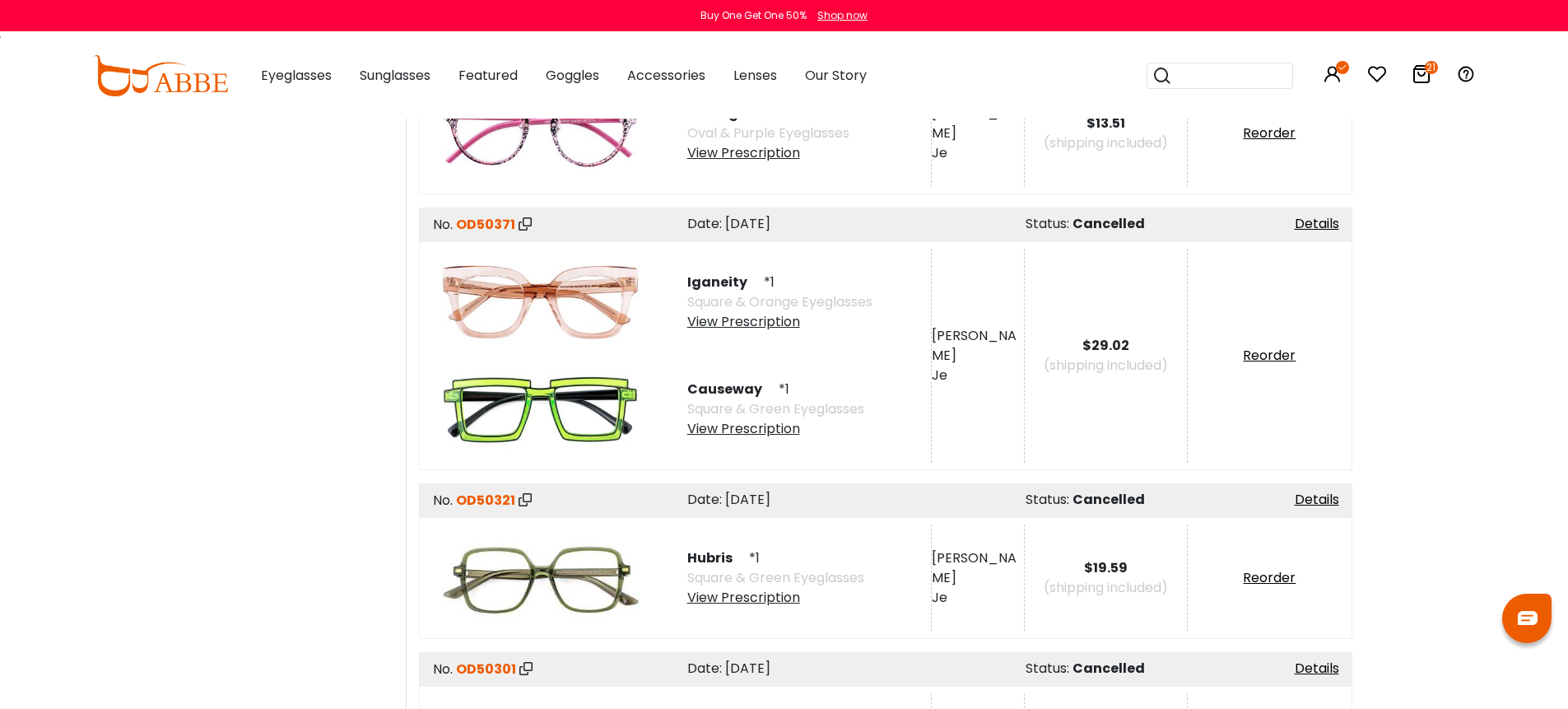
click at [743, 588] on div "View Prescription" at bounding box center [776, 598] width 177 height 20
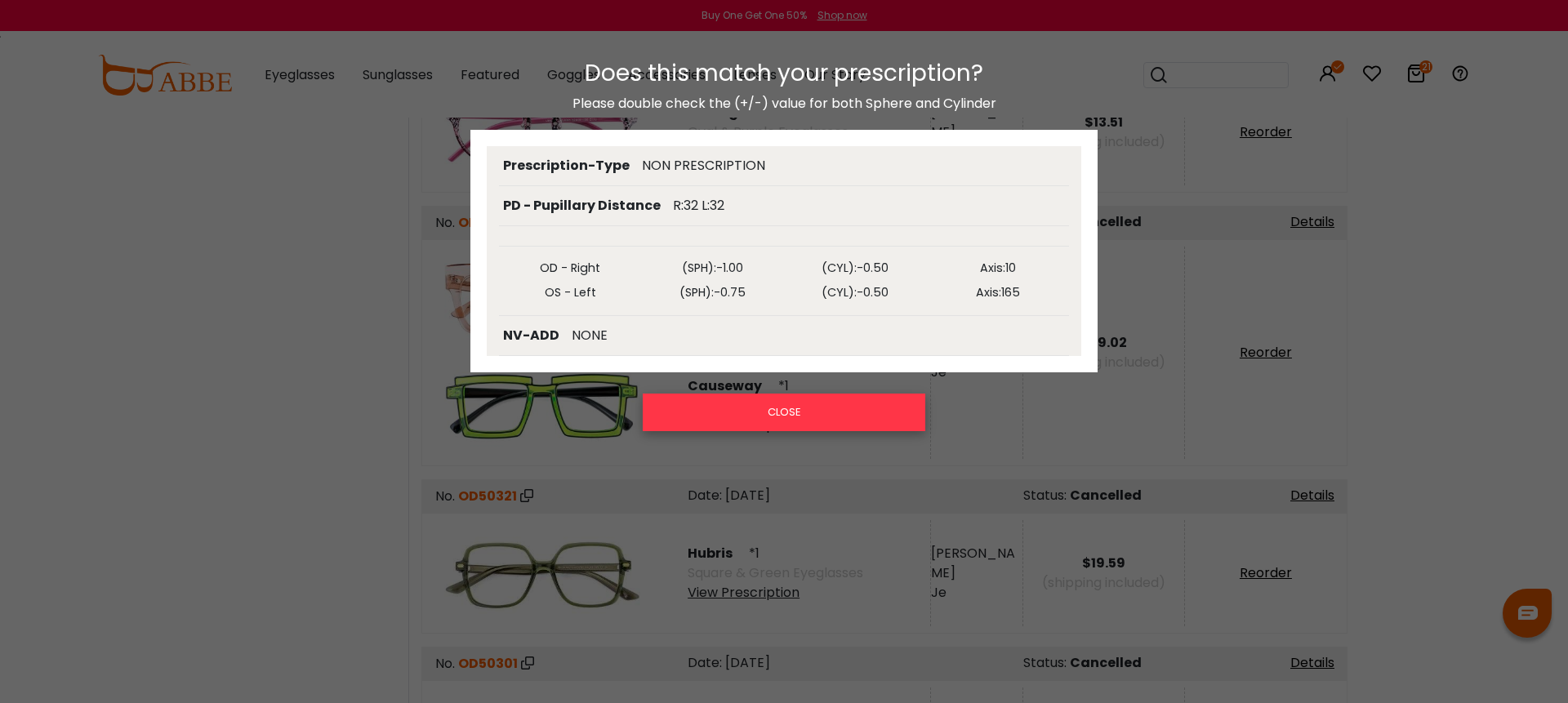
click at [798, 412] on button "CLOSE" at bounding box center [784, 413] width 283 height 38
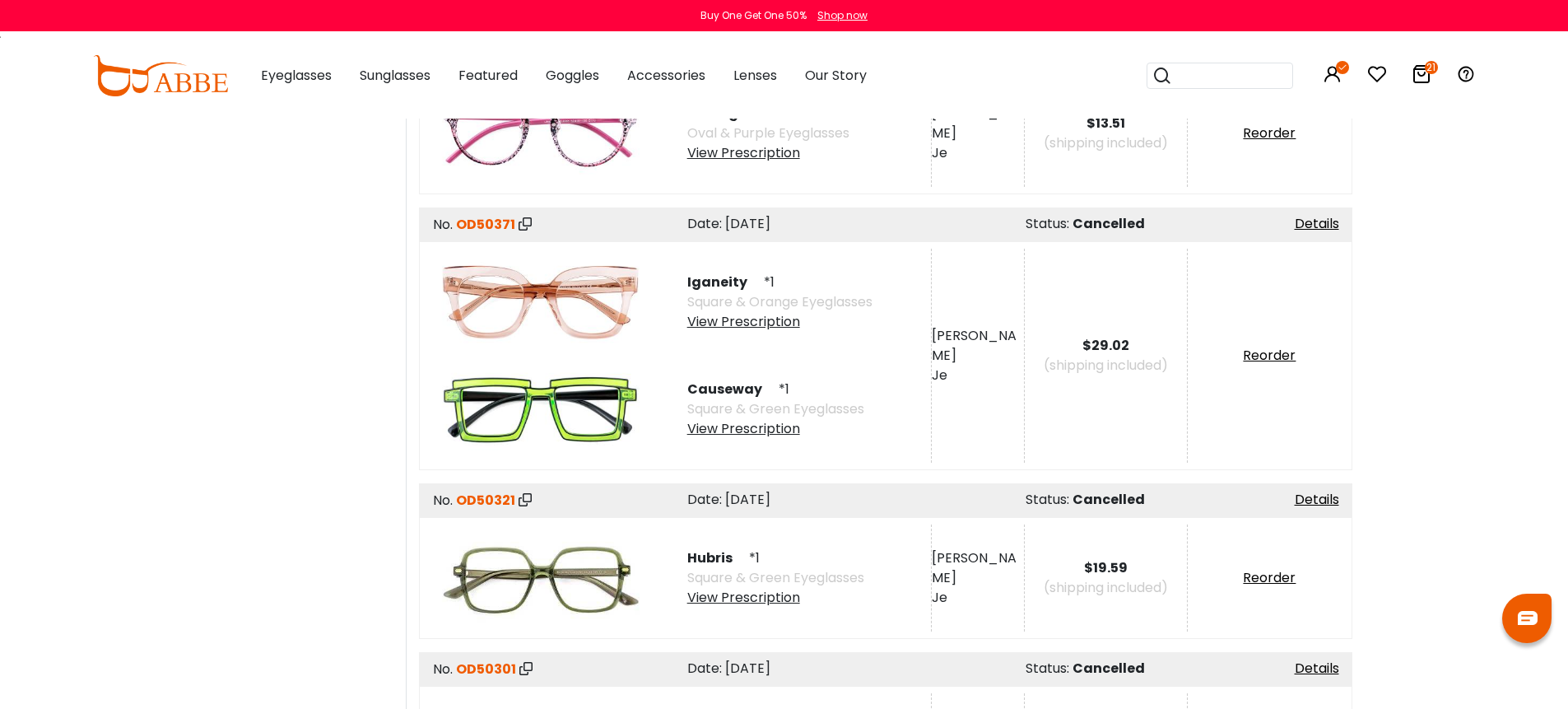
scroll to position [7001, 0]
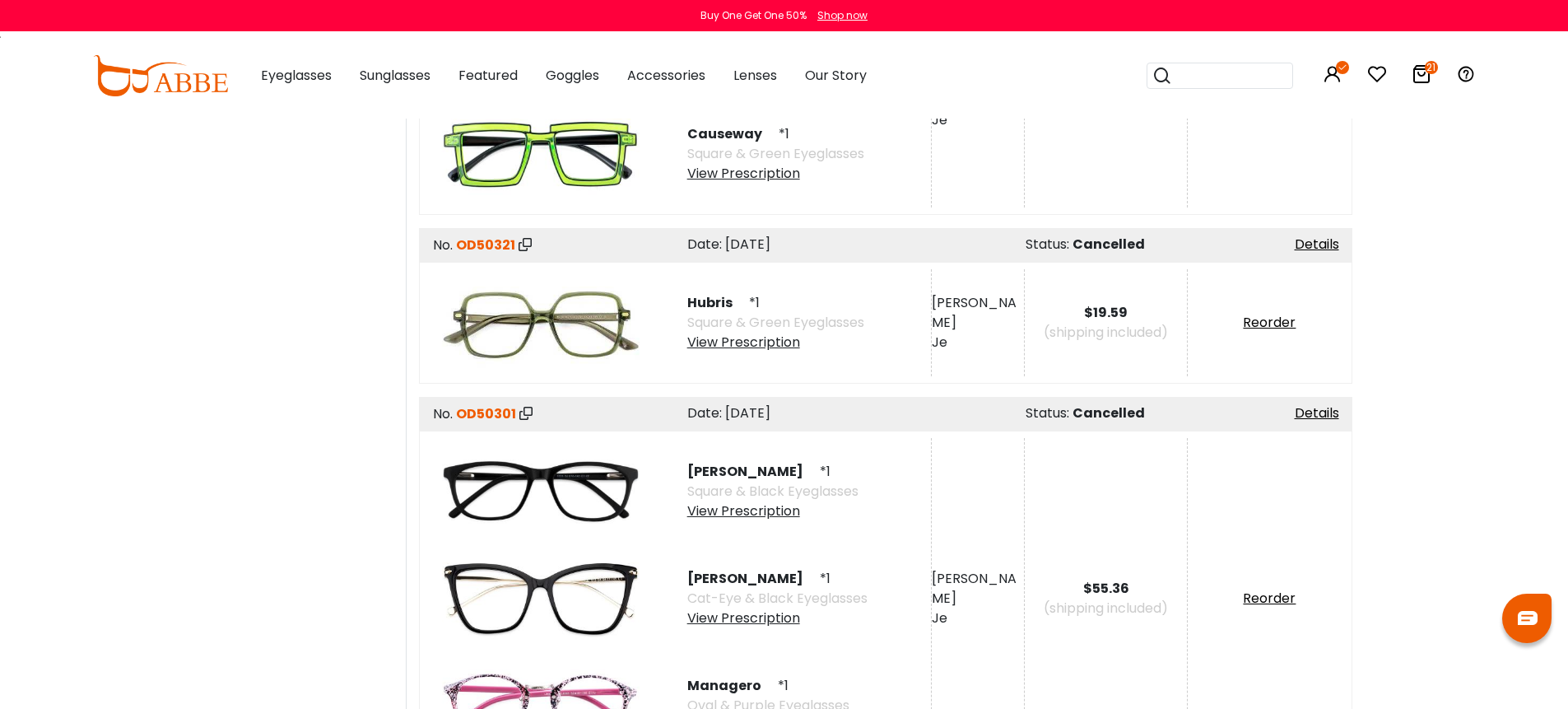
click at [762, 502] on div "View Prescription" at bounding box center [772, 512] width 172 height 20
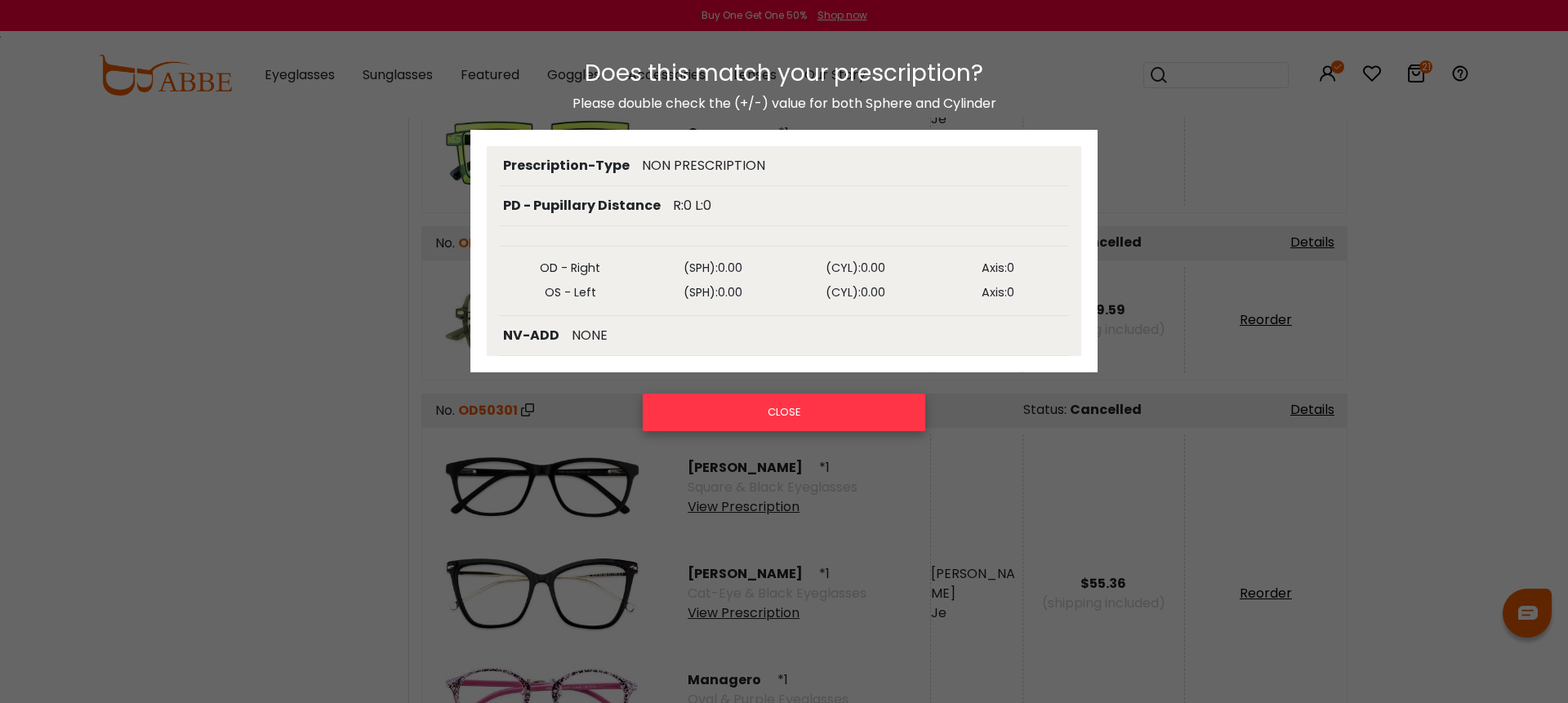
click at [804, 413] on button "CLOSE" at bounding box center [784, 413] width 283 height 38
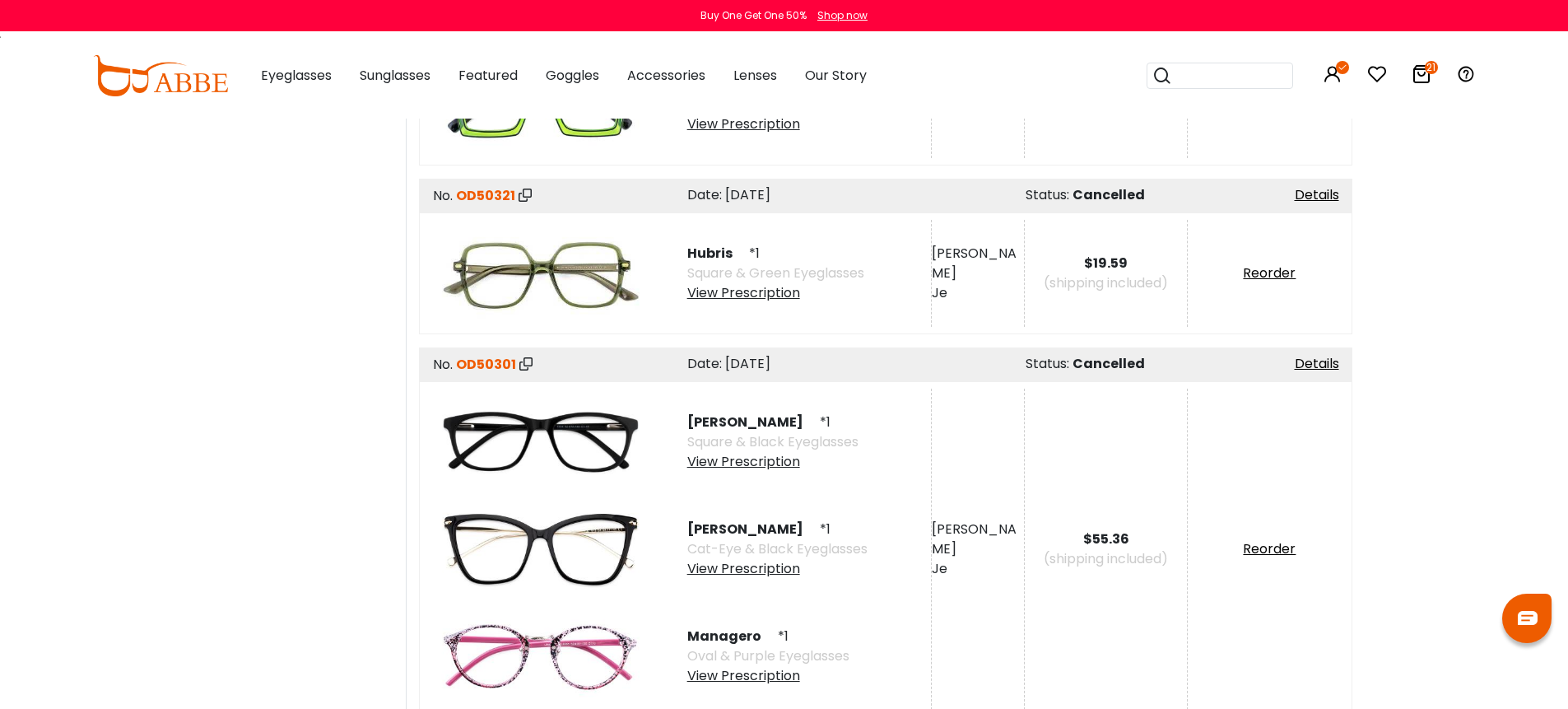
scroll to position [7074, 0]
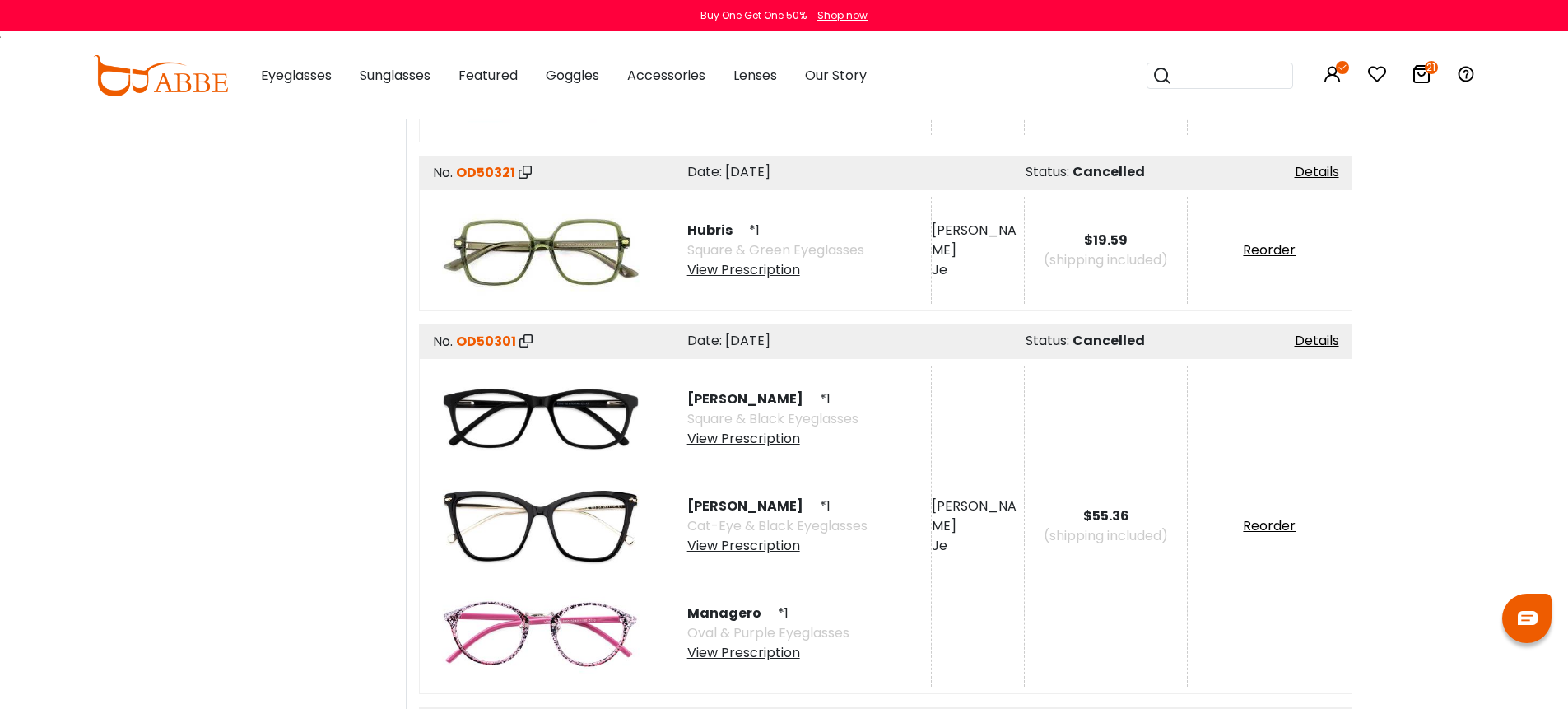
click at [770, 537] on div "View Prescription" at bounding box center [777, 546] width 180 height 20
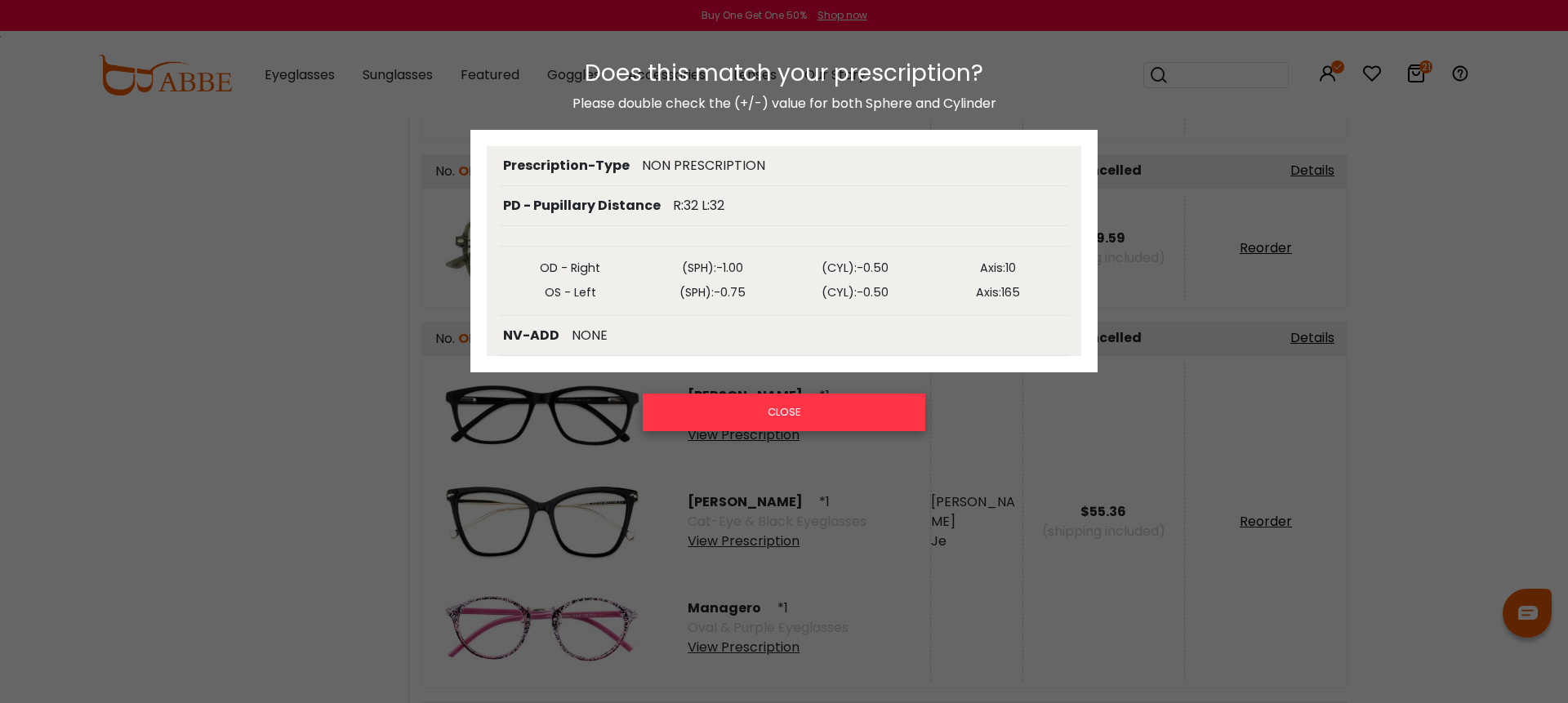
click at [794, 411] on button "CLOSE" at bounding box center [784, 413] width 283 height 38
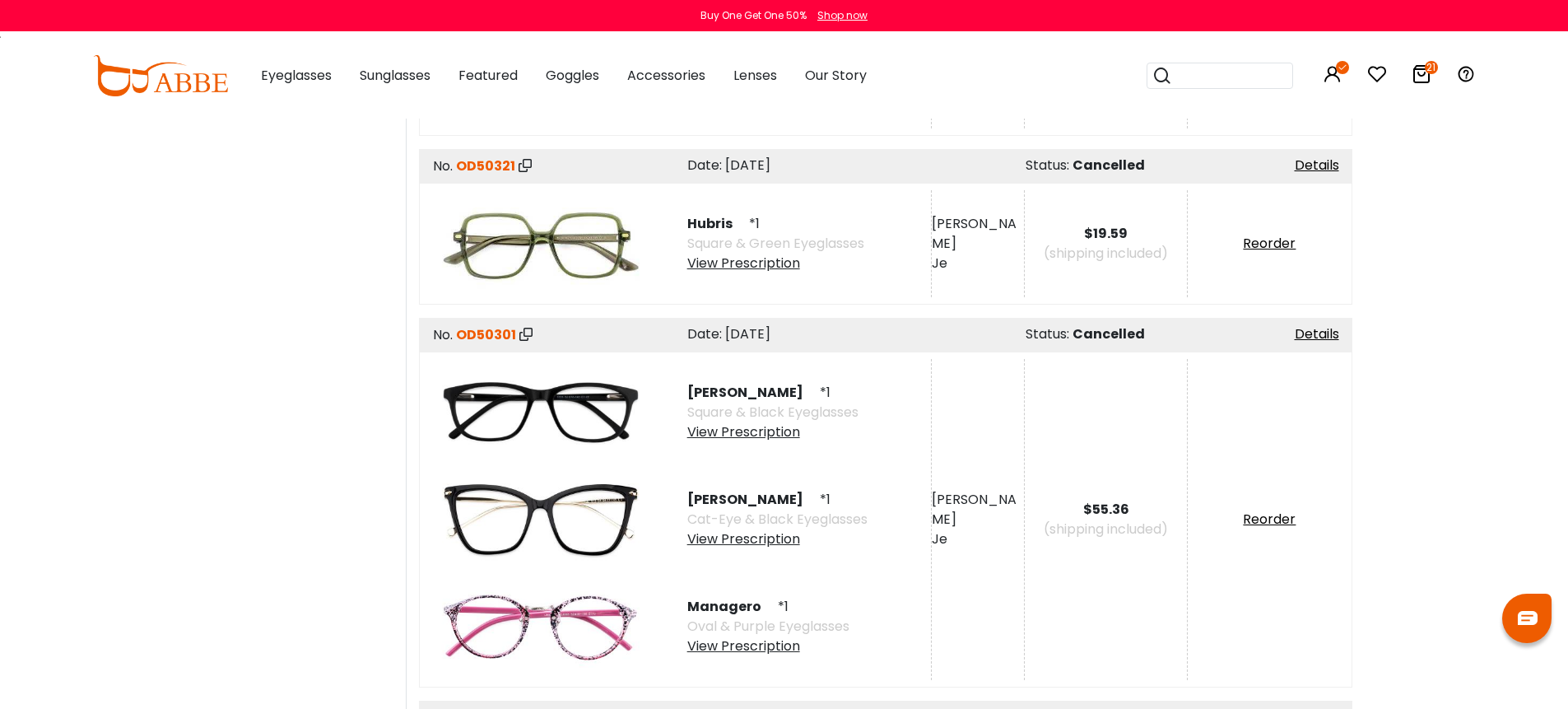
scroll to position [7163, 0]
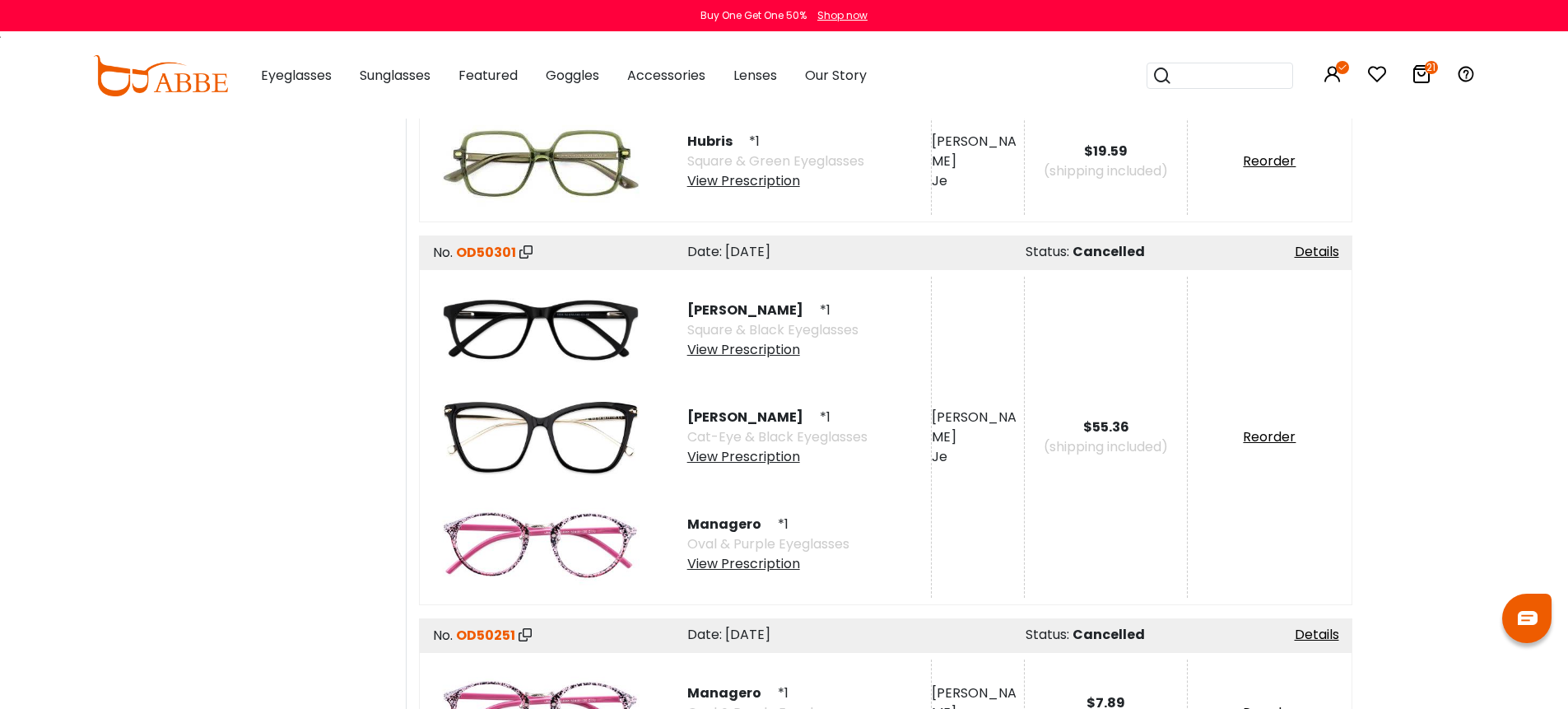
click at [755, 554] on div "View Prescription" at bounding box center [768, 564] width 162 height 20
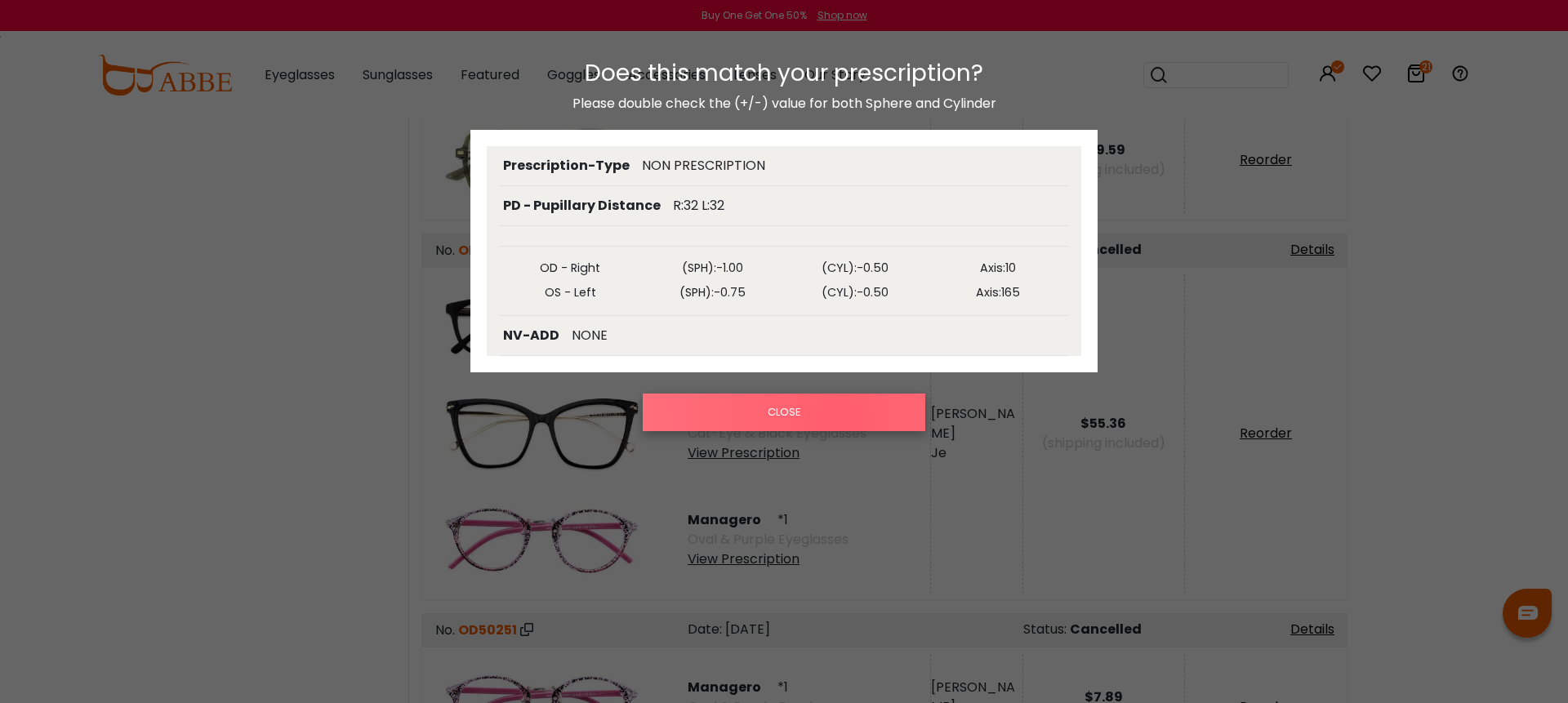
click at [840, 424] on button "CLOSE" at bounding box center [784, 413] width 283 height 38
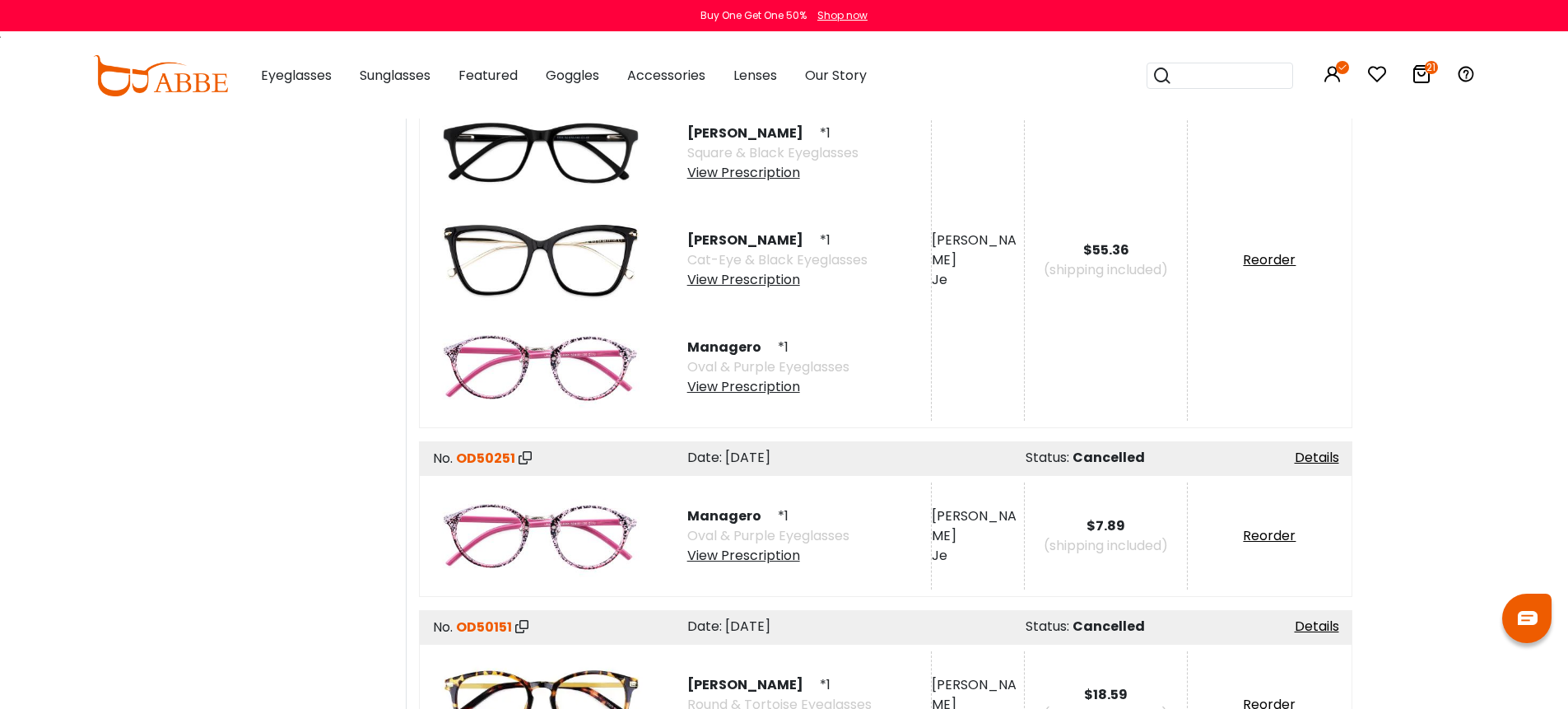
scroll to position [7400, 0]
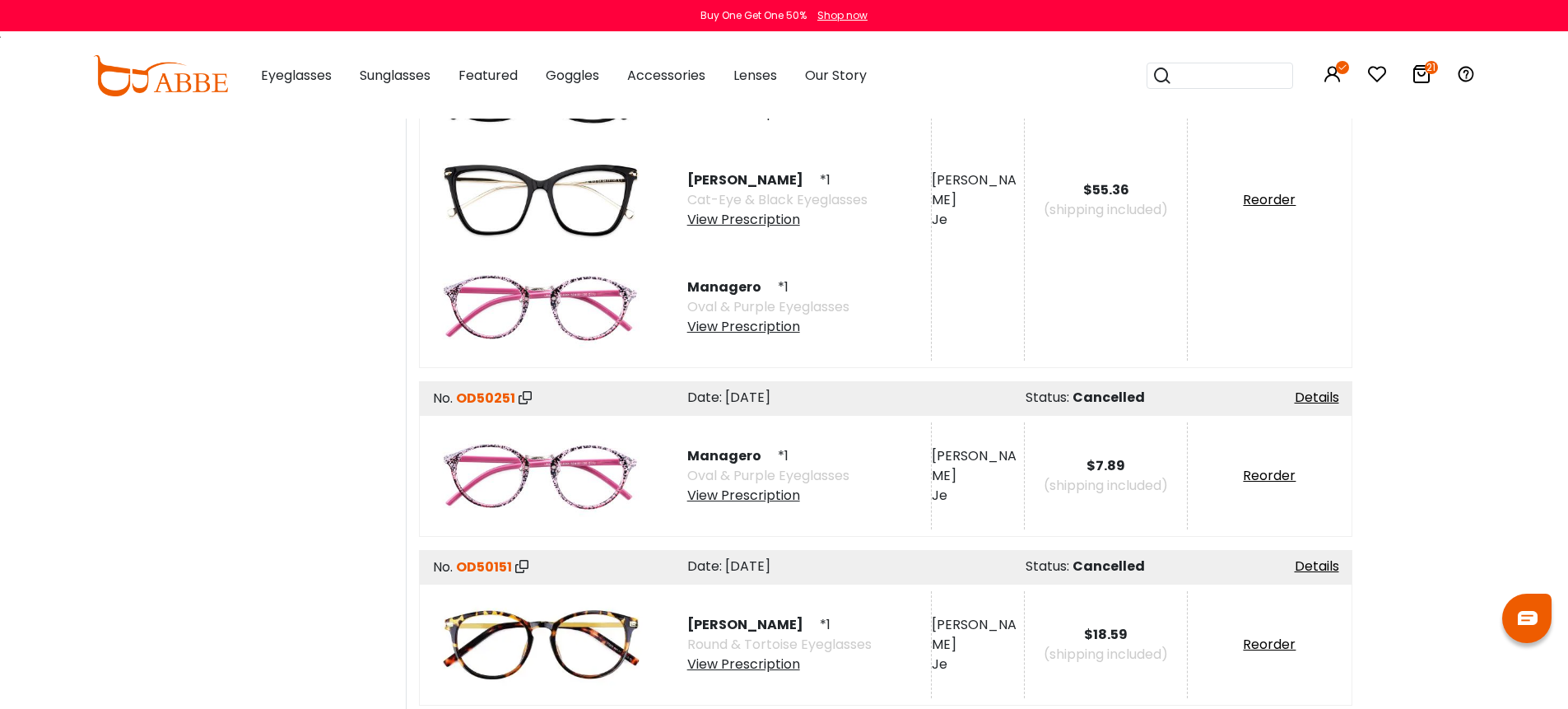
click at [743, 486] on div "View Prescription" at bounding box center [768, 496] width 162 height 20
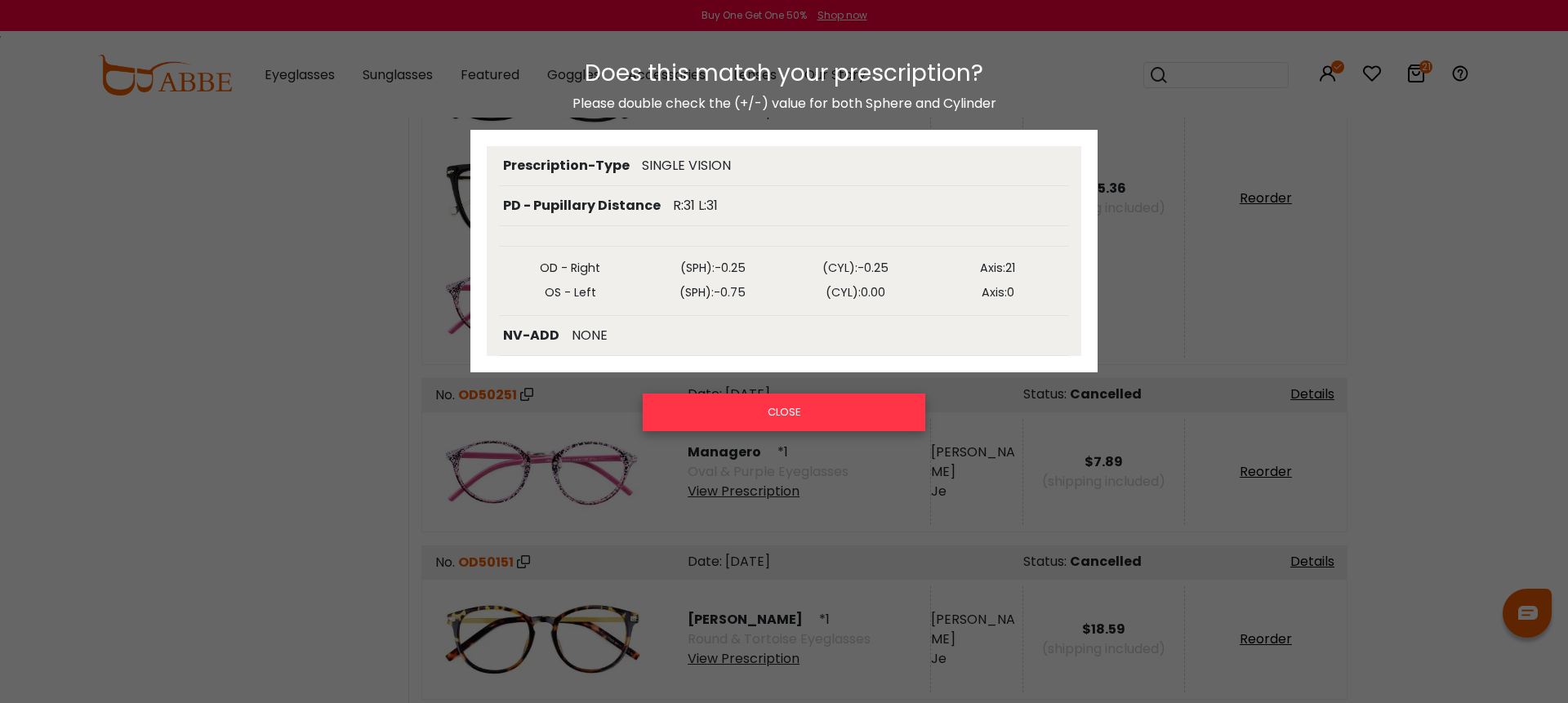
click at [784, 409] on button "CLOSE" at bounding box center [784, 413] width 283 height 38
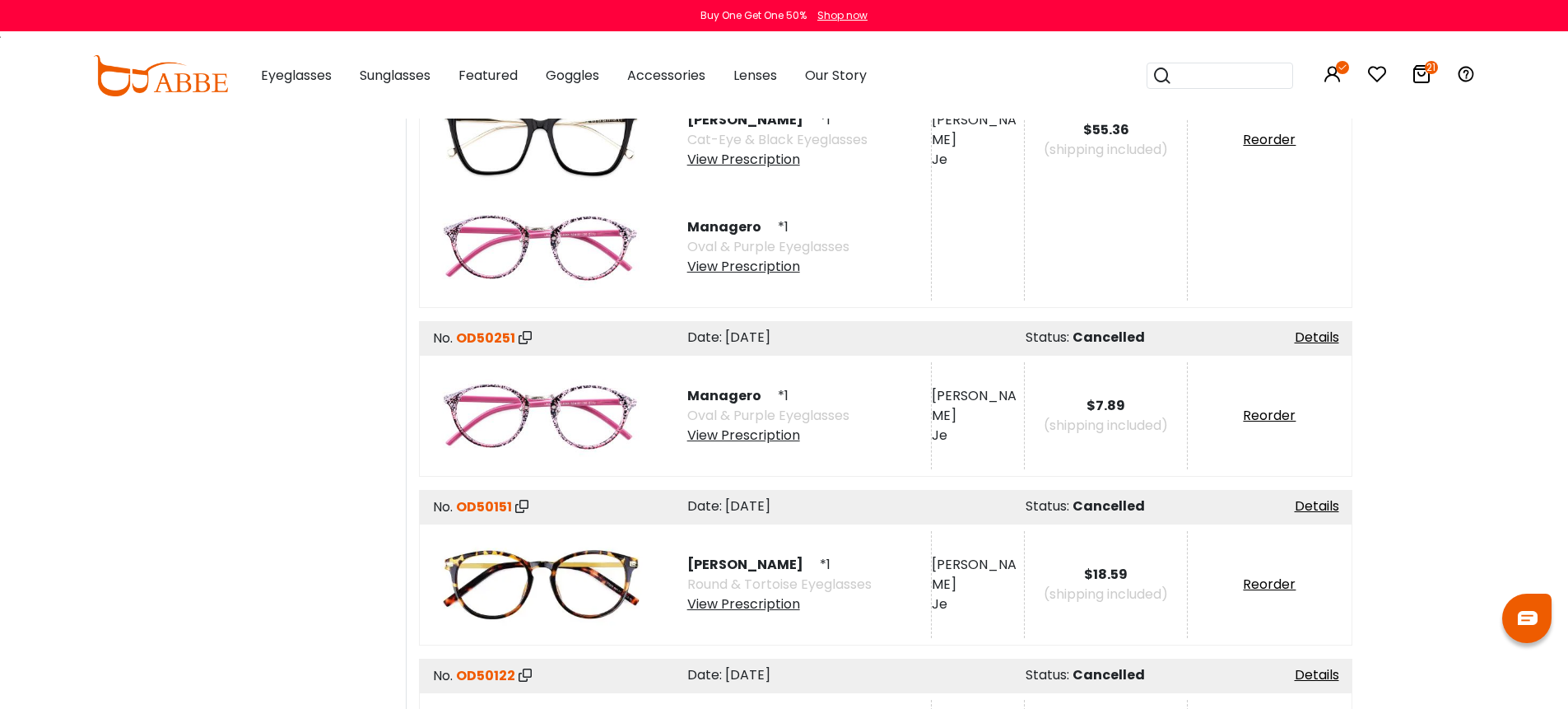
scroll to position [7528, 0]
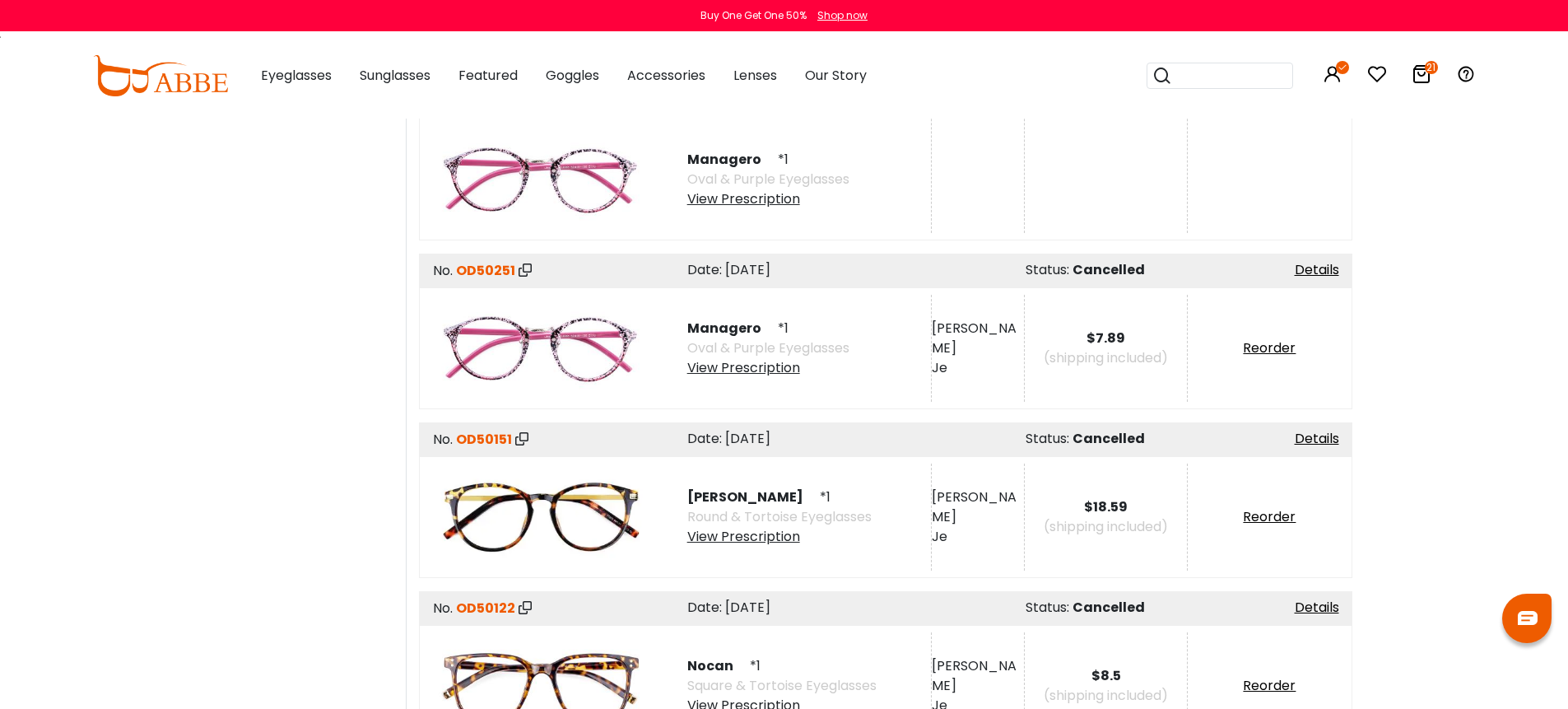
click at [767, 527] on div "View Prescription" at bounding box center [779, 537] width 184 height 20
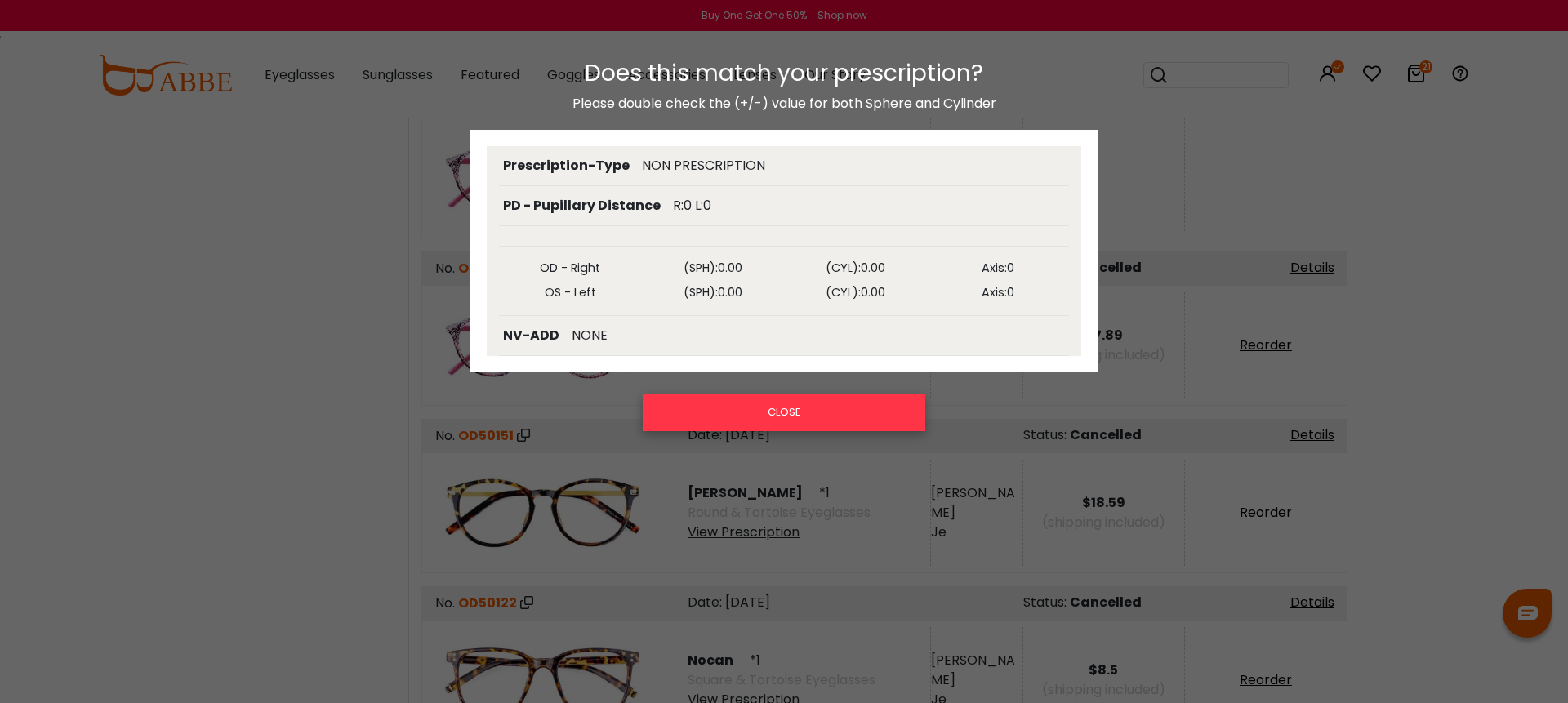
click at [788, 412] on button "CLOSE" at bounding box center [784, 413] width 283 height 38
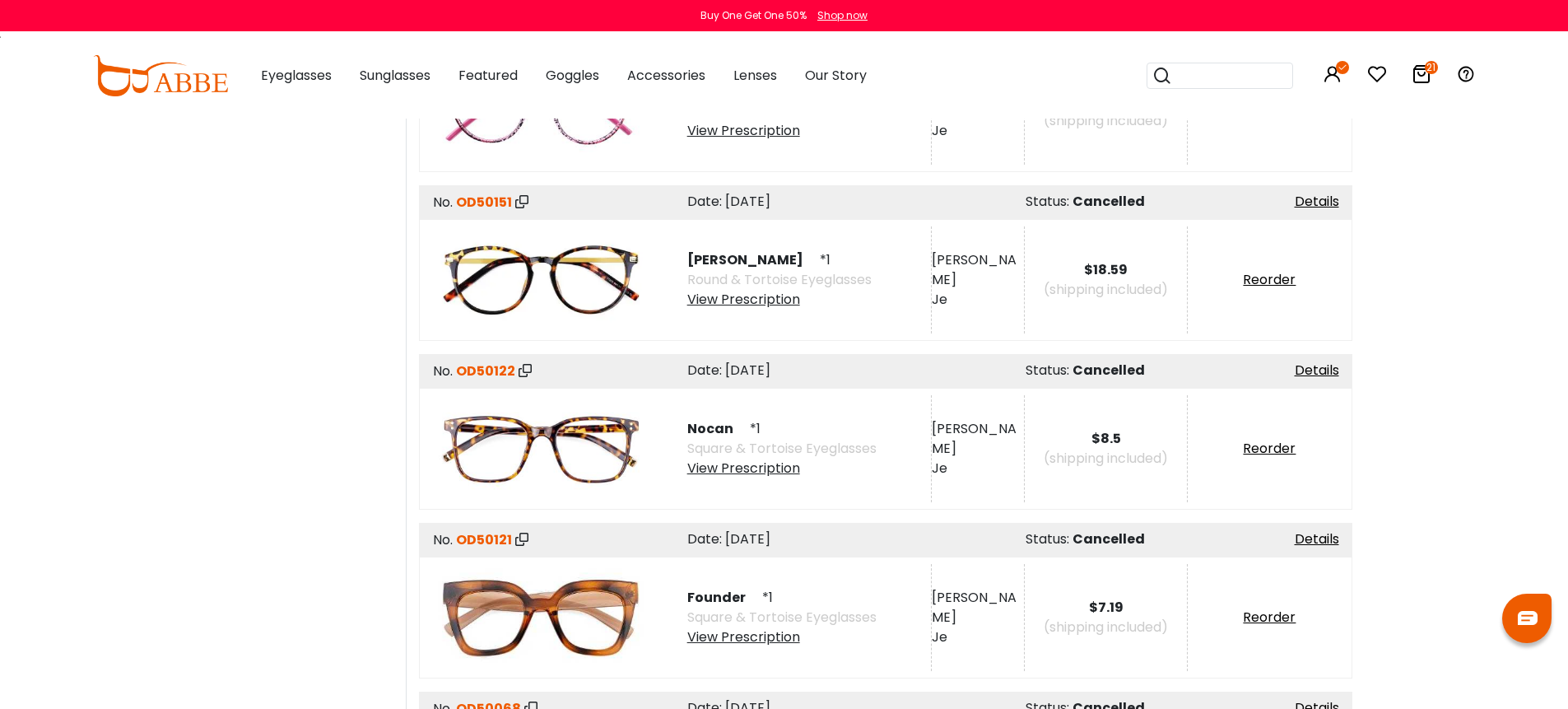
scroll to position [7784, 0]
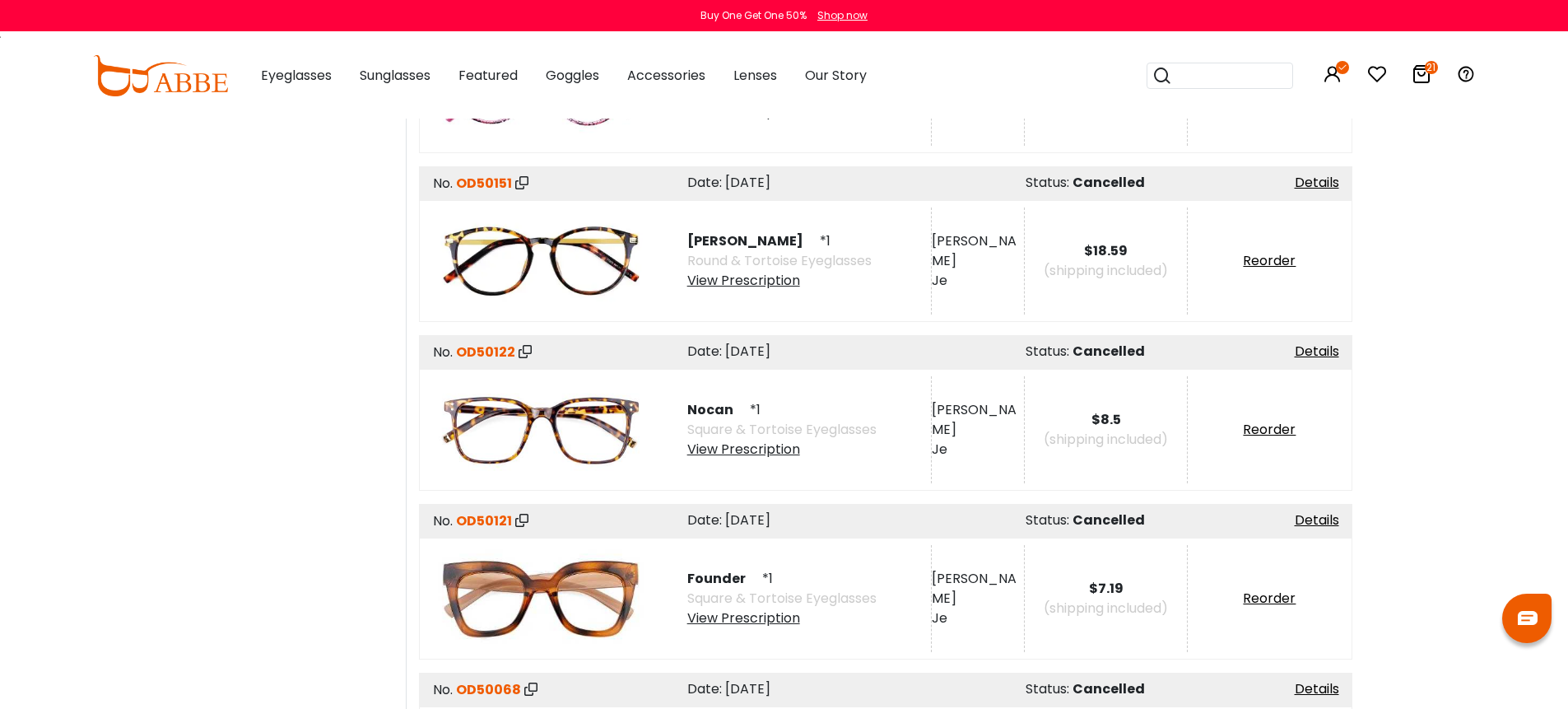
click at [773, 439] on div "View Prescription" at bounding box center [782, 449] width 189 height 20
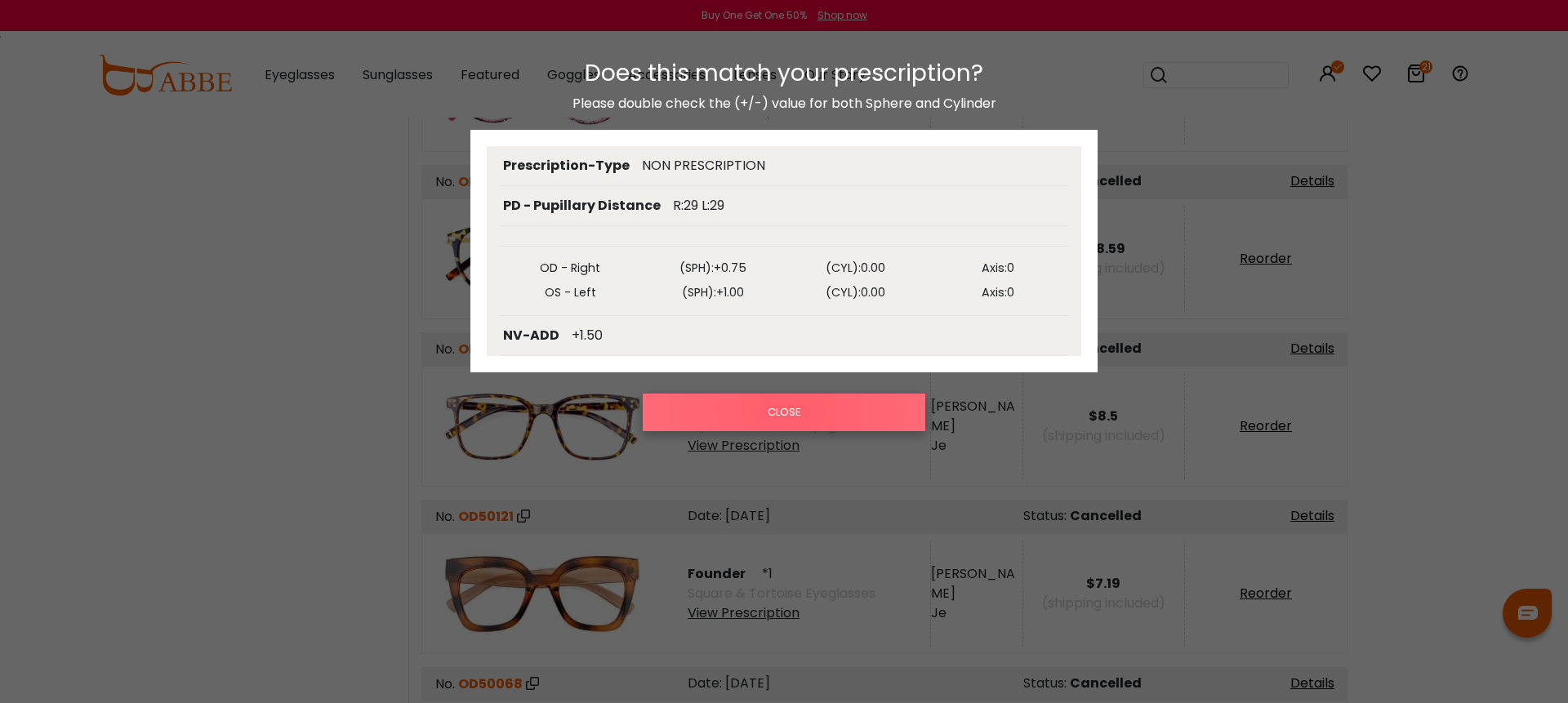
click at [789, 409] on button "CLOSE" at bounding box center [784, 413] width 283 height 38
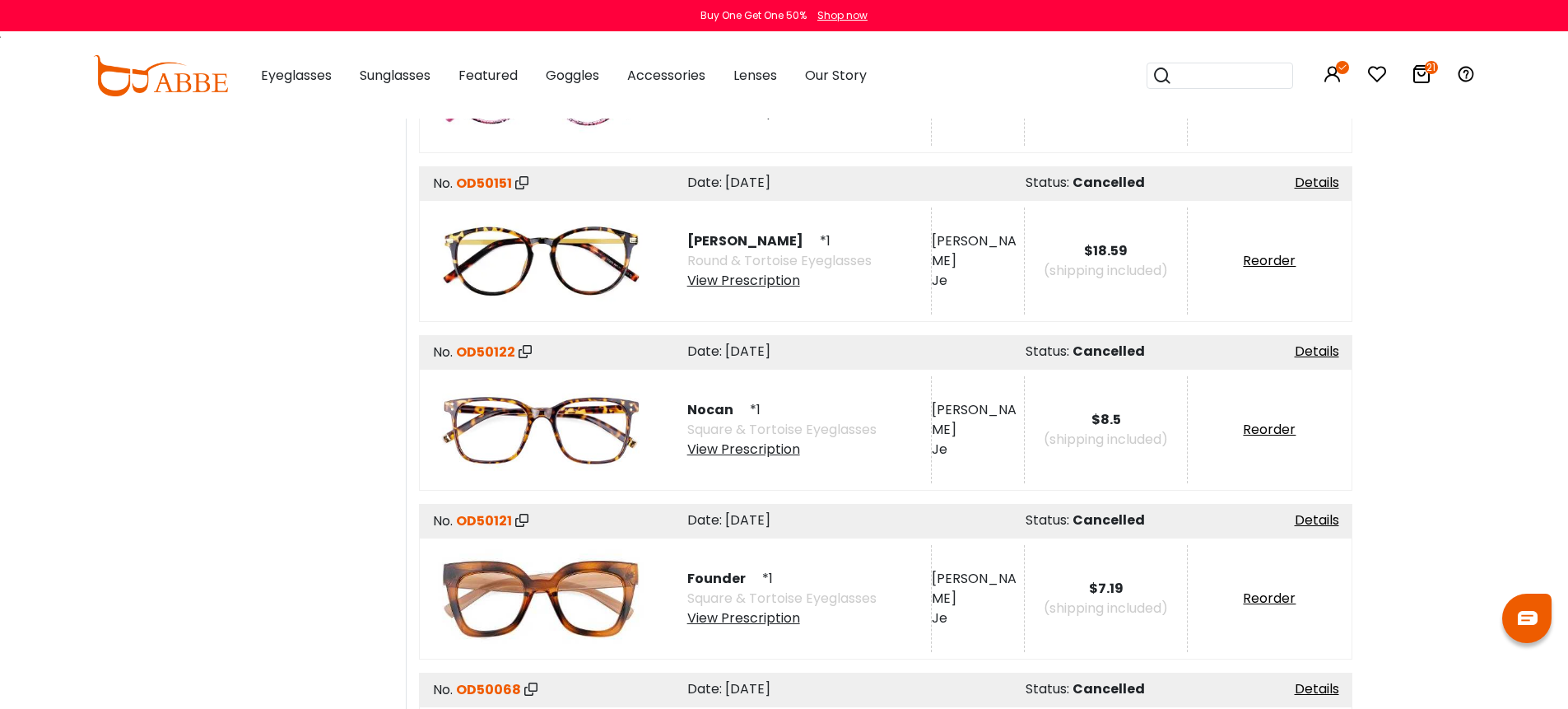
click at [758, 609] on div "View Prescription" at bounding box center [782, 619] width 189 height 20
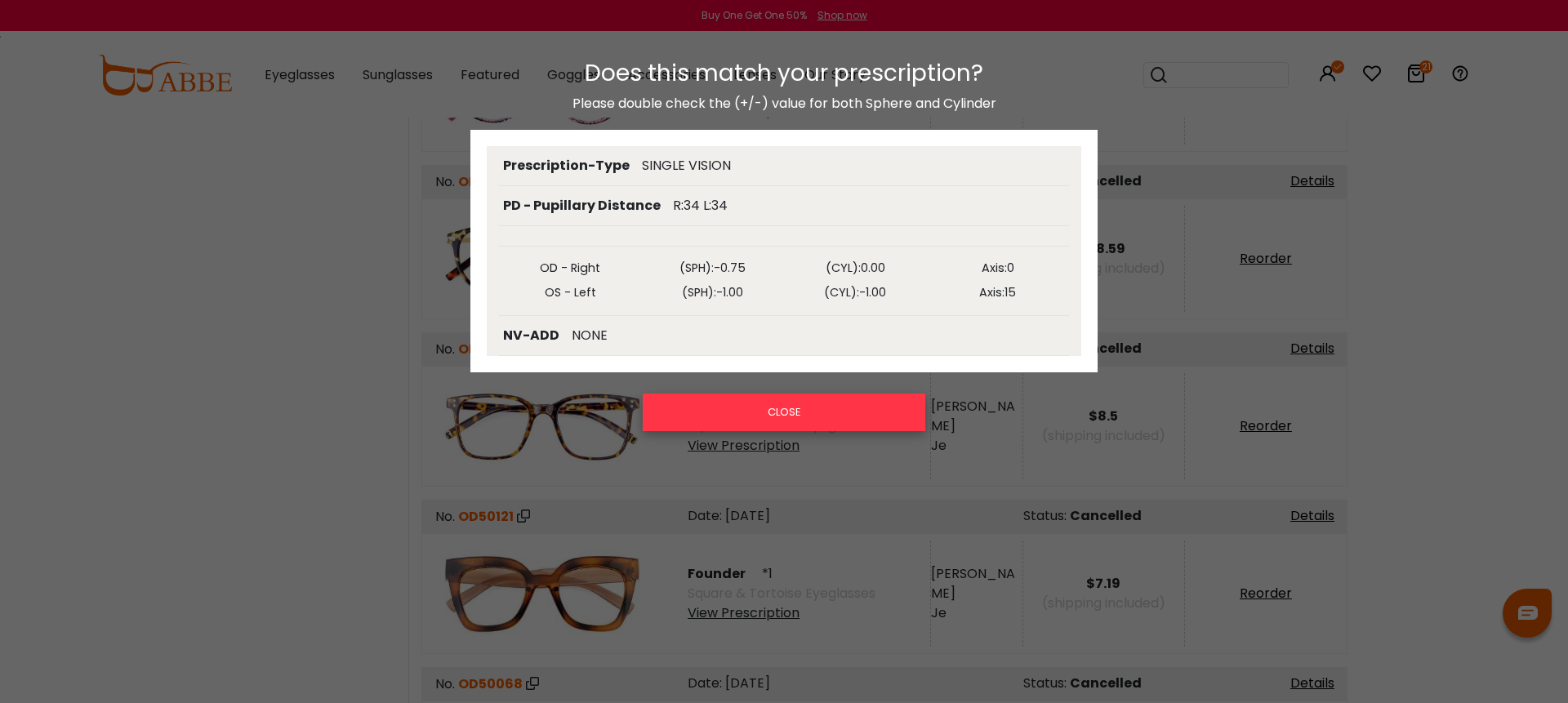
click at [812, 405] on button "CLOSE" at bounding box center [784, 413] width 283 height 38
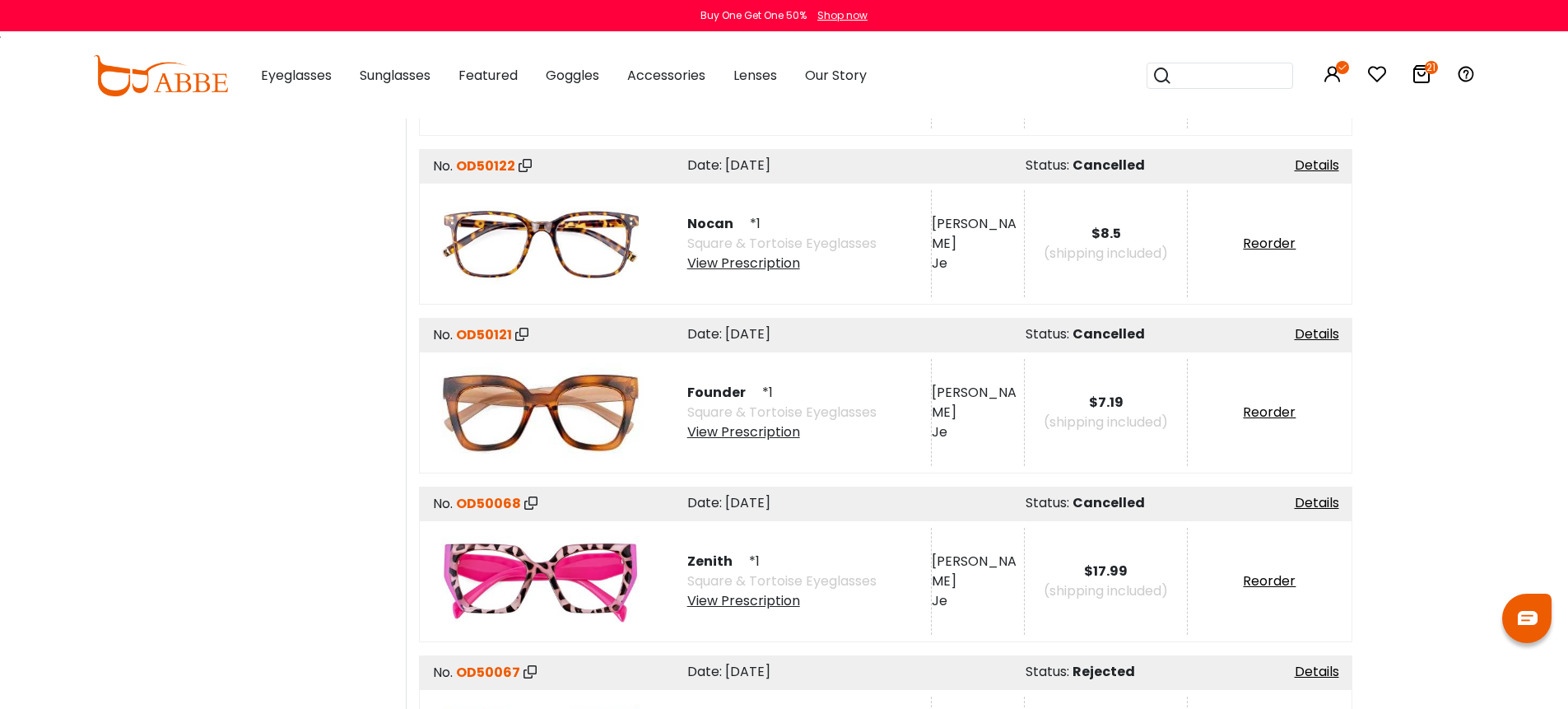
scroll to position [7972, 0]
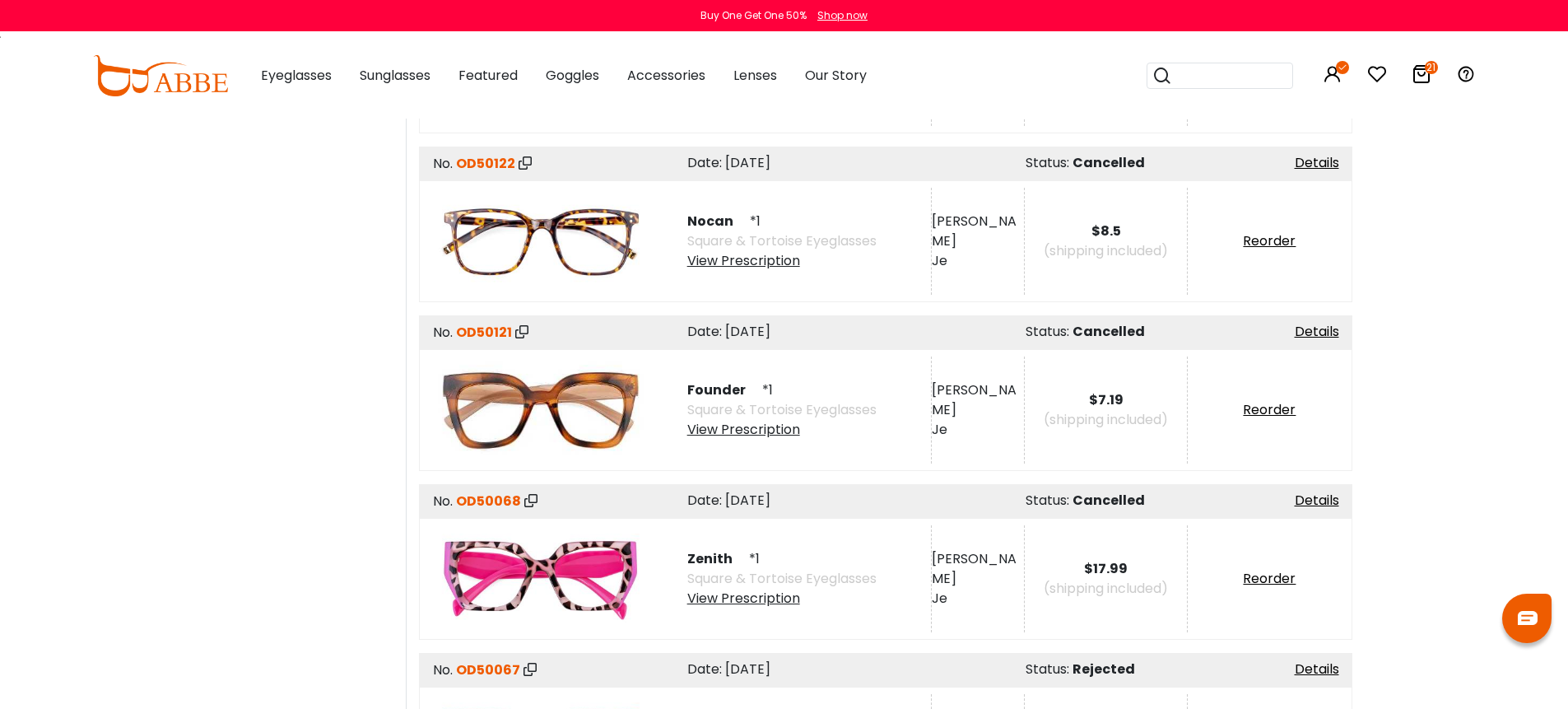
click at [770, 589] on div "View Prescription" at bounding box center [782, 599] width 189 height 20
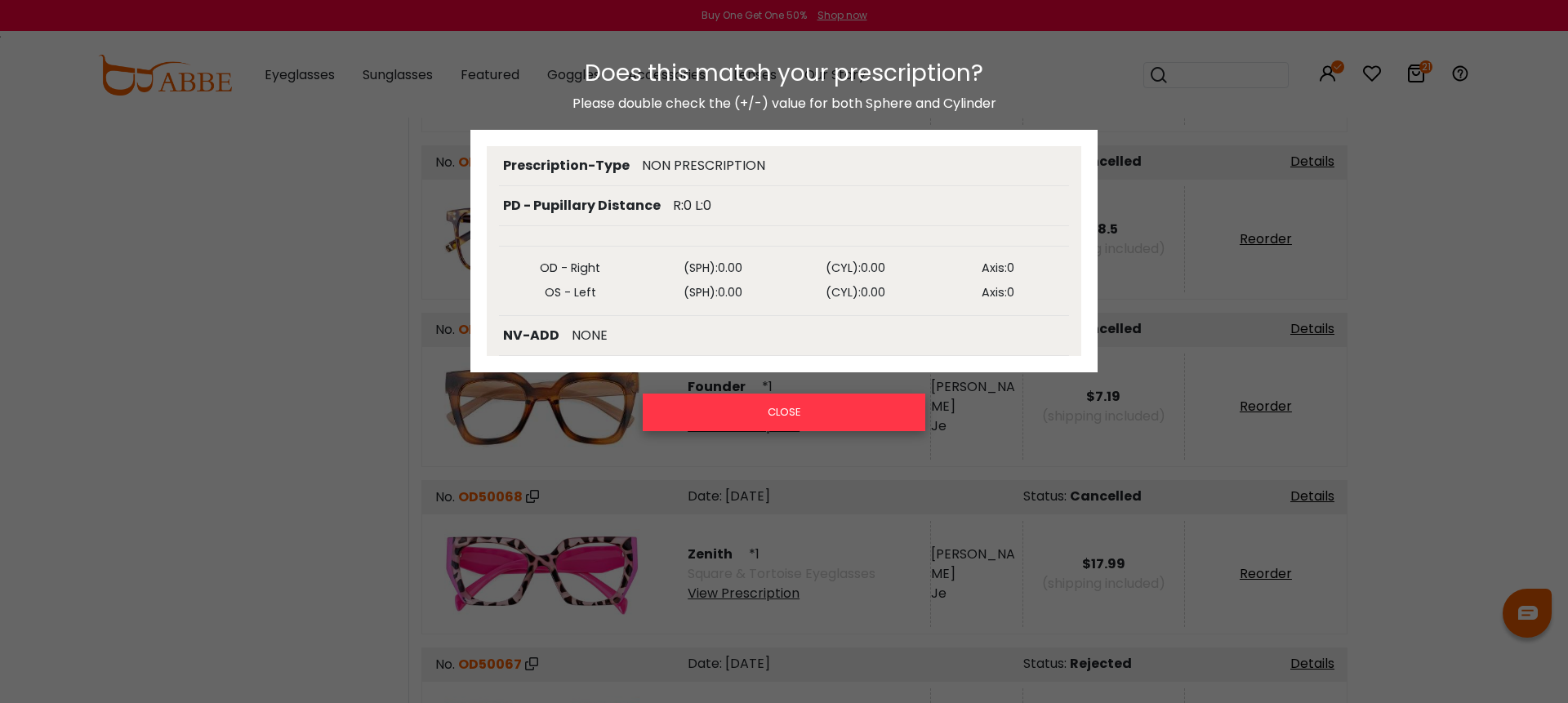
click at [817, 409] on button "CLOSE" at bounding box center [784, 413] width 283 height 38
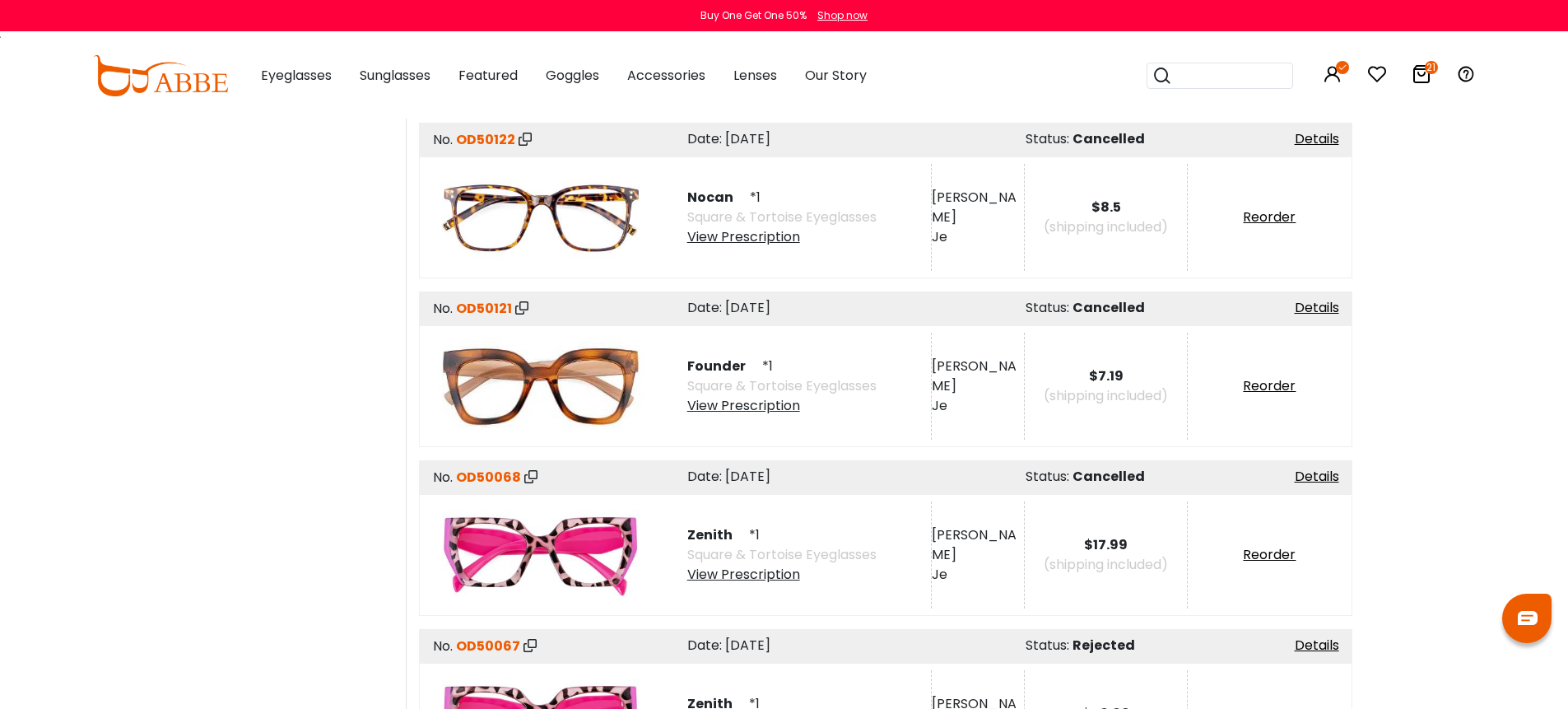
scroll to position [8094, 0]
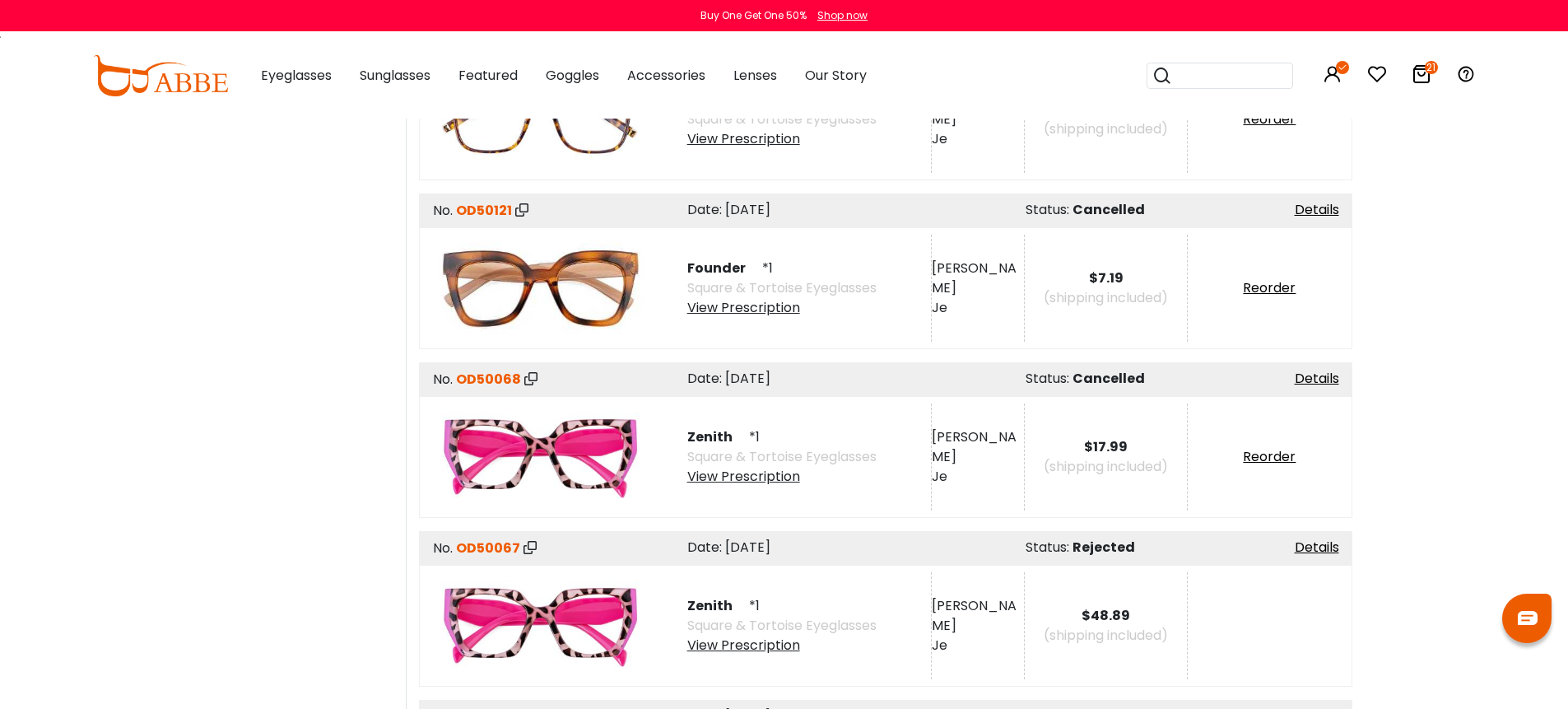
click at [765, 636] on div "View Prescription" at bounding box center [782, 646] width 189 height 20
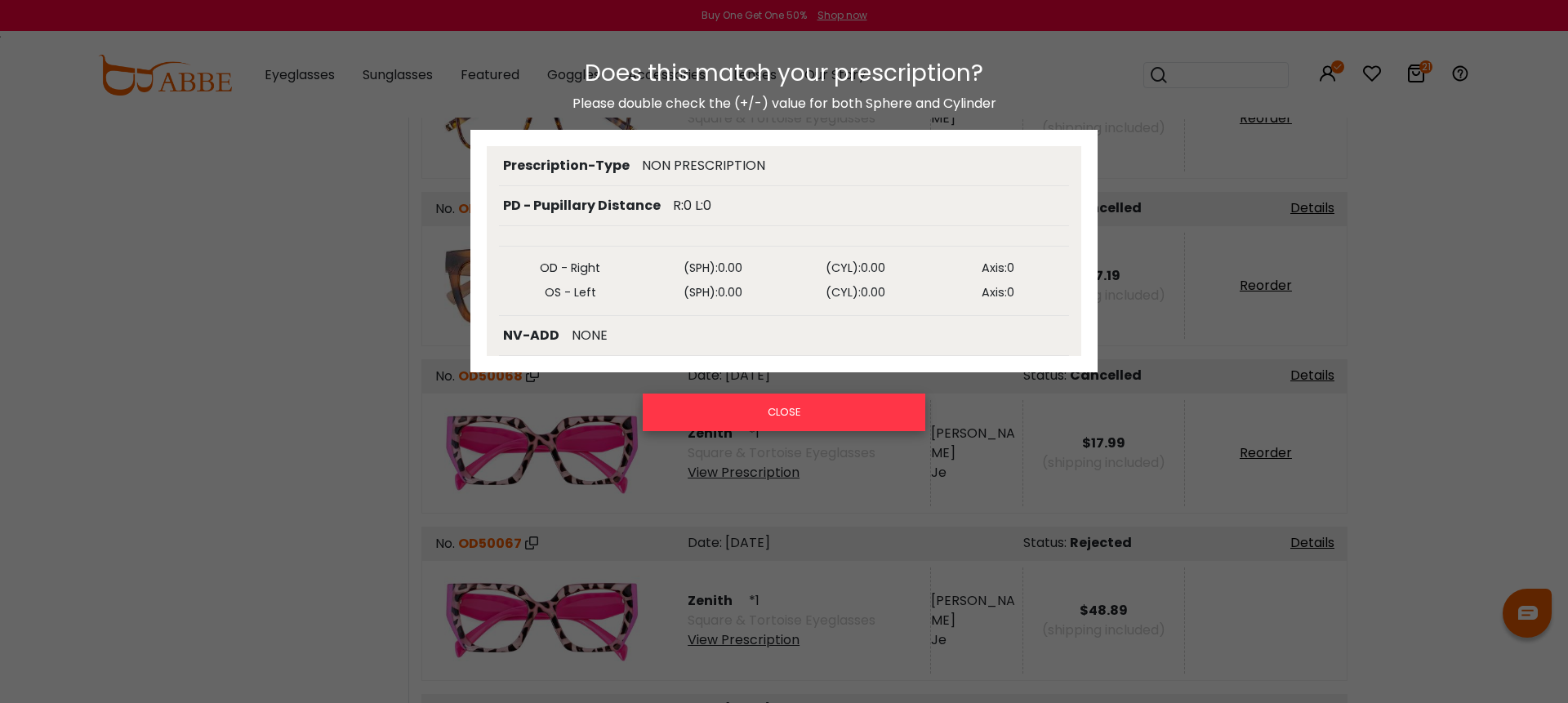
click at [831, 409] on button "CLOSE" at bounding box center [784, 413] width 283 height 38
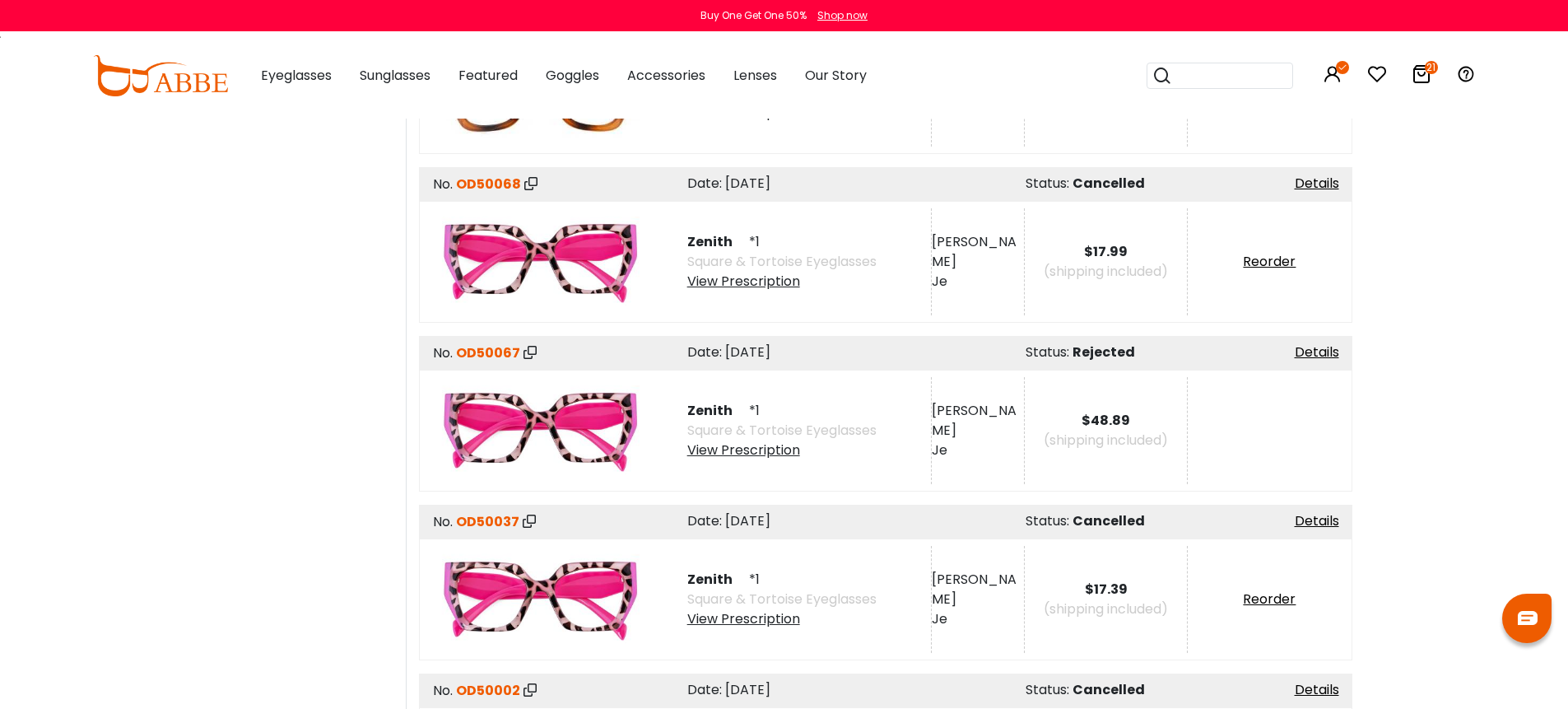
scroll to position [8313, 0]
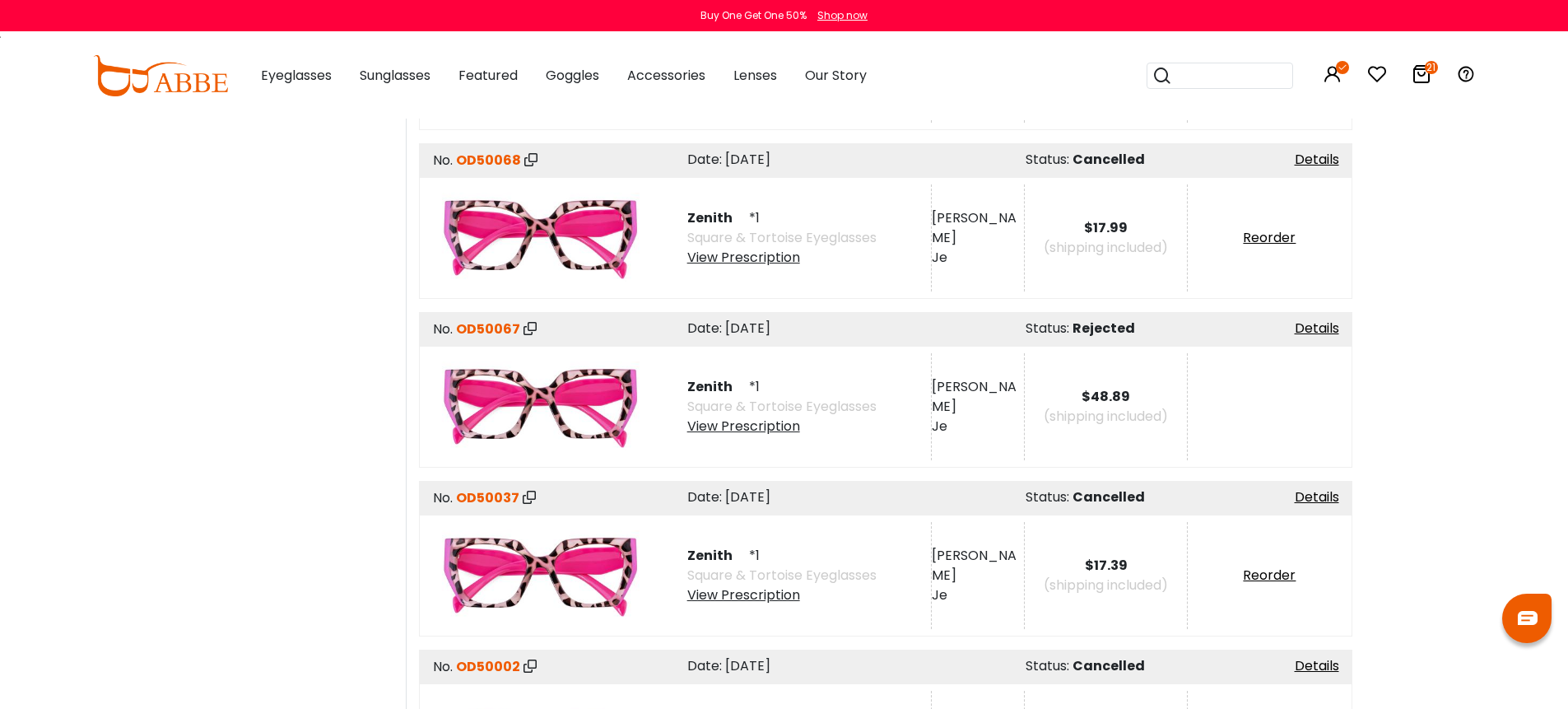
click at [767, 585] on div "View Prescription" at bounding box center [782, 595] width 189 height 20
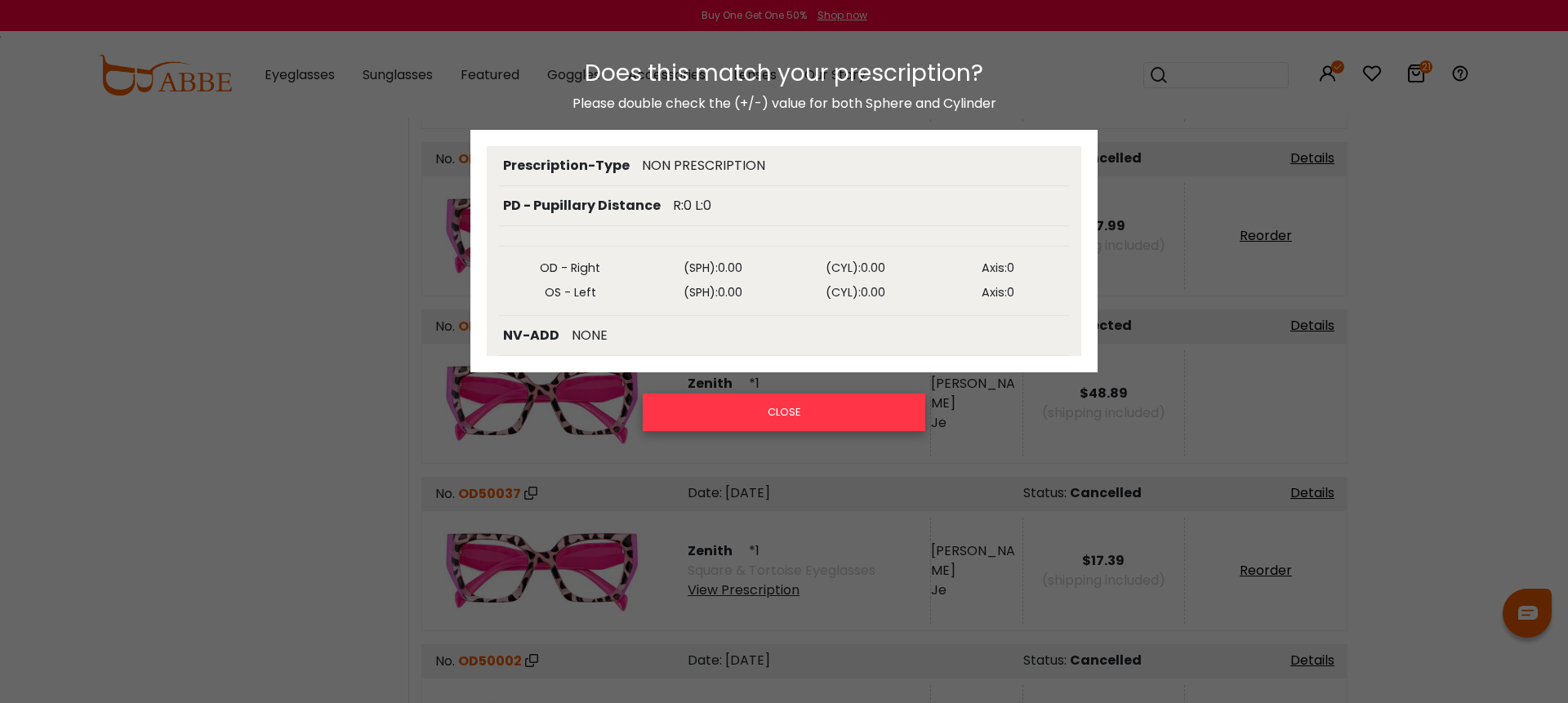
click at [876, 418] on button "CLOSE" at bounding box center [784, 413] width 283 height 38
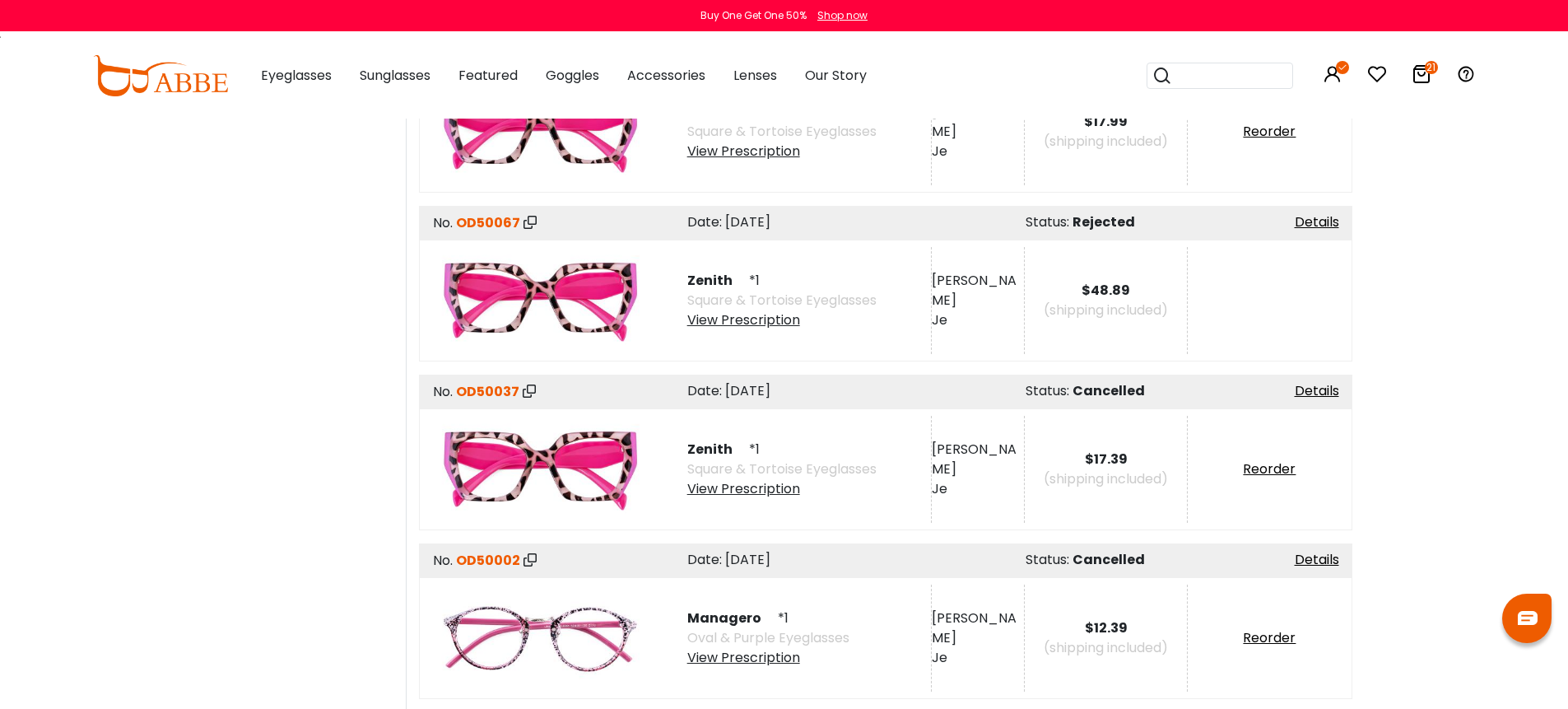
scroll to position [8424, 0]
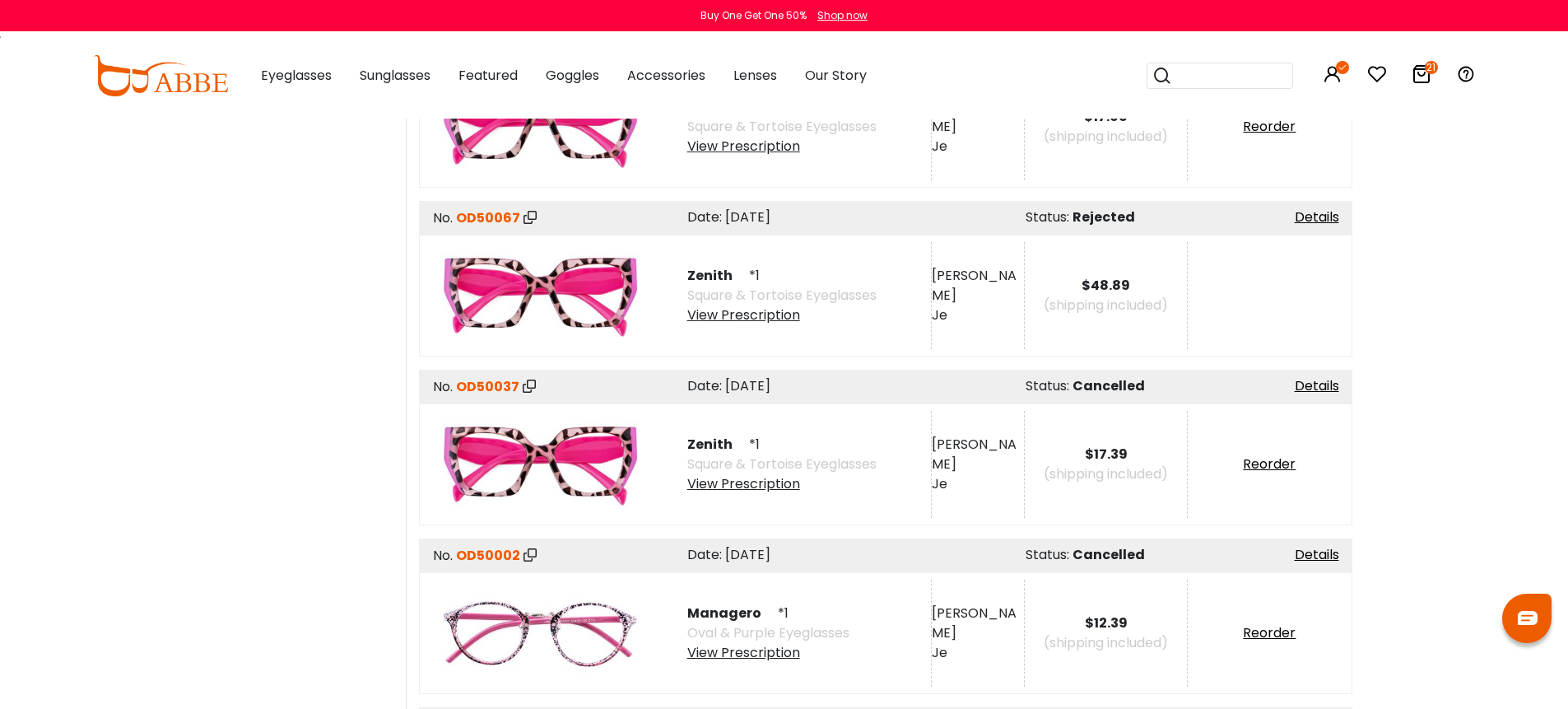
click at [765, 643] on div "View Prescription" at bounding box center [768, 653] width 162 height 20
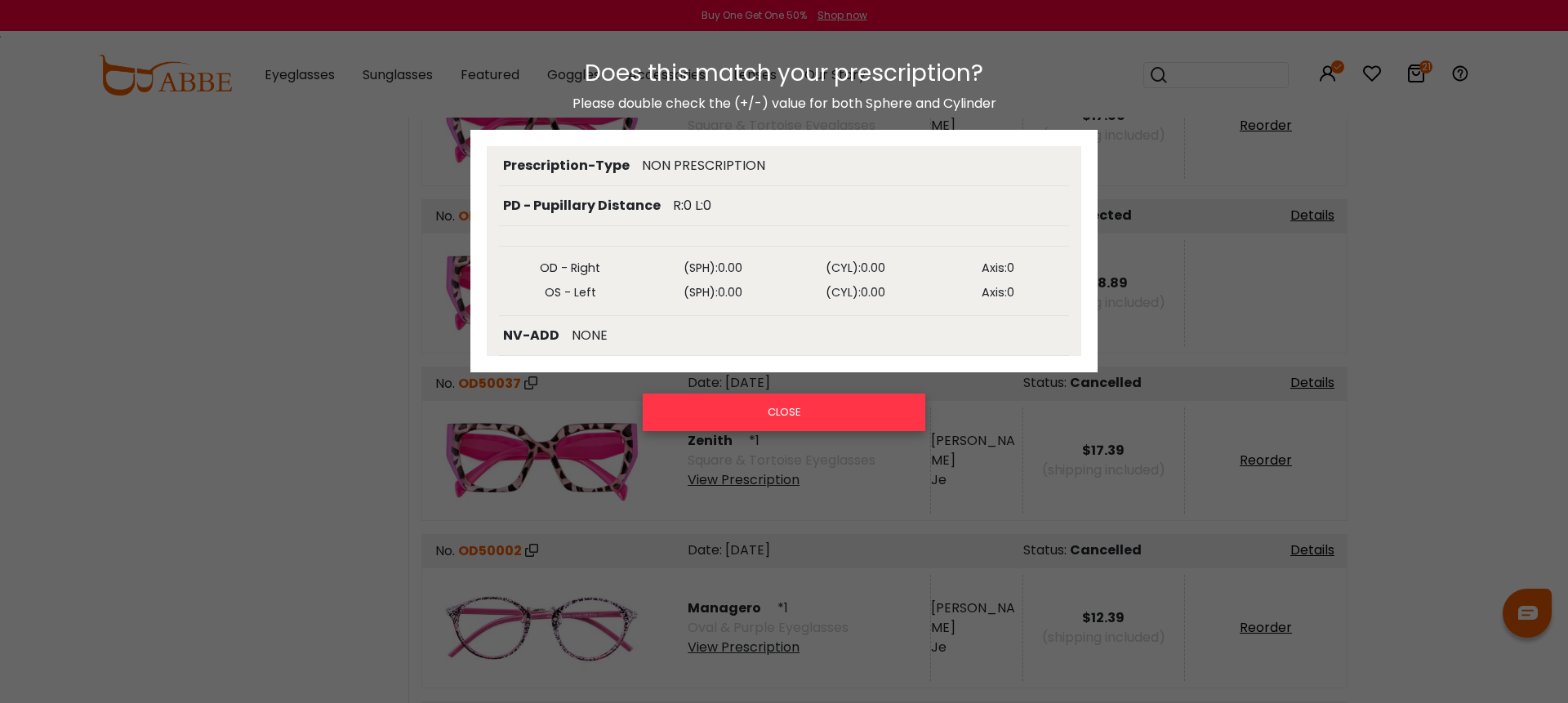
click at [862, 419] on button "CLOSE" at bounding box center [784, 413] width 283 height 38
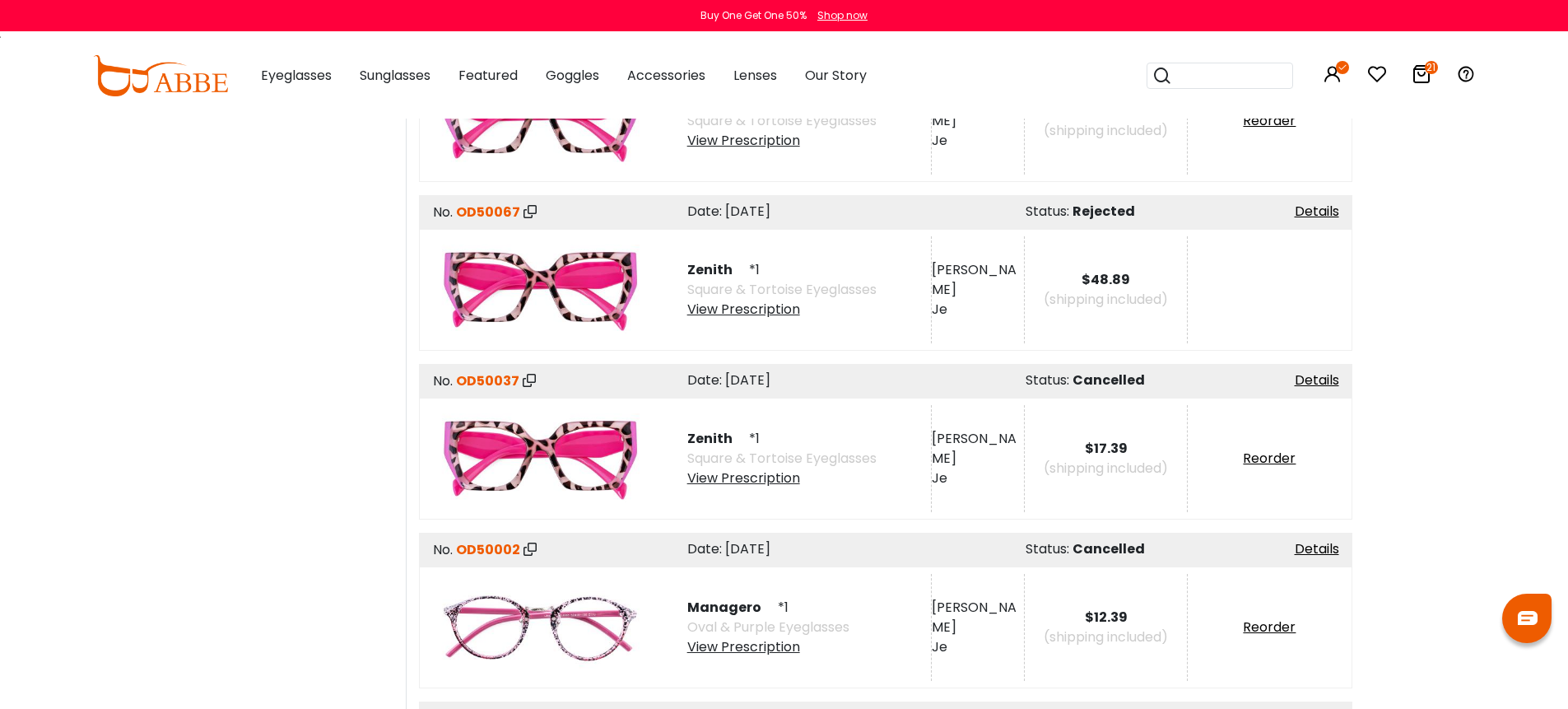
scroll to position [8681, 0]
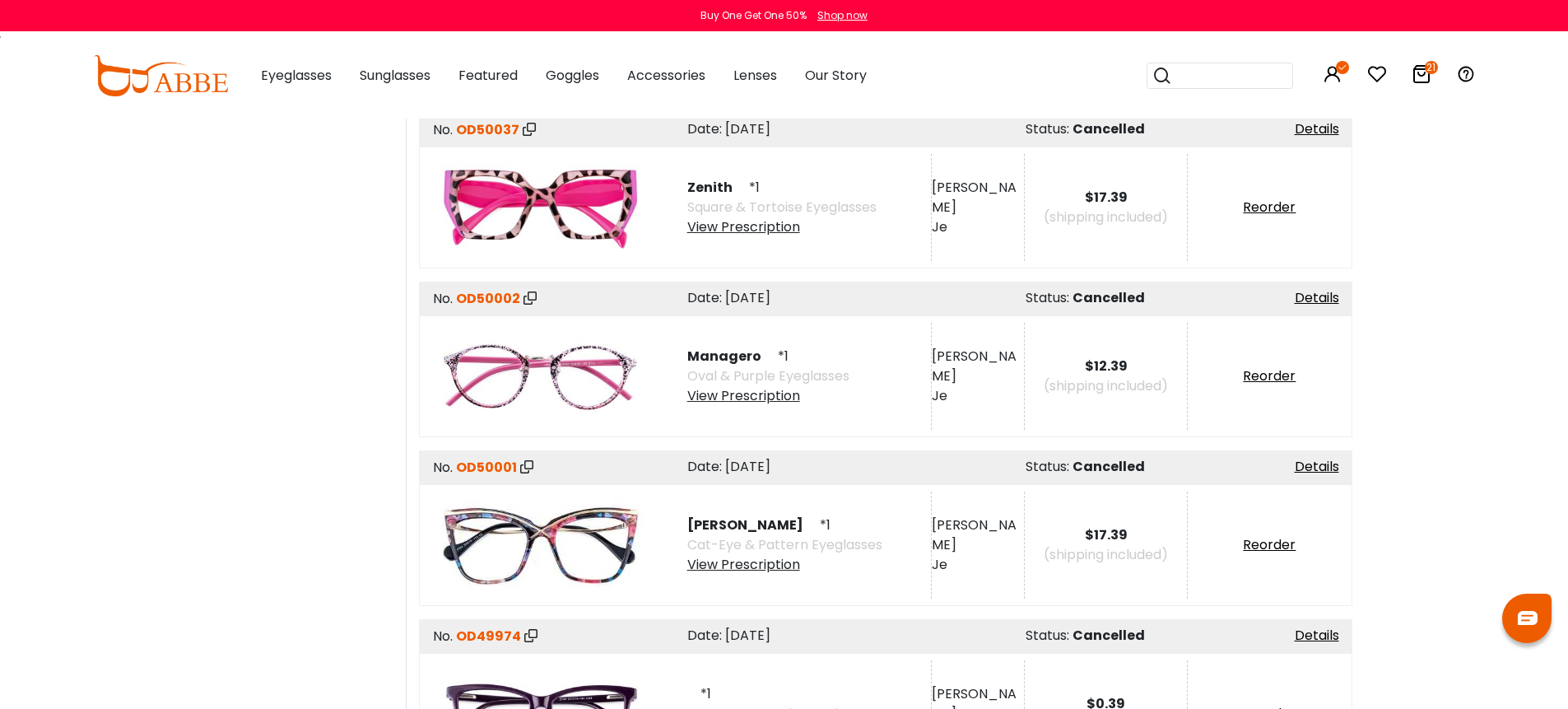
click at [742, 555] on div "View Prescription" at bounding box center [784, 565] width 195 height 20
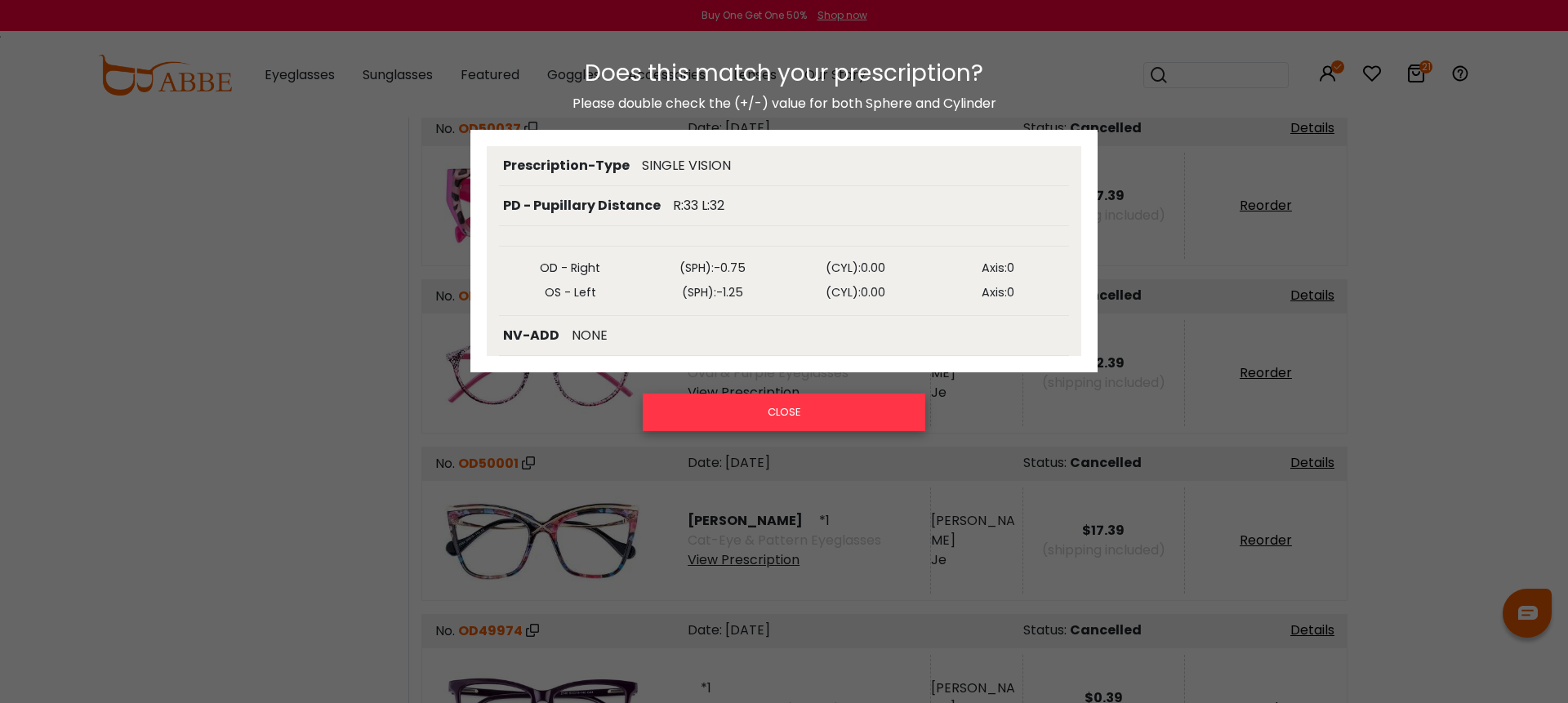
click at [786, 414] on button "CLOSE" at bounding box center [784, 413] width 283 height 38
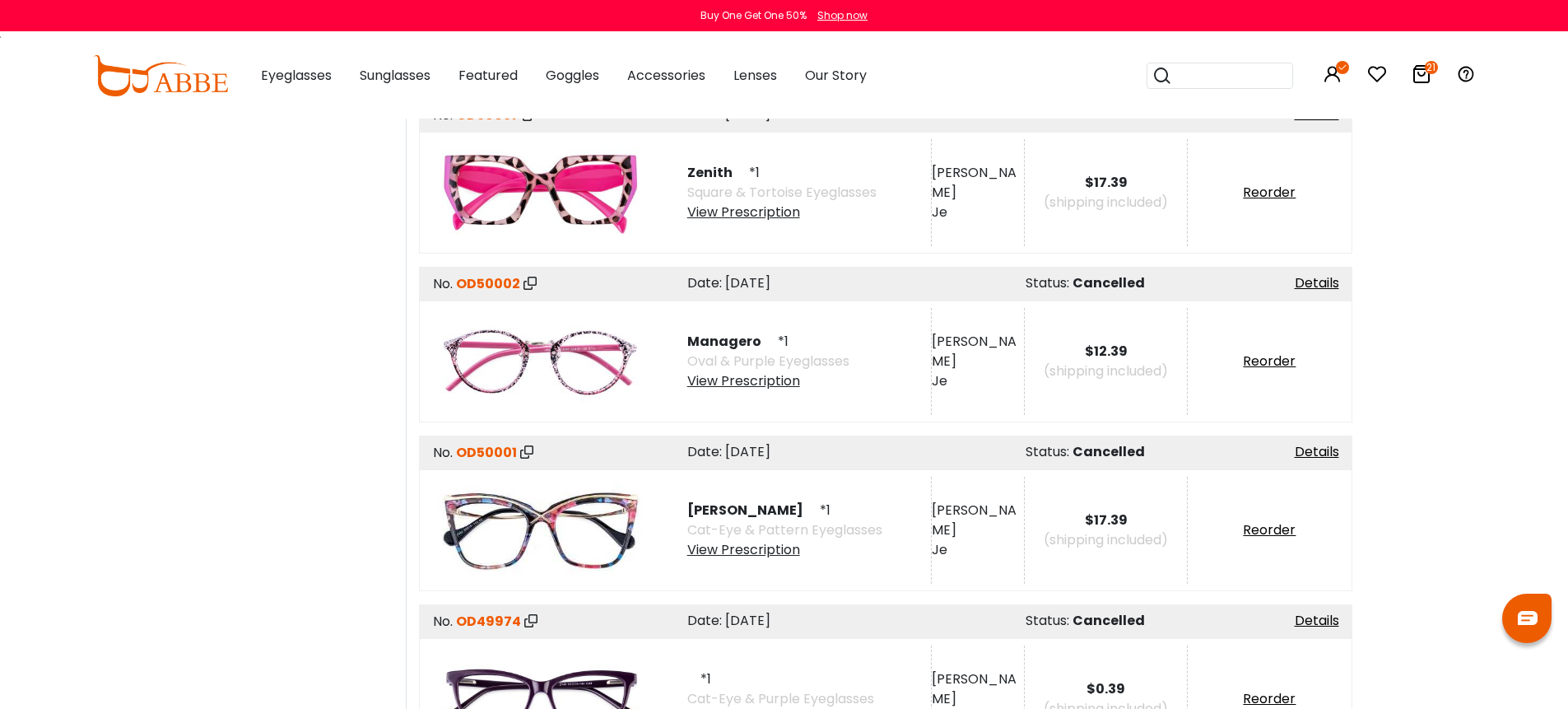
scroll to position [8816, 0]
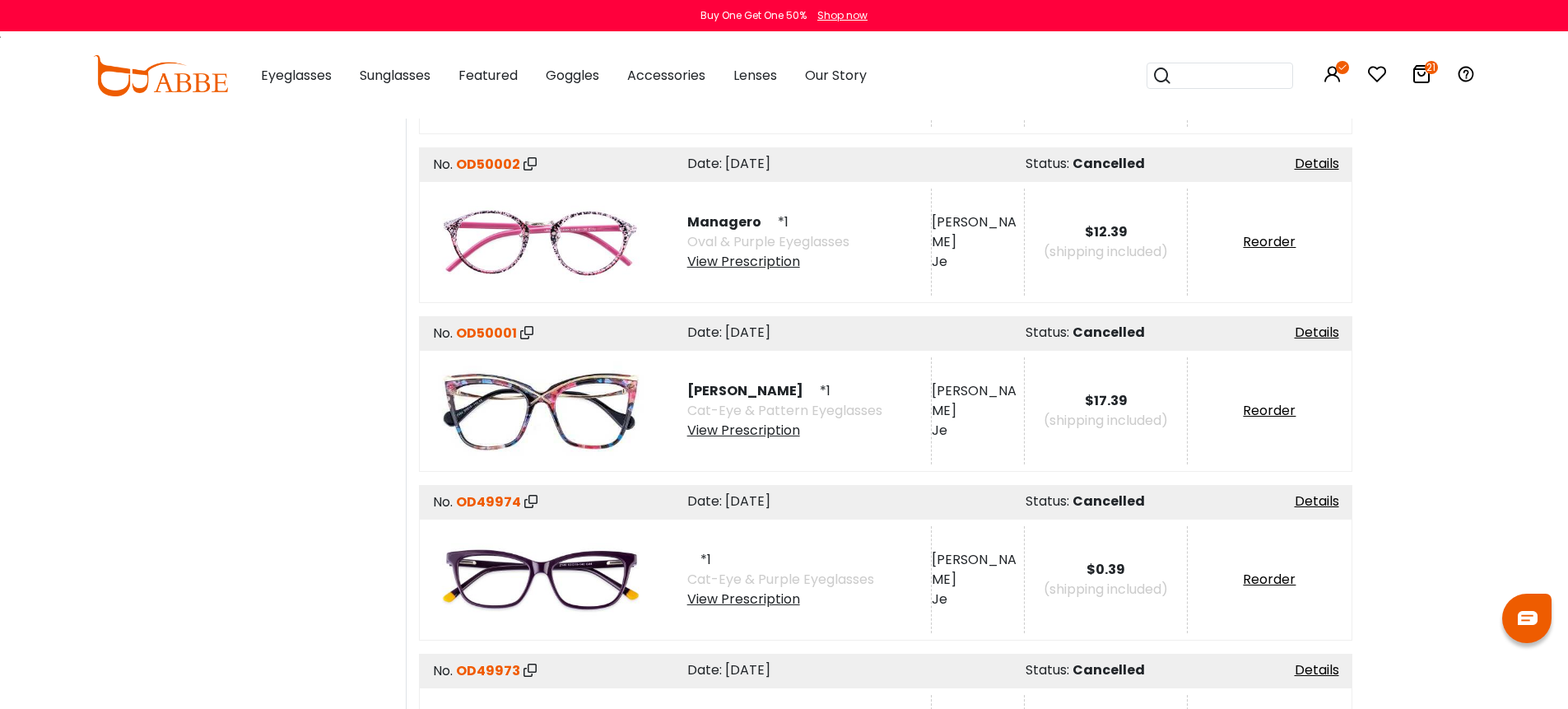
click at [753, 590] on div "View Prescription" at bounding box center [780, 600] width 186 height 20
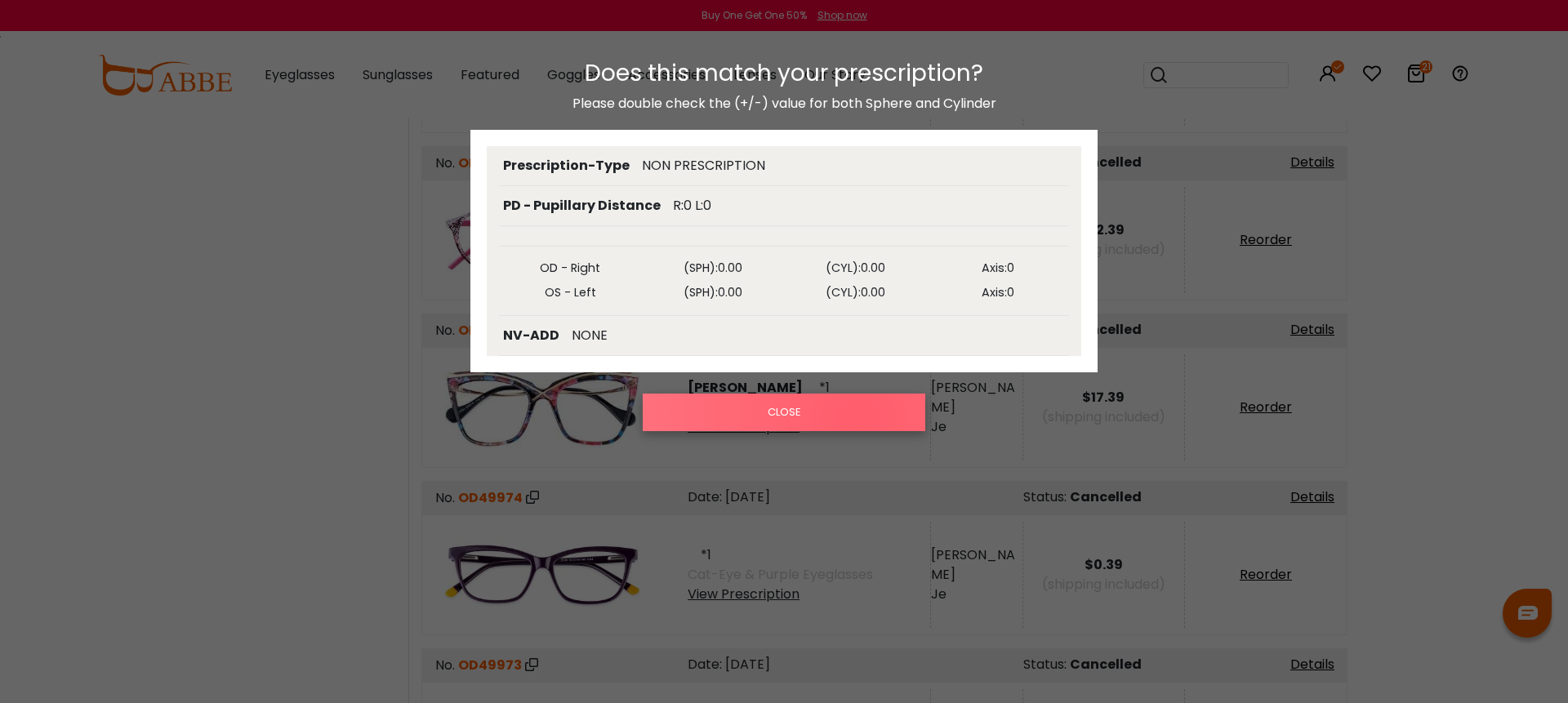
click at [858, 419] on button "CLOSE" at bounding box center [784, 413] width 283 height 38
